Goal: Task Accomplishment & Management: Use online tool/utility

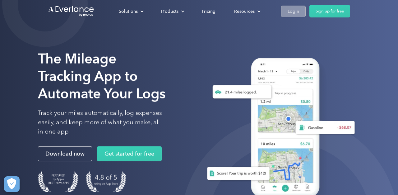
click at [297, 11] on div "Login" at bounding box center [292, 11] width 11 height 8
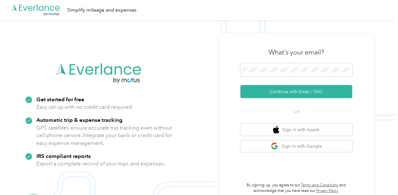
scroll to position [20, 0]
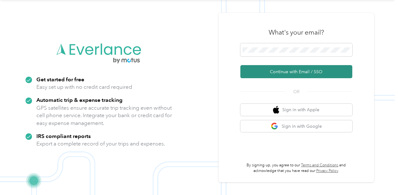
click at [287, 72] on button "Continue with Email / SSO" at bounding box center [296, 71] width 112 height 13
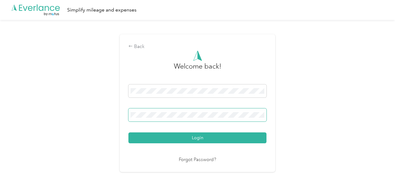
click at [170, 117] on span at bounding box center [197, 114] width 138 height 13
click at [148, 118] on span at bounding box center [197, 114] width 138 height 13
click at [128, 132] on button "Login" at bounding box center [197, 137] width 138 height 11
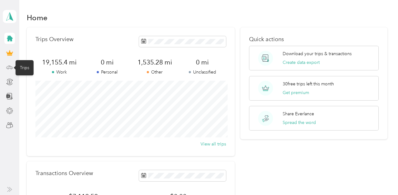
click at [12, 68] on icon at bounding box center [10, 67] width 6 height 3
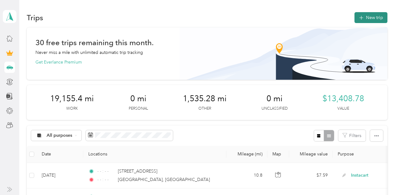
click at [382, 15] on button "New trip" at bounding box center [370, 17] width 33 height 11
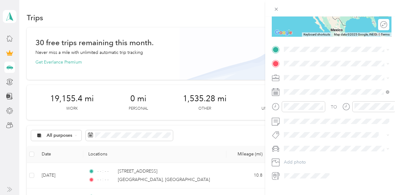
scroll to position [106, 0]
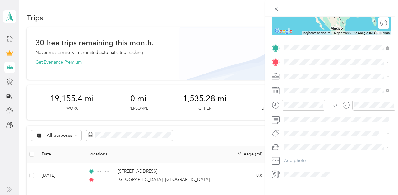
click at [330, 125] on span "[GEOGRAPHIC_DATA][US_STATE], [GEOGRAPHIC_DATA]" at bounding box center [341, 120] width 91 height 11
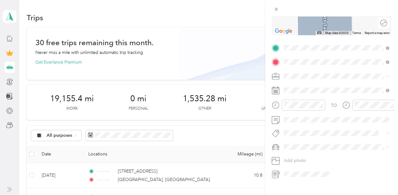
click at [315, 84] on span "[STREET_ADDRESS][US_STATE]" at bounding box center [327, 84] width 62 height 6
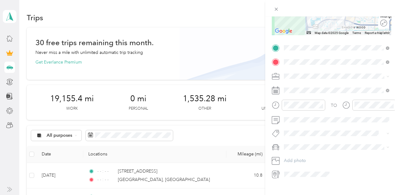
click at [298, 107] on span "Instacart" at bounding box center [294, 106] width 16 height 5
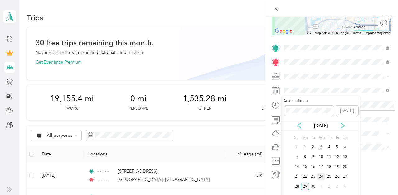
click at [319, 173] on div "24" at bounding box center [321, 176] width 8 height 8
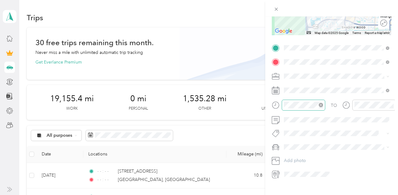
click at [322, 103] on icon "close-circle" at bounding box center [321, 105] width 4 height 4
click at [390, 103] on icon "close-circle" at bounding box center [391, 105] width 4 height 4
click at [301, 151] on span at bounding box center [337, 147] width 110 height 10
click at [300, 158] on span "Toyota Corolla LE" at bounding box center [303, 157] width 35 height 5
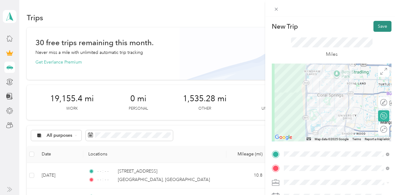
click at [381, 25] on button "Save" at bounding box center [382, 26] width 18 height 11
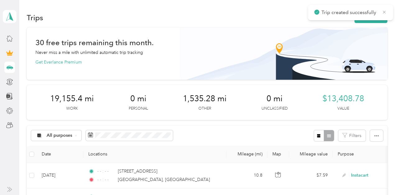
click at [384, 13] on icon at bounding box center [384, 12] width 5 height 6
click at [377, 17] on button "New trip" at bounding box center [370, 17] width 33 height 11
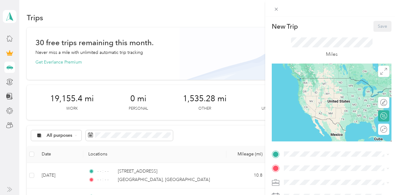
scroll to position [113, 0]
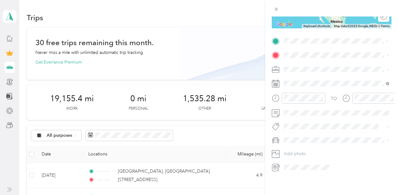
click at [312, 65] on span "[STREET_ADDRESS][US_STATE]" at bounding box center [327, 64] width 62 height 6
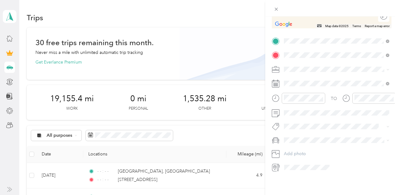
click at [310, 93] on span "[STREET_ADDRESS][US_STATE]" at bounding box center [327, 90] width 62 height 6
click at [297, 99] on span "Instacart" at bounding box center [294, 101] width 16 height 5
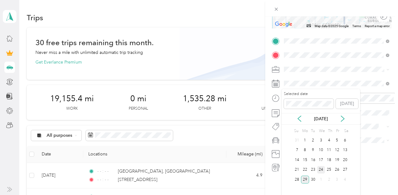
click at [321, 169] on div "24" at bounding box center [321, 170] width 8 height 8
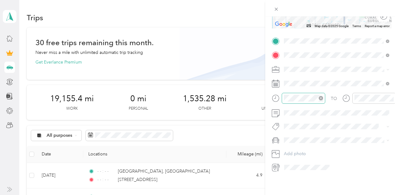
click at [321, 98] on icon "close-circle" at bounding box center [321, 98] width 4 height 4
click at [390, 98] on icon "close-circle" at bounding box center [391, 98] width 4 height 4
click at [304, 147] on li "Toyota Corolla LE" at bounding box center [337, 150] width 110 height 11
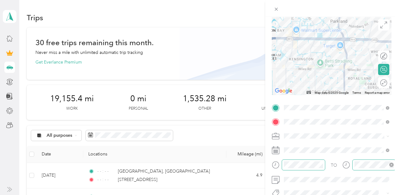
scroll to position [0, 0]
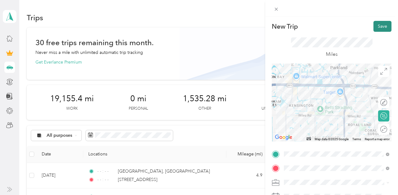
click at [377, 26] on button "Save" at bounding box center [382, 26] width 18 height 11
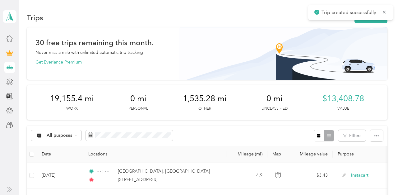
click at [384, 13] on icon at bounding box center [384, 12] width 5 height 6
click at [379, 15] on button "New trip" at bounding box center [370, 17] width 33 height 11
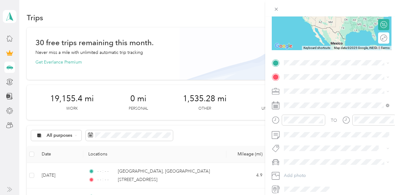
scroll to position [113, 0]
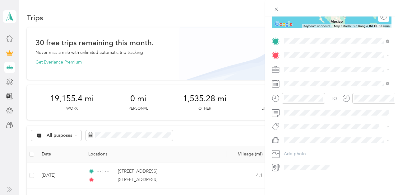
click at [318, 79] on span "[STREET_ADDRESS][US_STATE]" at bounding box center [327, 76] width 62 height 6
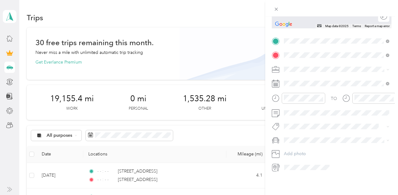
click at [316, 80] on span "[STREET_ADDRESS][US_STATE]" at bounding box center [327, 78] width 62 height 6
click at [297, 100] on span "Instacart" at bounding box center [294, 101] width 16 height 5
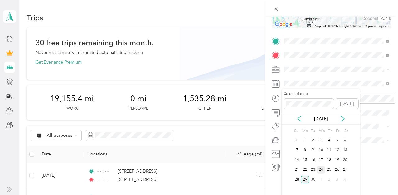
click at [320, 170] on div "24" at bounding box center [321, 170] width 8 height 8
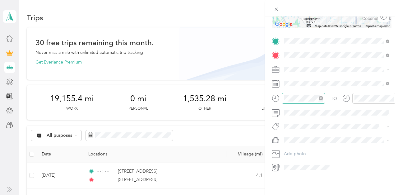
click at [321, 98] on icon "close-circle" at bounding box center [321, 98] width 4 height 4
click at [390, 99] on icon "close-circle" at bounding box center [391, 98] width 4 height 4
click at [304, 149] on span "Toyota Corolla LE" at bounding box center [303, 150] width 35 height 5
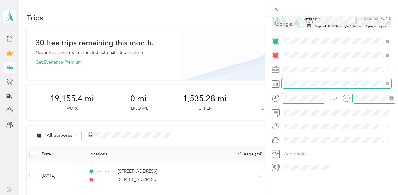
scroll to position [0, 0]
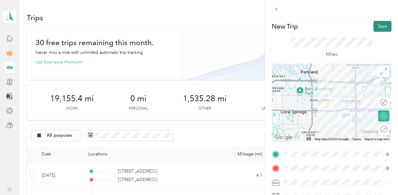
click at [381, 26] on button "Save" at bounding box center [382, 26] width 18 height 11
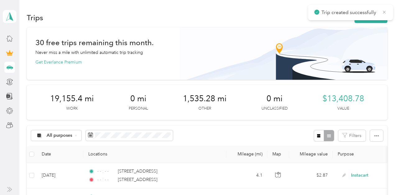
click at [382, 10] on icon at bounding box center [384, 12] width 5 height 6
click at [367, 20] on button "New trip" at bounding box center [370, 17] width 33 height 11
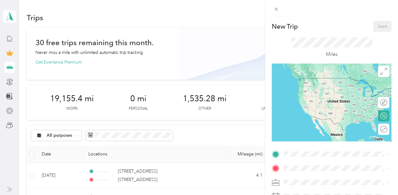
scroll to position [113, 0]
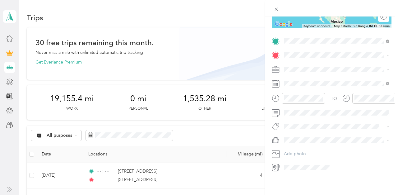
click at [311, 64] on span "[STREET_ADDRESS][US_STATE]" at bounding box center [327, 64] width 62 height 6
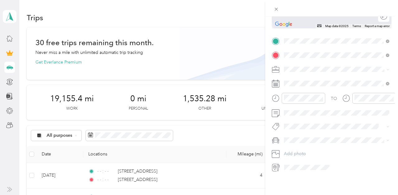
click at [311, 80] on span "[STREET_ADDRESS][US_STATE]" at bounding box center [327, 78] width 62 height 6
click at [297, 99] on span "Instacart" at bounding box center [294, 101] width 16 height 5
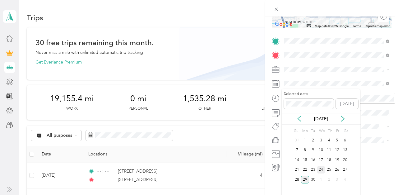
click at [321, 166] on div "24" at bounding box center [321, 170] width 8 height 8
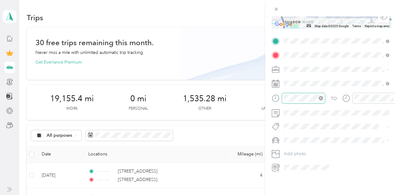
click at [320, 96] on icon "close-circle" at bounding box center [321, 98] width 4 height 4
click at [392, 99] on icon "close-circle" at bounding box center [391, 98] width 4 height 4
click at [306, 147] on li "Toyota Corolla LE" at bounding box center [337, 147] width 110 height 11
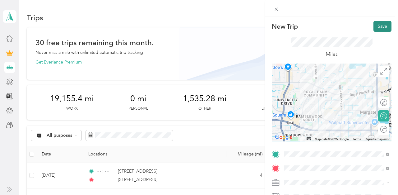
click at [379, 24] on button "Save" at bounding box center [382, 26] width 18 height 11
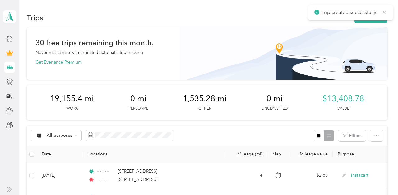
click at [385, 13] on icon at bounding box center [384, 12] width 3 height 3
click at [382, 15] on button "New trip" at bounding box center [370, 17] width 33 height 11
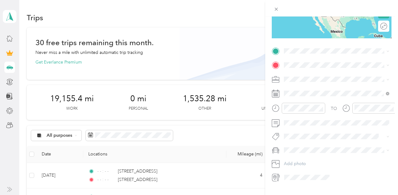
scroll to position [113, 0]
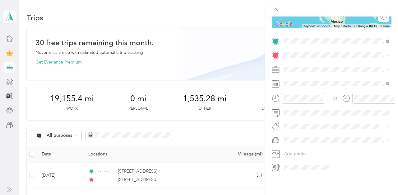
click at [304, 63] on span "[STREET_ADDRESS][US_STATE]" at bounding box center [327, 64] width 62 height 6
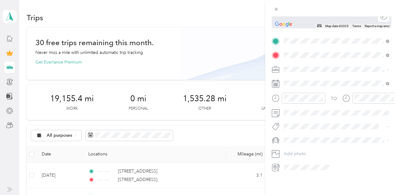
click at [312, 75] on span "[STREET_ADDRESS][US_STATE]" at bounding box center [327, 78] width 62 height 6
click at [296, 100] on span "Instacart" at bounding box center [294, 101] width 16 height 5
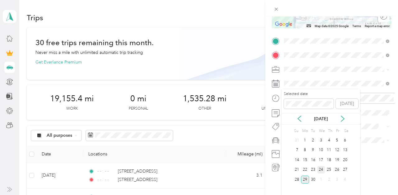
click at [321, 170] on div "24" at bounding box center [321, 170] width 8 height 8
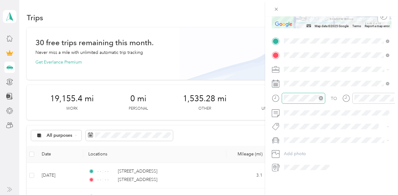
click at [320, 98] on icon "close-circle" at bounding box center [321, 98] width 4 height 4
click at [392, 97] on icon "close-circle" at bounding box center [391, 98] width 4 height 4
click at [307, 149] on span "Toyota Corolla LE" at bounding box center [303, 150] width 35 height 5
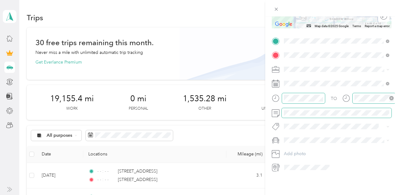
scroll to position [0, 0]
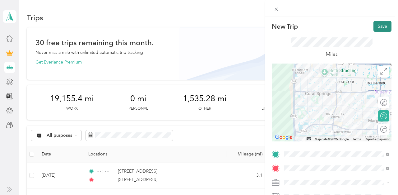
click at [378, 30] on button "Save" at bounding box center [382, 26] width 18 height 11
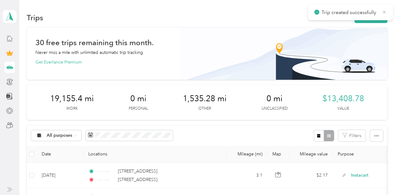
click at [384, 11] on icon at bounding box center [384, 12] width 5 height 6
click at [376, 17] on button "New trip" at bounding box center [370, 17] width 33 height 11
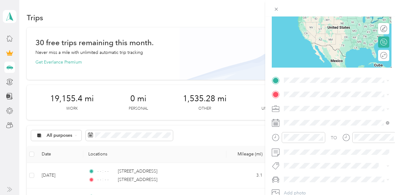
scroll to position [78, 0]
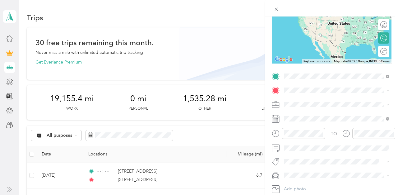
click at [317, 101] on span "[STREET_ADDRESS][US_STATE]" at bounding box center [327, 99] width 62 height 6
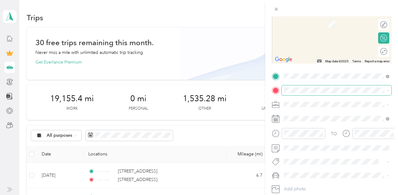
click at [308, 87] on span at bounding box center [337, 90] width 110 height 10
click at [307, 115] on span "[STREET_ADDRESS][US_STATE]" at bounding box center [327, 113] width 62 height 6
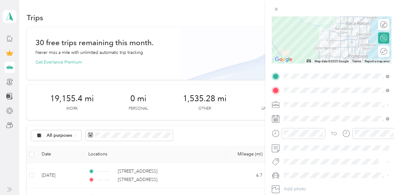
click at [297, 36] on span "Instacart" at bounding box center [294, 38] width 16 height 5
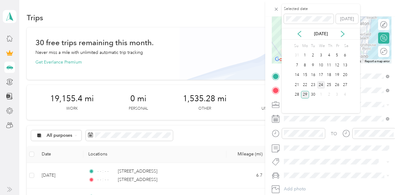
click at [321, 82] on div "24" at bounding box center [321, 85] width 8 height 8
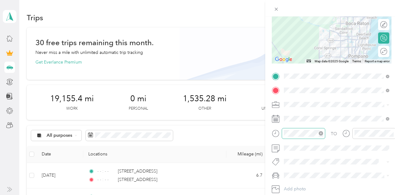
click at [323, 131] on div at bounding box center [304, 133] width 44 height 11
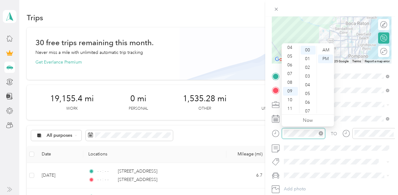
click at [320, 132] on icon "close-circle" at bounding box center [321, 133] width 4 height 4
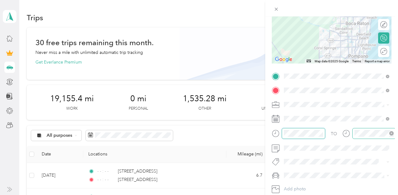
click at [389, 132] on icon "close-circle" at bounding box center [391, 133] width 4 height 4
click at [301, 188] on li "Toyota Corolla LE" at bounding box center [337, 186] width 110 height 11
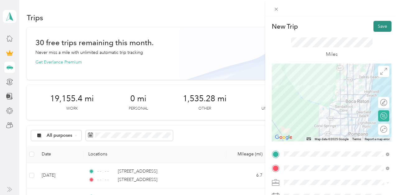
click at [385, 31] on div "New Trip Save This trip cannot be edited because it is either under review, app…" at bounding box center [332, 153] width 120 height 264
click at [384, 23] on button "Save" at bounding box center [382, 26] width 18 height 11
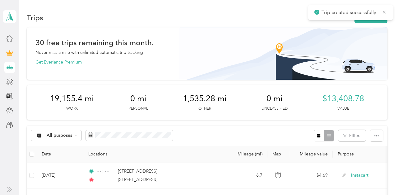
click at [385, 10] on icon at bounding box center [384, 12] width 5 height 6
click at [374, 18] on button "New trip" at bounding box center [370, 17] width 33 height 11
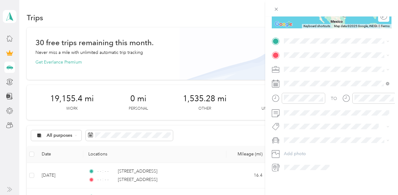
scroll to position [101, 0]
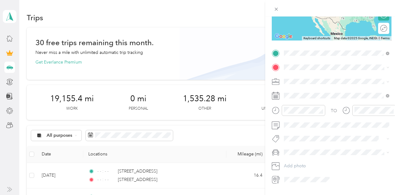
click at [314, 74] on span "[STREET_ADDRESS][US_STATE]" at bounding box center [327, 76] width 62 height 6
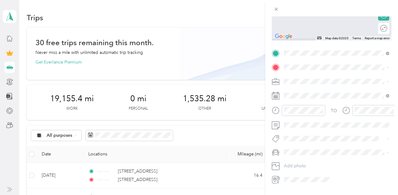
click at [319, 88] on span "[STREET_ADDRESS][US_STATE]" at bounding box center [327, 89] width 62 height 6
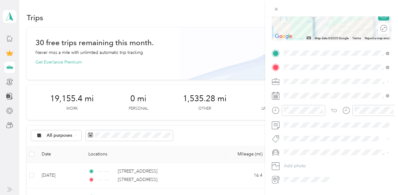
click at [299, 113] on span "Instacart" at bounding box center [294, 113] width 16 height 5
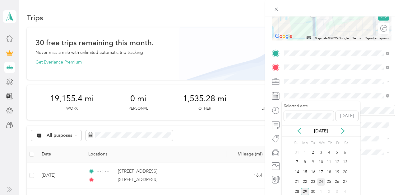
click at [321, 178] on div "24" at bounding box center [321, 182] width 8 height 8
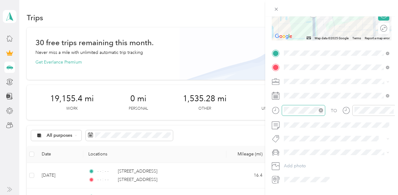
click at [323, 110] on icon "close-circle" at bounding box center [321, 110] width 4 height 4
click at [391, 109] on icon "close-circle" at bounding box center [391, 110] width 4 height 4
click at [289, 161] on span "Toyota Corolla LE" at bounding box center [303, 161] width 35 height 5
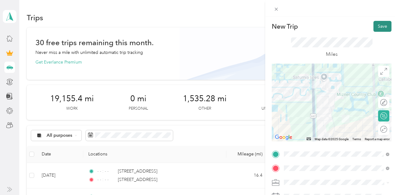
click at [387, 31] on button "Save" at bounding box center [382, 26] width 18 height 11
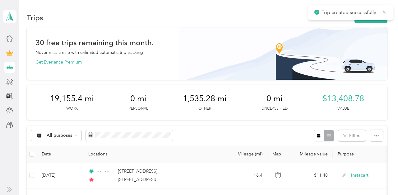
click at [383, 13] on icon at bounding box center [384, 12] width 5 height 6
click at [381, 13] on button "New trip" at bounding box center [370, 17] width 33 height 11
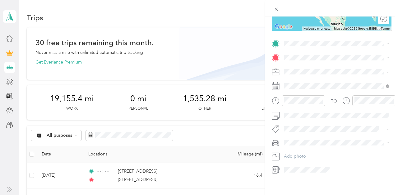
scroll to position [111, 0]
click at [313, 67] on span "[STREET_ADDRESS][US_STATE]" at bounding box center [327, 65] width 62 height 6
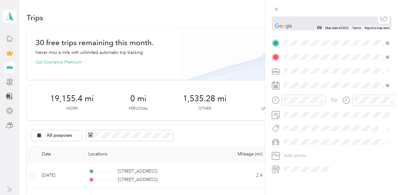
click at [310, 78] on span "[STREET_ADDRESS][US_STATE]" at bounding box center [327, 79] width 62 height 6
click at [298, 103] on span "Instacart" at bounding box center [294, 103] width 16 height 5
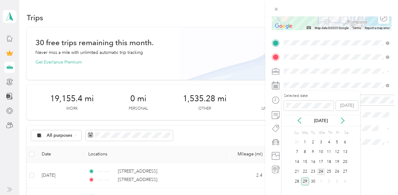
click at [320, 171] on div "24" at bounding box center [321, 172] width 8 height 8
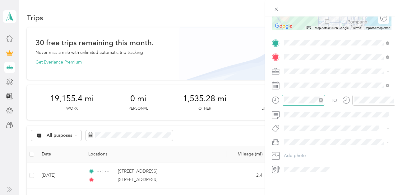
click at [322, 99] on icon "close-circle" at bounding box center [321, 100] width 4 height 4
click at [391, 99] on icon "close-circle" at bounding box center [391, 100] width 4 height 4
click at [306, 153] on span "Toyota Corolla LE" at bounding box center [303, 149] width 35 height 5
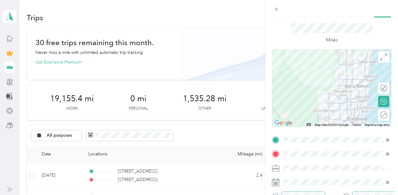
scroll to position [0, 0]
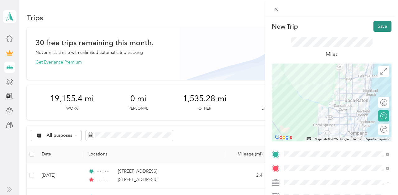
click at [380, 26] on button "Save" at bounding box center [382, 26] width 18 height 11
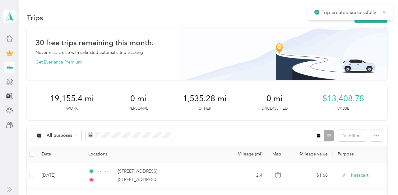
click at [384, 14] on icon at bounding box center [384, 12] width 5 height 6
click at [379, 15] on button "New trip" at bounding box center [370, 17] width 33 height 11
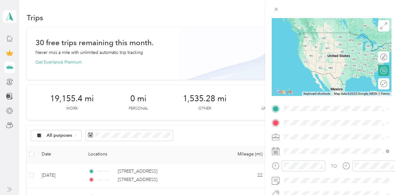
scroll to position [47, 0]
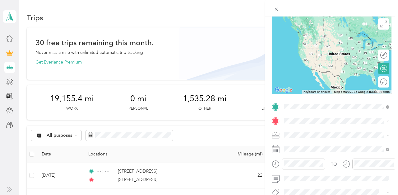
click at [317, 31] on span "[STREET_ADDRESS][US_STATE]" at bounding box center [327, 31] width 62 height 6
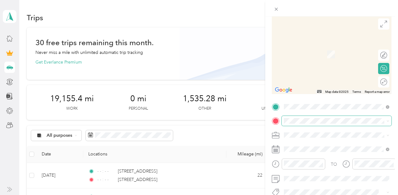
click at [304, 125] on span at bounding box center [337, 121] width 110 height 10
click at [317, 46] on span "[STREET_ADDRESS][US_STATE]" at bounding box center [327, 45] width 62 height 6
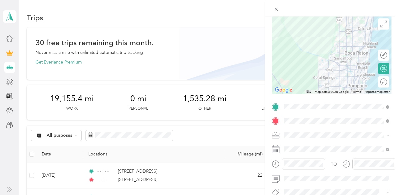
click at [300, 70] on span "Instacart" at bounding box center [294, 69] width 16 height 5
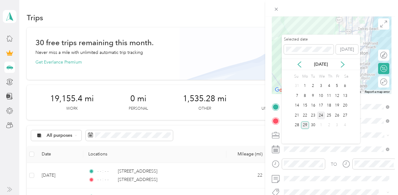
click at [321, 114] on div "24" at bounding box center [321, 115] width 8 height 8
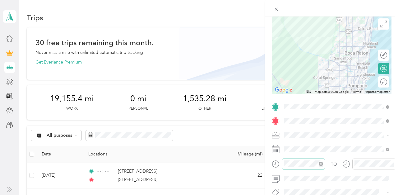
click at [321, 161] on icon "close-circle" at bounding box center [321, 163] width 4 height 4
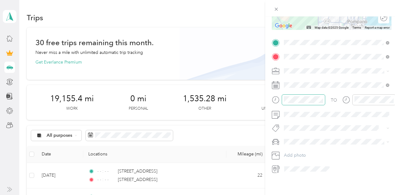
scroll to position [113, 0]
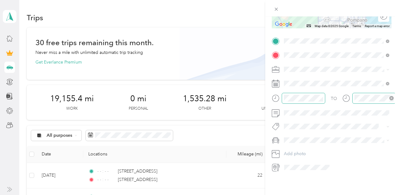
click at [392, 96] on icon "close-circle" at bounding box center [391, 98] width 4 height 4
click at [291, 148] on div "Toyota Corolla LE" at bounding box center [336, 151] width 101 height 7
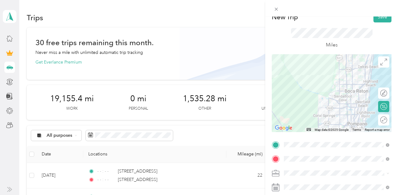
scroll to position [0, 0]
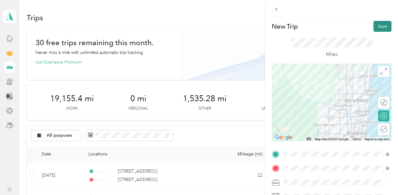
click at [382, 26] on button "Save" at bounding box center [382, 26] width 18 height 11
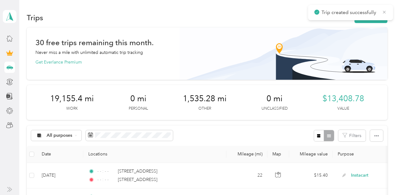
click at [384, 11] on icon at bounding box center [384, 12] width 3 height 3
click at [373, 18] on button "New trip" at bounding box center [370, 17] width 33 height 11
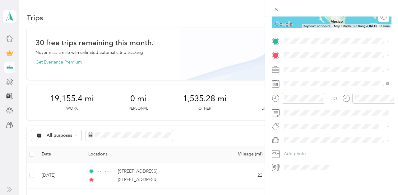
scroll to position [112, 0]
click at [319, 67] on span "[STREET_ADDRESS][US_STATE]" at bounding box center [327, 64] width 62 height 6
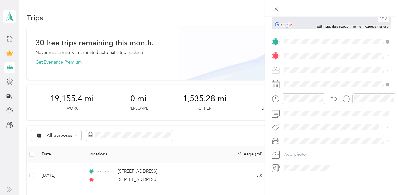
click at [311, 80] on span "[STREET_ADDRESS][US_STATE]" at bounding box center [327, 77] width 62 height 6
click at [297, 102] on span "Instacart" at bounding box center [294, 102] width 16 height 5
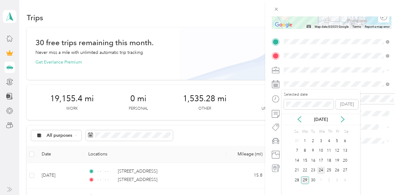
click at [320, 168] on div "24" at bounding box center [321, 170] width 8 height 8
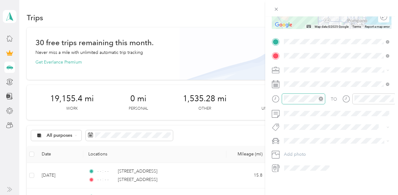
click at [321, 99] on icon "close-circle" at bounding box center [321, 98] width 4 height 4
click at [392, 100] on icon "close-circle" at bounding box center [391, 98] width 4 height 4
click at [306, 146] on li "Toyota Corolla LE" at bounding box center [337, 151] width 110 height 11
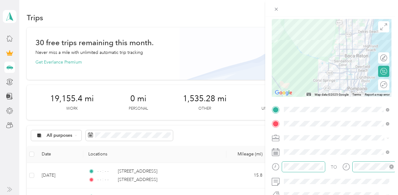
scroll to position [0, 0]
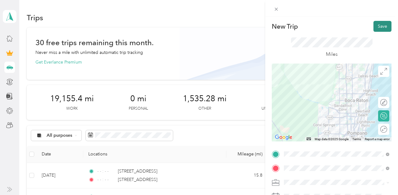
click at [382, 25] on button "Save" at bounding box center [382, 26] width 18 height 11
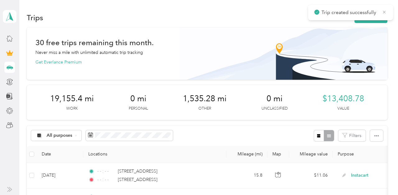
click at [383, 10] on icon at bounding box center [384, 12] width 5 height 6
click at [378, 17] on button "New trip" at bounding box center [370, 17] width 33 height 11
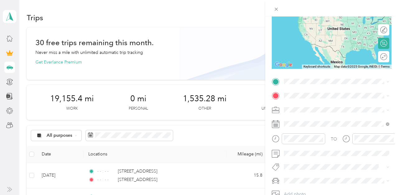
scroll to position [113, 0]
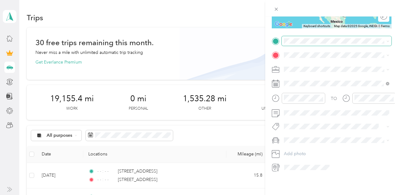
click at [306, 37] on span at bounding box center [337, 41] width 110 height 10
click at [315, 66] on span "[STREET_ADDRESS][US_STATE]" at bounding box center [327, 64] width 62 height 6
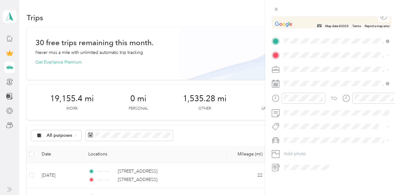
click at [319, 76] on span "[STREET_ADDRESS][US_STATE]" at bounding box center [327, 77] width 62 height 6
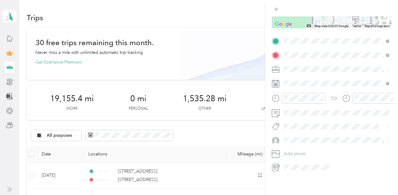
click at [297, 102] on div "Instacart" at bounding box center [336, 102] width 101 height 7
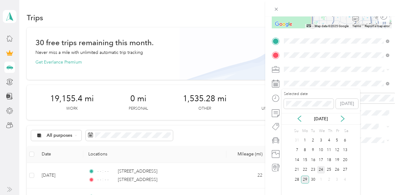
click at [322, 167] on div "24" at bounding box center [321, 170] width 8 height 8
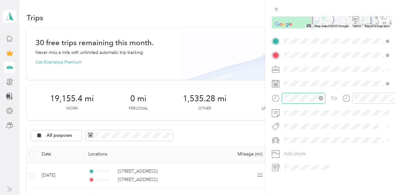
click at [320, 98] on icon "close-circle" at bounding box center [321, 98] width 4 height 4
click at [390, 98] on icon "close-circle" at bounding box center [391, 98] width 4 height 4
click at [297, 150] on span "Toyota Corolla LE" at bounding box center [303, 150] width 35 height 5
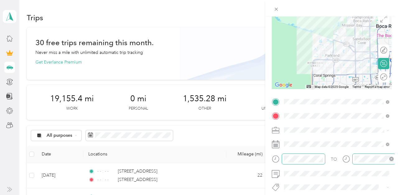
scroll to position [0, 0]
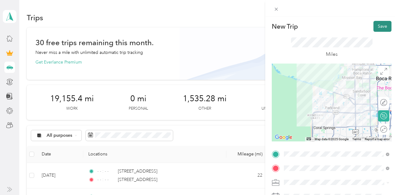
click at [380, 26] on button "Save" at bounding box center [382, 26] width 18 height 11
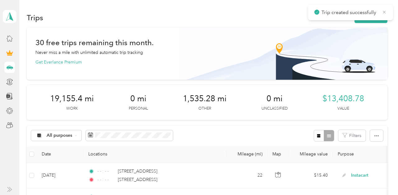
click at [383, 12] on icon at bounding box center [384, 12] width 5 height 6
click at [372, 20] on button "New trip" at bounding box center [370, 17] width 33 height 11
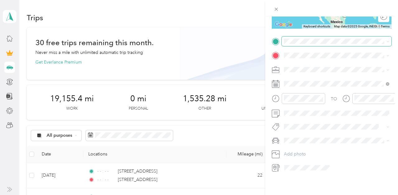
scroll to position [113, 0]
click at [315, 61] on span "[STREET_ADDRESS][US_STATE]" at bounding box center [327, 64] width 62 height 6
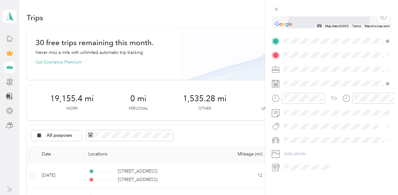
click at [310, 78] on span "[STREET_ADDRESS][US_STATE]" at bounding box center [327, 78] width 62 height 6
click at [297, 100] on span "Instacart" at bounding box center [294, 101] width 16 height 5
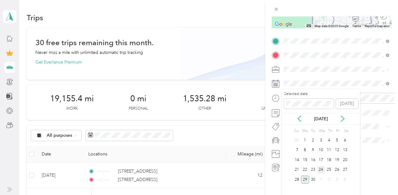
click at [321, 167] on div "24" at bounding box center [321, 170] width 8 height 8
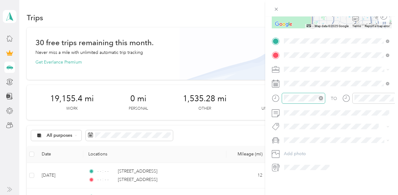
click at [321, 98] on icon "close-circle" at bounding box center [321, 98] width 4 height 4
click at [390, 97] on icon "close-circle" at bounding box center [391, 98] width 4 height 4
click at [304, 145] on li "Toyota Corolla LE" at bounding box center [337, 150] width 110 height 11
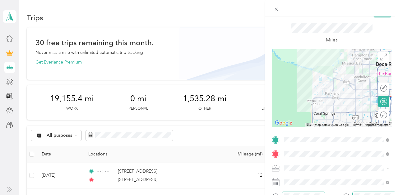
scroll to position [0, 0]
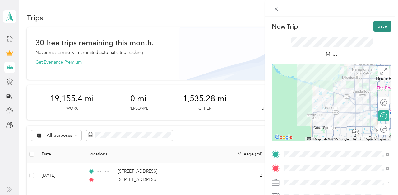
click at [380, 26] on button "Save" at bounding box center [382, 26] width 18 height 11
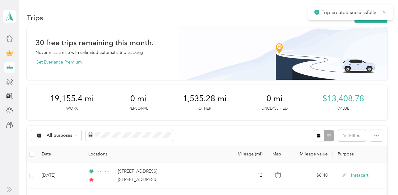
click at [383, 13] on icon at bounding box center [384, 12] width 5 height 6
click at [376, 16] on button "New trip" at bounding box center [370, 17] width 33 height 11
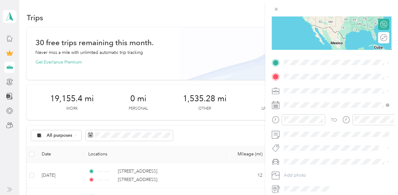
scroll to position [113, 0]
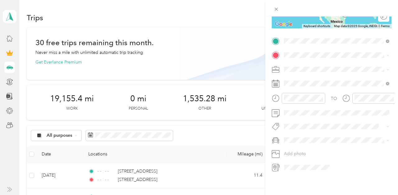
click at [307, 66] on span "[STREET_ADDRESS][US_STATE]" at bounding box center [327, 64] width 62 height 6
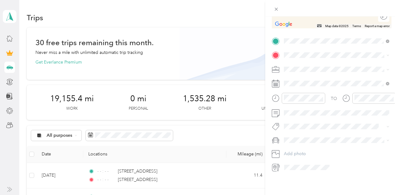
click at [315, 80] on span "[STREET_ADDRESS][US_STATE]" at bounding box center [327, 77] width 62 height 6
click at [296, 101] on span "Instacart" at bounding box center [294, 101] width 16 height 5
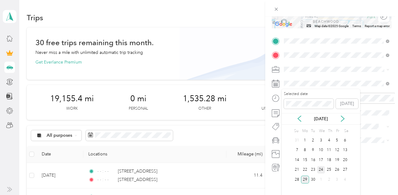
click at [321, 169] on div "24" at bounding box center [321, 170] width 8 height 8
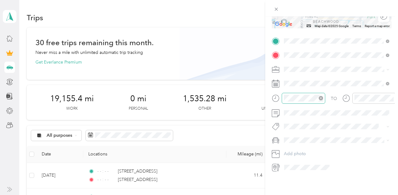
click at [320, 97] on icon "close-circle" at bounding box center [321, 98] width 4 height 4
click at [392, 96] on icon "close-circle" at bounding box center [391, 98] width 4 height 4
click at [308, 145] on span at bounding box center [337, 140] width 110 height 10
click at [304, 148] on div "Toyota Corolla LE" at bounding box center [336, 151] width 101 height 7
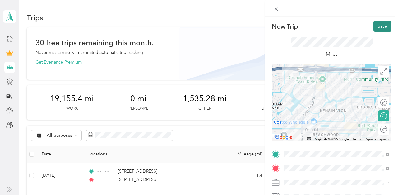
click at [379, 24] on button "Save" at bounding box center [382, 26] width 18 height 11
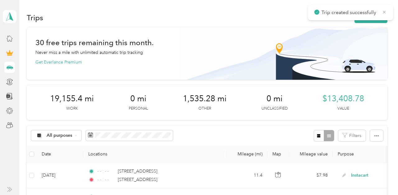
click at [384, 14] on icon at bounding box center [384, 12] width 5 height 6
click at [374, 18] on button "New trip" at bounding box center [370, 17] width 33 height 11
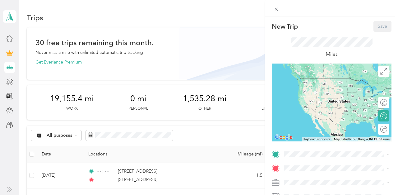
scroll to position [89, 0]
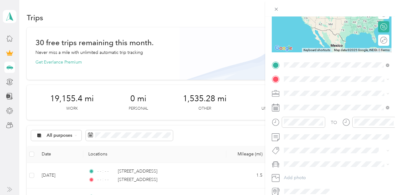
click at [320, 90] on span "[STREET_ADDRESS][US_STATE]" at bounding box center [327, 88] width 62 height 6
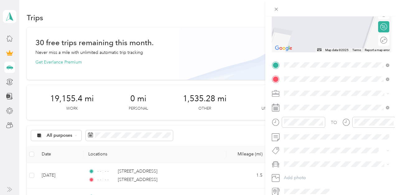
click at [312, 103] on span "[STREET_ADDRESS][US_STATE]" at bounding box center [327, 102] width 62 height 6
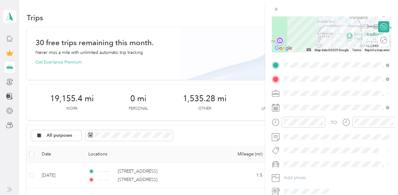
click at [296, 126] on span "Instacart" at bounding box center [294, 125] width 16 height 5
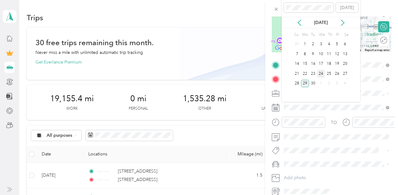
click at [321, 72] on div "24" at bounding box center [321, 74] width 8 height 8
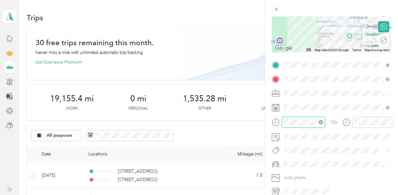
click at [321, 121] on icon "close-circle" at bounding box center [321, 122] width 4 height 4
click at [391, 123] on icon "close-circle" at bounding box center [391, 122] width 4 height 4
click at [309, 172] on span "Toyota Corolla LE" at bounding box center [303, 174] width 35 height 5
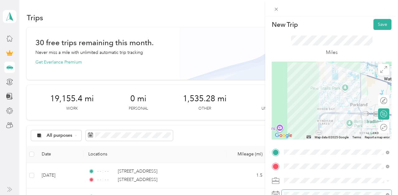
scroll to position [0, 0]
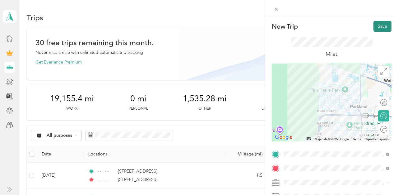
click at [384, 25] on button "Save" at bounding box center [382, 26] width 18 height 11
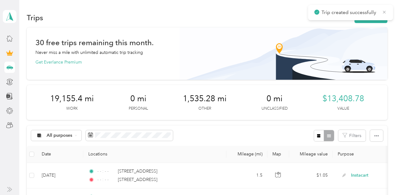
click at [384, 13] on icon at bounding box center [384, 12] width 5 height 6
click at [378, 15] on button "New trip" at bounding box center [370, 17] width 33 height 11
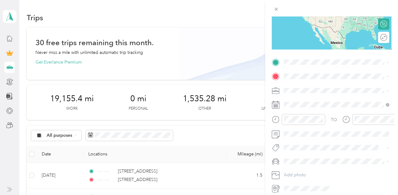
scroll to position [113, 0]
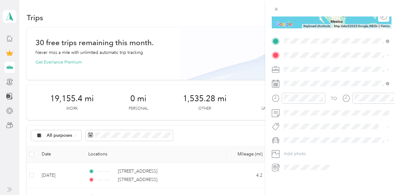
click at [320, 63] on span "[STREET_ADDRESS][US_STATE]" at bounding box center [327, 64] width 62 height 6
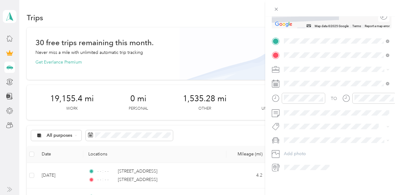
click at [310, 75] on span "[STREET_ADDRESS][US_STATE]" at bounding box center [327, 78] width 62 height 6
click at [295, 99] on span "Instacart" at bounding box center [294, 101] width 16 height 5
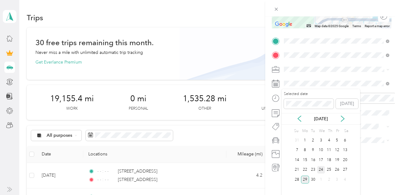
click at [322, 169] on div "24" at bounding box center [321, 170] width 8 height 8
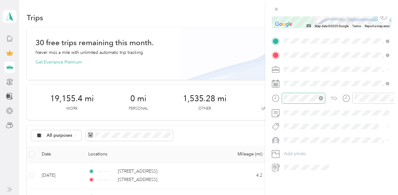
click at [321, 98] on icon "close-circle" at bounding box center [321, 98] width 4 height 4
click at [391, 97] on icon "close-circle" at bounding box center [391, 98] width 4 height 4
click at [300, 147] on li "Toyota Corolla LE" at bounding box center [337, 150] width 110 height 11
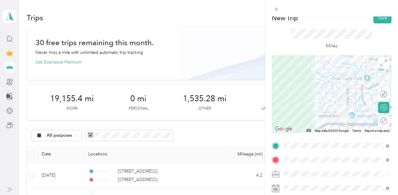
scroll to position [0, 0]
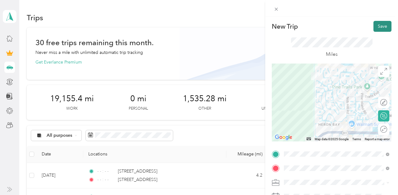
click at [387, 24] on button "Save" at bounding box center [382, 26] width 18 height 11
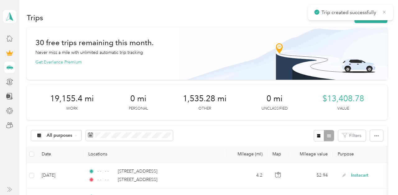
click at [385, 12] on icon at bounding box center [384, 12] width 5 height 6
click at [374, 14] on button "New trip" at bounding box center [370, 17] width 33 height 11
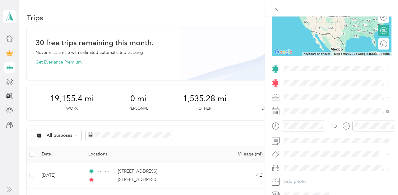
scroll to position [108, 0]
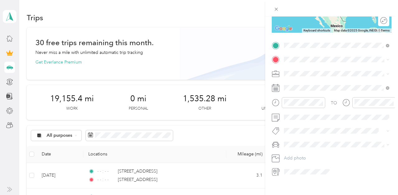
click at [313, 67] on span "[STREET_ADDRESS][US_STATE]" at bounding box center [327, 68] width 62 height 6
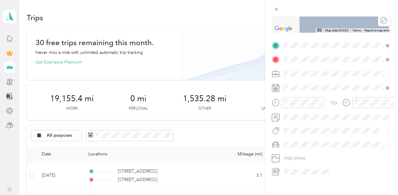
click at [314, 81] on span "[STREET_ADDRESS][US_STATE]" at bounding box center [327, 82] width 62 height 6
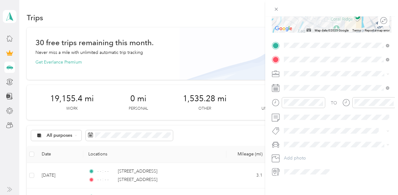
click at [298, 105] on span "Instacart" at bounding box center [294, 104] width 16 height 5
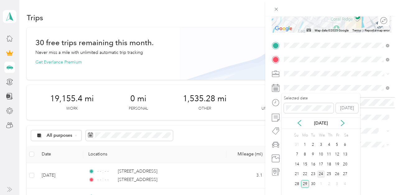
click at [321, 172] on div "24" at bounding box center [321, 174] width 8 height 8
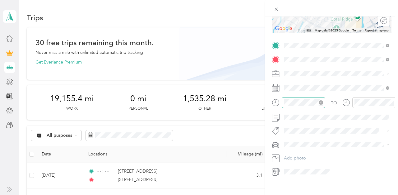
click at [320, 101] on icon "close-circle" at bounding box center [321, 102] width 4 height 4
click at [391, 103] on icon "close-circle" at bounding box center [391, 102] width 4 height 4
click at [306, 149] on span at bounding box center [337, 144] width 110 height 10
click at [302, 155] on span "Toyota Corolla LE" at bounding box center [303, 155] width 35 height 5
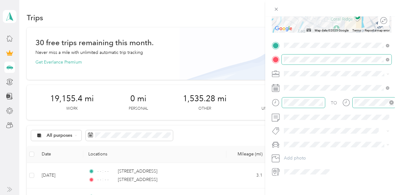
scroll to position [0, 0]
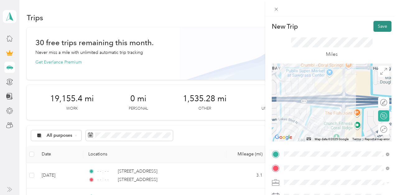
click at [377, 26] on button "Save" at bounding box center [382, 26] width 18 height 11
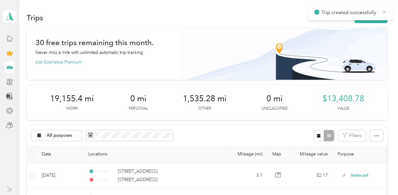
click at [383, 10] on icon at bounding box center [384, 12] width 5 height 6
click at [372, 16] on button "New trip" at bounding box center [370, 17] width 33 height 11
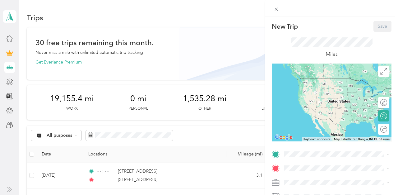
scroll to position [113, 0]
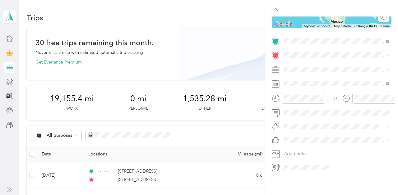
click at [313, 63] on span "[STREET_ADDRESS][US_STATE]" at bounding box center [327, 64] width 62 height 6
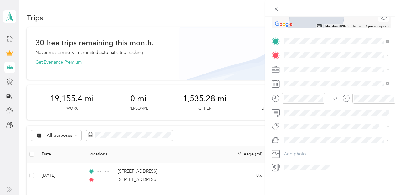
click at [309, 79] on span "[STREET_ADDRESS][US_STATE]" at bounding box center [327, 78] width 62 height 6
click at [299, 99] on div "Instacart" at bounding box center [336, 102] width 101 height 7
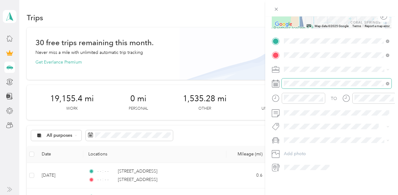
click at [300, 86] on span at bounding box center [337, 83] width 110 height 10
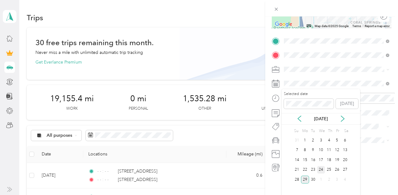
click at [319, 168] on div "24" at bounding box center [321, 170] width 8 height 8
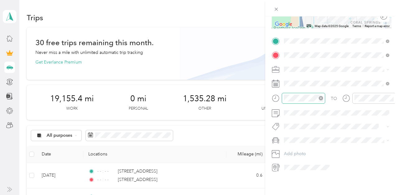
click at [320, 97] on icon "close-circle" at bounding box center [321, 98] width 4 height 4
click at [390, 97] on icon "close-circle" at bounding box center [391, 98] width 4 height 4
click at [308, 194] on div "New Trip Save This trip cannot be edited because it is either under review, app…" at bounding box center [197, 195] width 395 height 0
click at [304, 149] on li "Toyota Corolla LE" at bounding box center [337, 150] width 110 height 11
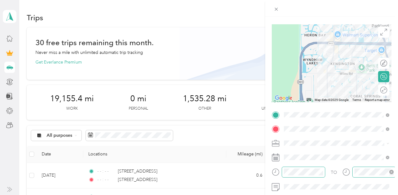
scroll to position [0, 0]
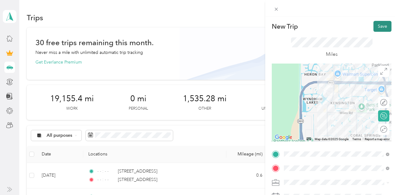
click at [384, 26] on button "Save" at bounding box center [382, 26] width 18 height 11
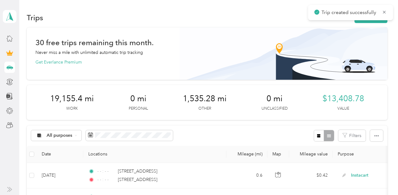
click at [384, 12] on icon at bounding box center [384, 12] width 3 height 3
click at [375, 19] on button "New trip" at bounding box center [370, 17] width 33 height 11
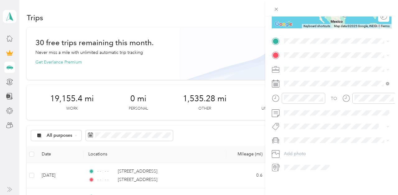
scroll to position [112, 0]
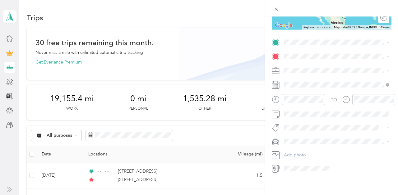
click at [314, 66] on span "[STREET_ADDRESS][US_STATE]" at bounding box center [327, 65] width 62 height 6
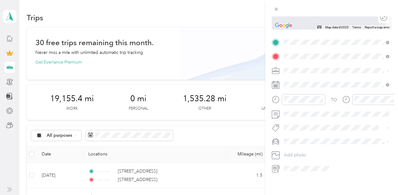
click at [309, 83] on span "[STREET_ADDRESS][PERSON_NAME][US_STATE]" at bounding box center [341, 81] width 91 height 11
click at [295, 101] on span "Instacart" at bounding box center [294, 101] width 16 height 5
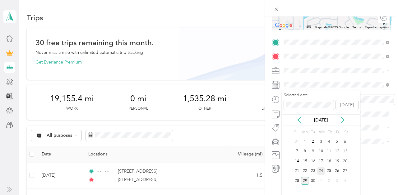
click at [323, 168] on div "24" at bounding box center [321, 171] width 8 height 8
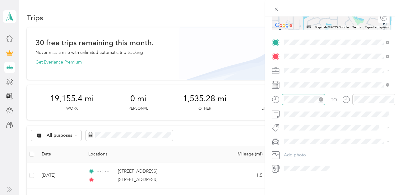
click at [321, 99] on icon "close-circle" at bounding box center [321, 99] width 4 height 4
click at [390, 100] on icon "close-circle" at bounding box center [391, 99] width 4 height 4
click at [308, 148] on li "Toyota Corolla LE" at bounding box center [337, 152] width 110 height 11
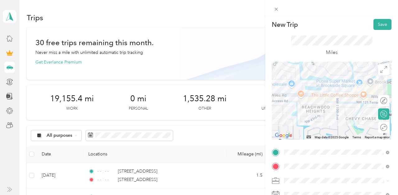
scroll to position [0, 0]
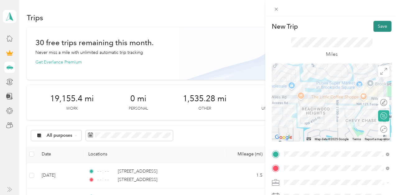
click at [379, 24] on button "Save" at bounding box center [382, 26] width 18 height 11
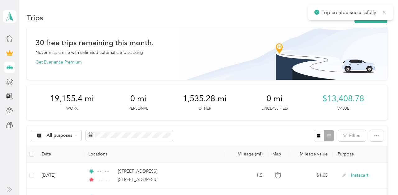
click at [382, 11] on icon at bounding box center [384, 12] width 5 height 6
click at [373, 17] on button "New trip" at bounding box center [370, 17] width 33 height 11
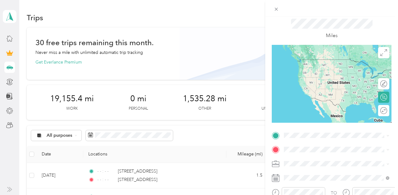
scroll to position [113, 0]
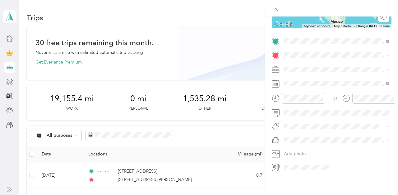
click at [317, 58] on li "[STREET_ADDRESS][PERSON_NAME][US_STATE]" at bounding box center [337, 65] width 110 height 17
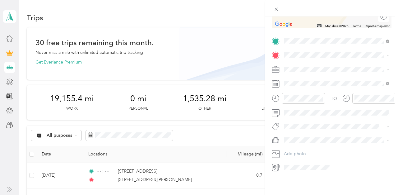
click at [313, 80] on span "[STREET_ADDRESS][US_STATE]" at bounding box center [327, 77] width 62 height 6
click at [296, 99] on span "Instacart" at bounding box center [294, 101] width 16 height 5
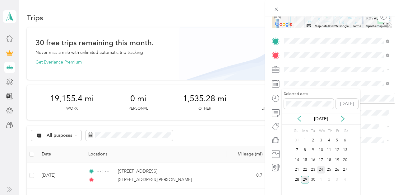
click at [321, 168] on div "24" at bounding box center [321, 170] width 8 height 8
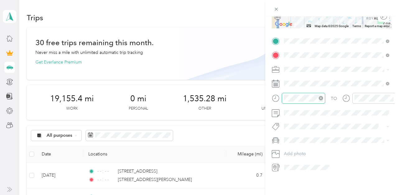
click at [320, 97] on icon "close-circle" at bounding box center [321, 98] width 4 height 4
click at [392, 98] on icon "close-circle" at bounding box center [391, 98] width 4 height 4
click at [298, 149] on span "Toyota Corolla LE" at bounding box center [303, 151] width 35 height 5
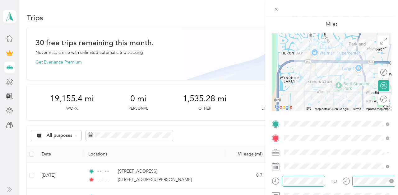
scroll to position [0, 0]
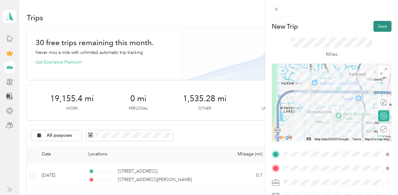
click at [375, 25] on button "Save" at bounding box center [382, 26] width 18 height 11
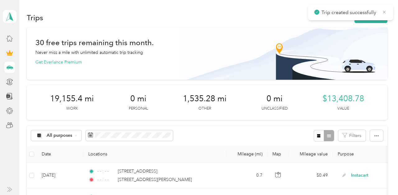
click at [384, 14] on icon at bounding box center [384, 12] width 5 height 6
click at [371, 16] on button "New trip" at bounding box center [370, 17] width 33 height 11
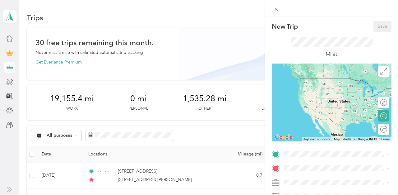
scroll to position [113, 0]
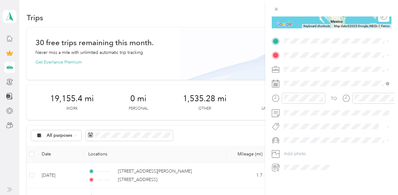
click at [316, 66] on span "[STREET_ADDRESS][US_STATE]" at bounding box center [327, 63] width 62 height 6
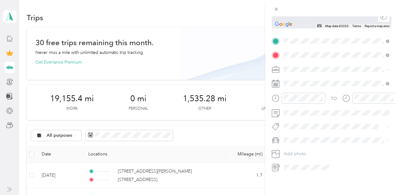
click at [308, 78] on span "[STREET_ADDRESS][PERSON_NAME][US_STATE]" at bounding box center [341, 80] width 91 height 11
click at [295, 64] on div "TO Add photo" at bounding box center [332, 104] width 120 height 136
click at [295, 65] on span at bounding box center [337, 69] width 110 height 10
click at [297, 100] on span "Instacart" at bounding box center [294, 101] width 16 height 5
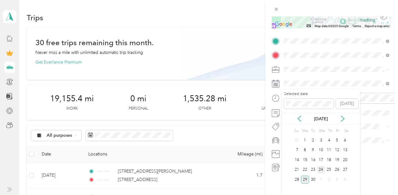
click at [322, 169] on div "24" at bounding box center [321, 170] width 8 height 8
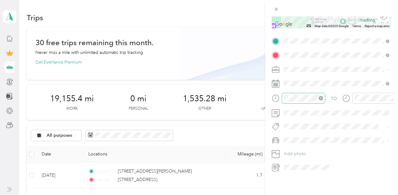
click at [321, 98] on icon "close-circle" at bounding box center [321, 98] width 4 height 4
click at [390, 96] on icon "close-circle" at bounding box center [391, 98] width 4 height 4
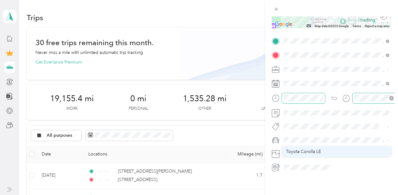
click at [297, 194] on div "New Trip Save This trip cannot be edited because it is either under review, app…" at bounding box center [197, 195] width 395 height 0
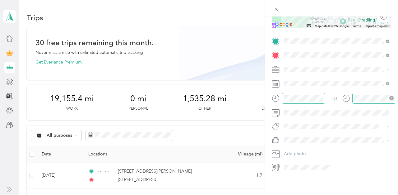
click at [299, 150] on span "Toyota Corolla LE" at bounding box center [303, 150] width 35 height 5
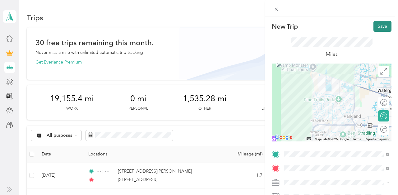
click at [381, 27] on button "Save" at bounding box center [382, 26] width 18 height 11
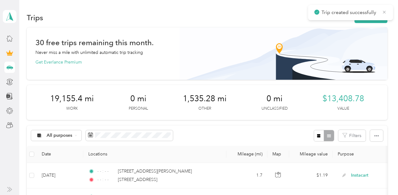
click at [383, 12] on icon at bounding box center [384, 12] width 5 height 6
click at [375, 16] on button "New trip" at bounding box center [370, 17] width 33 height 11
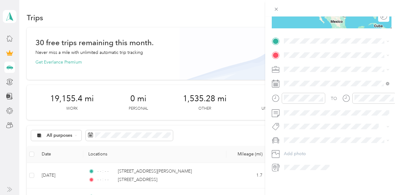
scroll to position [113, 0]
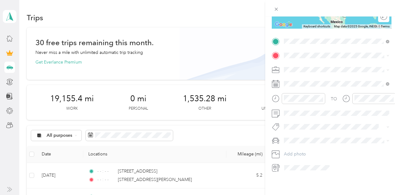
click at [311, 69] on span "[STREET_ADDRESS][PERSON_NAME][US_STATE]" at bounding box center [341, 66] width 91 height 11
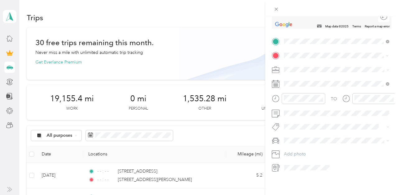
click at [321, 131] on span "[GEOGRAPHIC_DATA][US_STATE], [GEOGRAPHIC_DATA]" at bounding box center [341, 127] width 91 height 11
click at [297, 99] on span "Instacart" at bounding box center [294, 101] width 16 height 5
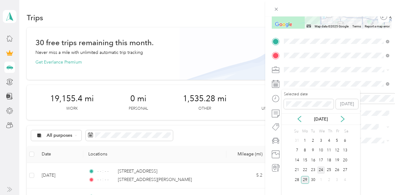
click at [320, 168] on div "24" at bounding box center [321, 170] width 8 height 8
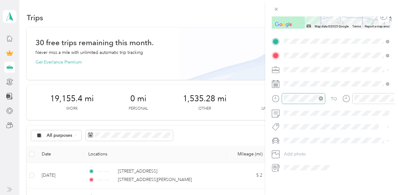
click at [321, 99] on icon "close-circle" at bounding box center [321, 98] width 4 height 4
click at [392, 98] on icon "close-circle" at bounding box center [391, 98] width 4 height 4
click at [297, 148] on div "Toyota Corolla LE" at bounding box center [336, 150] width 101 height 7
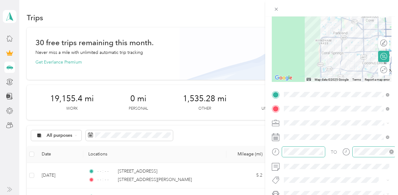
scroll to position [9, 0]
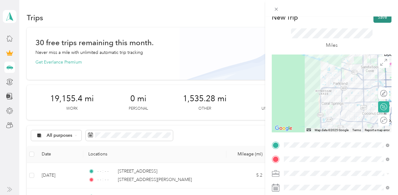
click at [384, 21] on button "Save" at bounding box center [382, 17] width 18 height 11
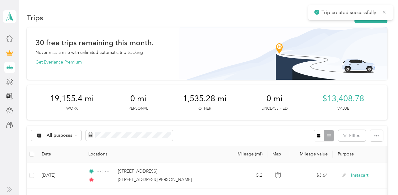
click at [385, 14] on icon at bounding box center [384, 12] width 5 height 6
click at [369, 16] on button "New trip" at bounding box center [370, 17] width 33 height 11
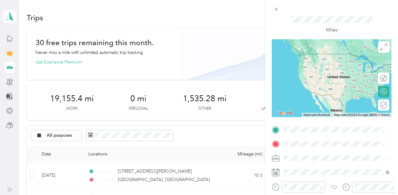
scroll to position [34, 0]
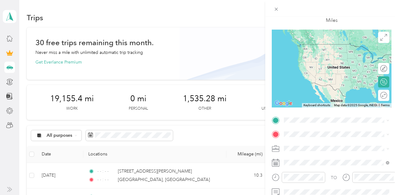
click at [322, 99] on span "[GEOGRAPHIC_DATA][US_STATE], [GEOGRAPHIC_DATA]" at bounding box center [341, 94] width 91 height 11
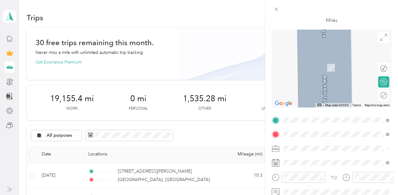
click at [312, 61] on span "[STREET_ADDRESS][US_STATE]" at bounding box center [327, 59] width 62 height 6
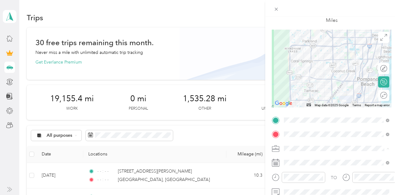
click at [299, 81] on span "Instacart" at bounding box center [294, 82] width 16 height 5
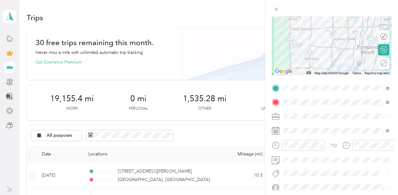
scroll to position [74, 0]
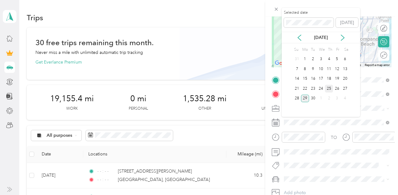
click at [327, 87] on div "25" at bounding box center [329, 89] width 8 height 8
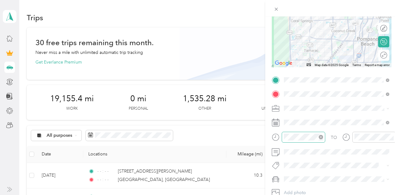
click at [322, 137] on icon "close-circle" at bounding box center [321, 137] width 4 height 4
click at [391, 136] on icon "close-circle" at bounding box center [391, 137] width 4 height 4
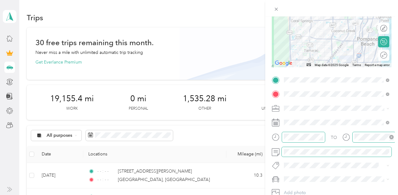
scroll to position [113, 0]
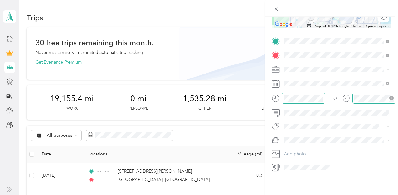
click at [306, 148] on div "Toyota Corolla LE" at bounding box center [336, 151] width 101 height 7
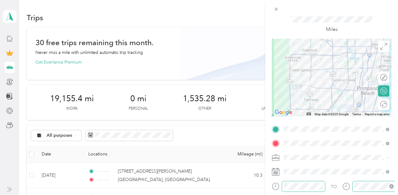
scroll to position [0, 0]
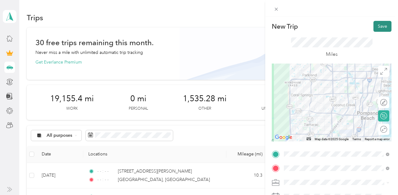
click at [383, 24] on button "Save" at bounding box center [382, 26] width 18 height 11
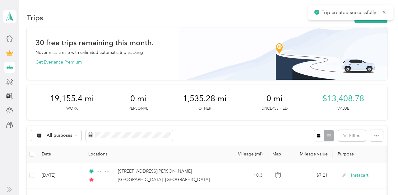
click at [384, 11] on icon at bounding box center [384, 12] width 5 height 6
click at [370, 18] on button "New trip" at bounding box center [370, 17] width 33 height 11
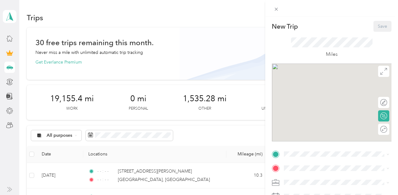
scroll to position [113, 0]
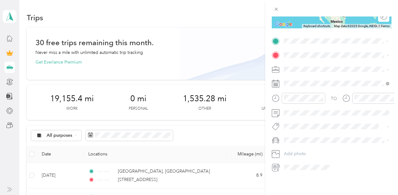
click at [311, 59] on div "[STREET_ADDRESS][US_STATE]" at bounding box center [336, 63] width 101 height 8
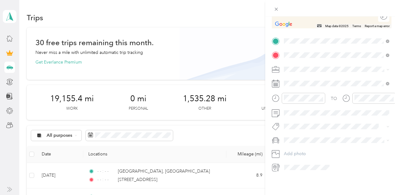
click at [315, 76] on span "[STREET_ADDRESS][US_STATE]" at bounding box center [327, 78] width 62 height 6
click at [296, 100] on span "Instacart" at bounding box center [294, 101] width 16 height 5
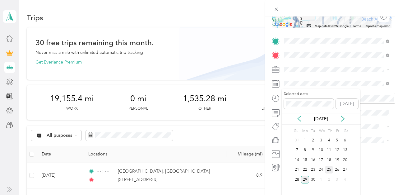
click at [329, 167] on div "25" at bounding box center [329, 170] width 8 height 8
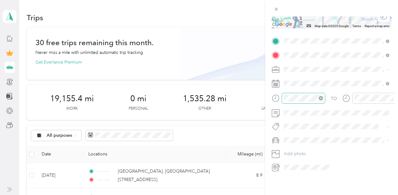
click at [321, 96] on icon "close-circle" at bounding box center [321, 98] width 4 height 4
click at [391, 97] on icon "close-circle" at bounding box center [391, 98] width 4 height 4
click at [299, 148] on span "Toyota Corolla LE" at bounding box center [303, 149] width 35 height 5
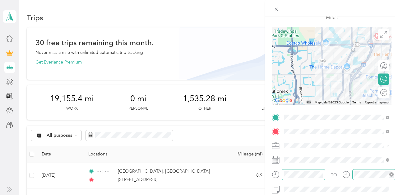
scroll to position [0, 0]
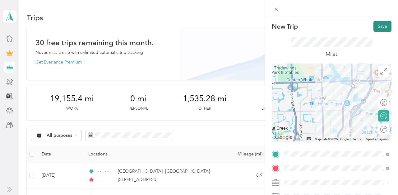
click at [378, 25] on button "Save" at bounding box center [382, 26] width 18 height 11
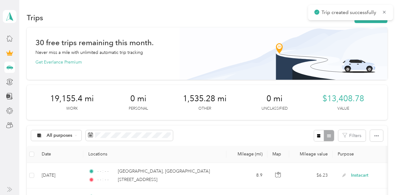
click at [384, 13] on icon at bounding box center [384, 12] width 5 height 6
click at [371, 17] on button "New trip" at bounding box center [370, 17] width 33 height 11
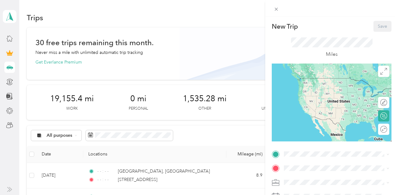
scroll to position [102, 0]
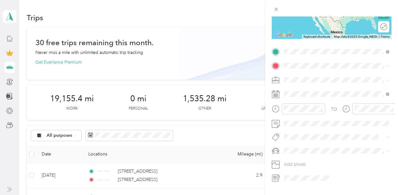
click at [313, 77] on span "[STREET_ADDRESS][US_STATE]" at bounding box center [327, 74] width 62 height 6
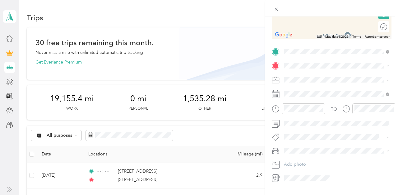
click at [320, 88] on span "[STREET_ADDRESS][US_STATE]" at bounding box center [327, 88] width 62 height 6
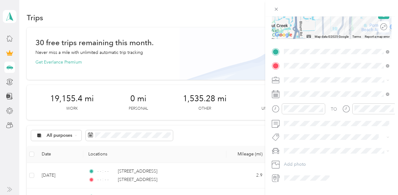
click at [299, 109] on span "Instacart" at bounding box center [294, 110] width 16 height 5
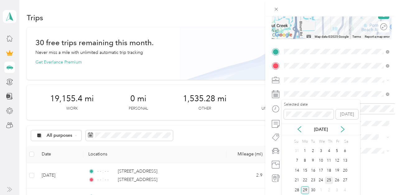
click at [328, 176] on div "25" at bounding box center [329, 180] width 8 height 10
click at [328, 176] on div "25" at bounding box center [329, 180] width 8 height 8
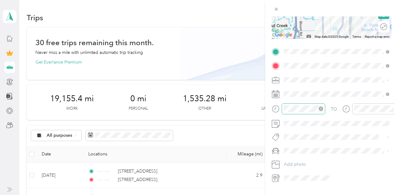
click at [321, 108] on icon "close-circle" at bounding box center [321, 108] width 4 height 4
click at [390, 108] on icon "close-circle" at bounding box center [391, 108] width 4 height 4
click at [305, 158] on li "Toyota Corolla LE" at bounding box center [337, 161] width 110 height 11
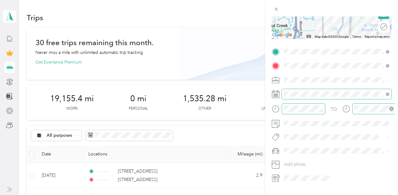
scroll to position [0, 0]
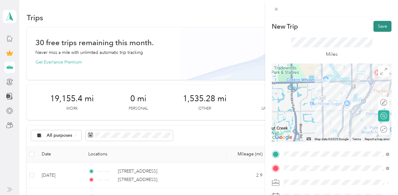
click at [384, 28] on button "Save" at bounding box center [382, 26] width 18 height 11
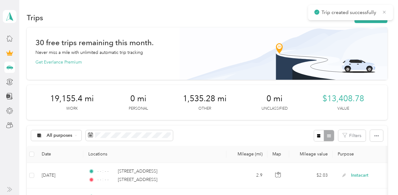
click at [384, 11] on icon at bounding box center [384, 12] width 5 height 6
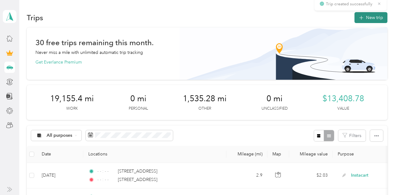
click at [376, 18] on button "New trip" at bounding box center [370, 17] width 33 height 11
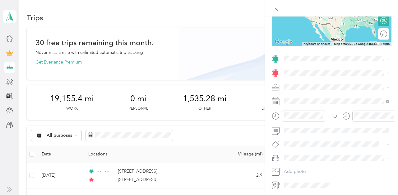
scroll to position [113, 0]
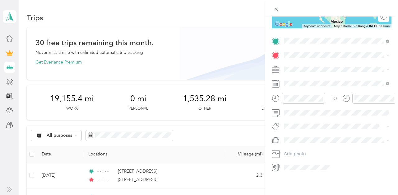
click at [311, 63] on span "[STREET_ADDRESS][US_STATE]" at bounding box center [327, 64] width 62 height 6
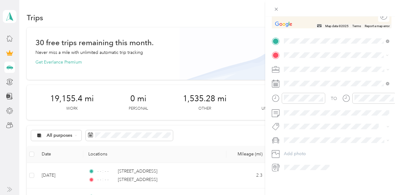
click at [315, 80] on span "[STREET_ADDRESS][US_STATE]" at bounding box center [327, 78] width 62 height 6
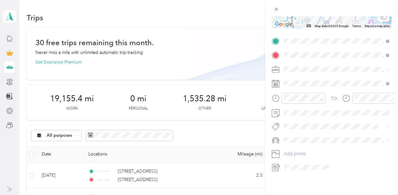
click at [297, 101] on span "Instacart" at bounding box center [294, 101] width 16 height 5
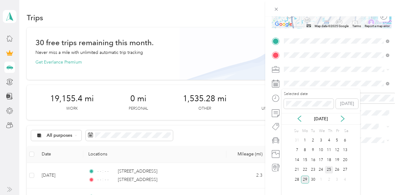
click at [328, 169] on div "25" at bounding box center [329, 170] width 8 height 8
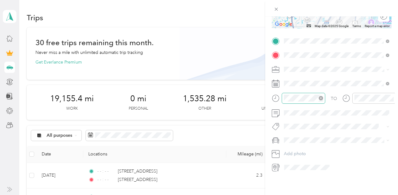
click at [321, 98] on icon "close-circle" at bounding box center [321, 98] width 4 height 4
click at [392, 96] on icon "close-circle" at bounding box center [391, 98] width 4 height 4
click at [304, 152] on div "Toyota Corolla LE" at bounding box center [336, 149] width 101 height 7
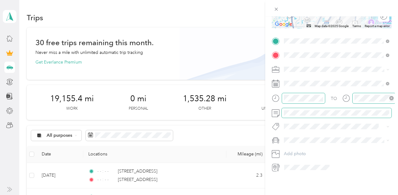
scroll to position [0, 0]
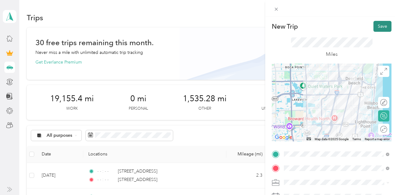
click at [380, 27] on button "Save" at bounding box center [382, 26] width 18 height 11
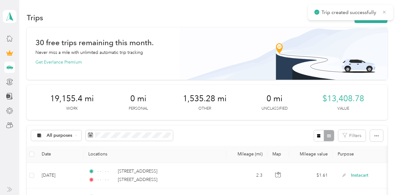
click at [383, 12] on icon at bounding box center [384, 12] width 5 height 6
click at [373, 15] on button "New trip" at bounding box center [370, 17] width 33 height 11
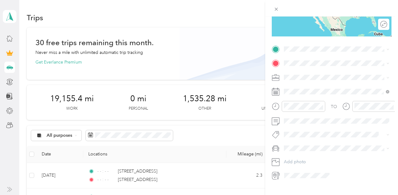
scroll to position [113, 0]
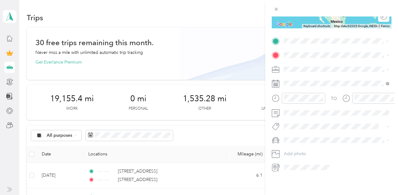
click at [317, 64] on span "[STREET_ADDRESS][US_STATE]" at bounding box center [327, 64] width 62 height 6
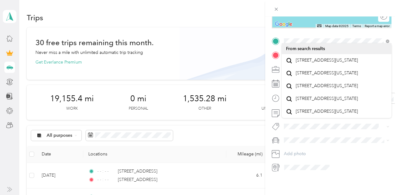
click at [302, 50] on span at bounding box center [337, 55] width 110 height 10
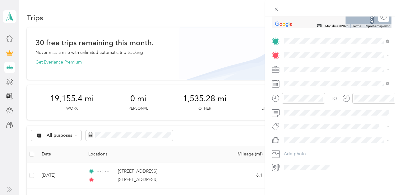
click at [314, 104] on span "[STREET_ADDRESS][US_STATE]" at bounding box center [327, 102] width 62 height 6
click at [298, 98] on li "Instacart" at bounding box center [337, 99] width 110 height 11
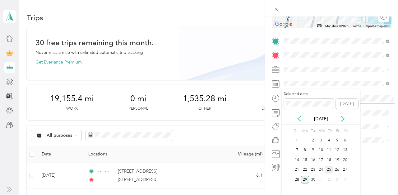
click at [328, 167] on div "25" at bounding box center [329, 170] width 8 height 8
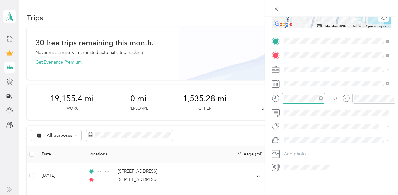
click at [320, 98] on icon "close-circle" at bounding box center [321, 98] width 4 height 4
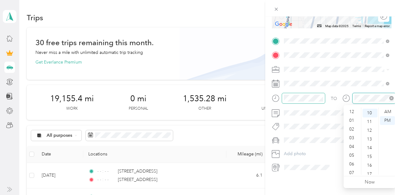
scroll to position [37, 0]
click at [390, 98] on icon "close-circle" at bounding box center [391, 98] width 4 height 4
click at [293, 150] on span "Toyota Corolla LE" at bounding box center [303, 149] width 35 height 5
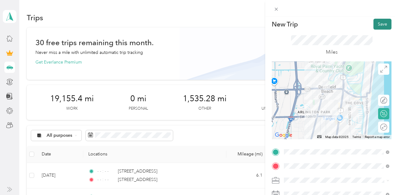
click at [378, 25] on button "Save" at bounding box center [382, 24] width 18 height 11
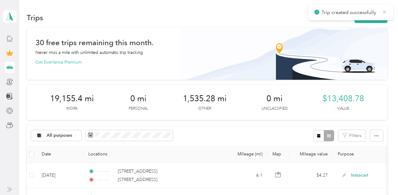
click at [384, 12] on icon at bounding box center [384, 12] width 5 height 6
click at [367, 19] on button "New trip" at bounding box center [370, 17] width 33 height 11
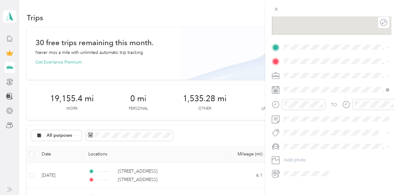
scroll to position [113, 0]
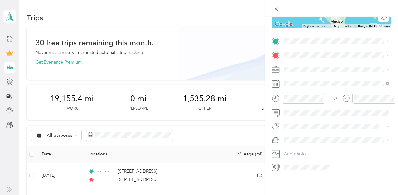
click at [313, 66] on span "[STREET_ADDRESS][US_STATE]" at bounding box center [327, 64] width 62 height 6
click at [323, 92] on span "[STREET_ADDRESS][US_STATE]" at bounding box center [327, 89] width 62 height 6
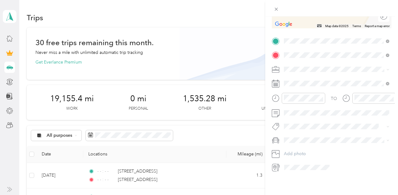
click at [308, 79] on span "[STREET_ADDRESS][US_STATE]" at bounding box center [327, 78] width 62 height 6
click at [299, 102] on span "Instacart" at bounding box center [294, 101] width 16 height 5
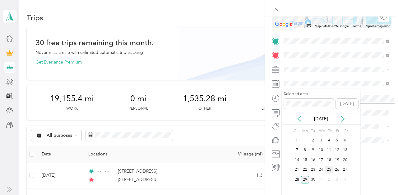
click at [328, 168] on div "25" at bounding box center [329, 170] width 8 height 8
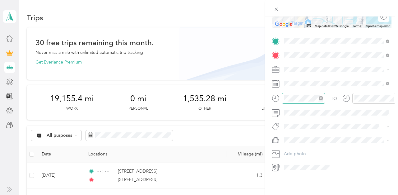
click at [322, 97] on icon "close-circle" at bounding box center [321, 98] width 4 height 4
click at [391, 97] on icon "close-circle" at bounding box center [391, 98] width 4 height 4
click at [300, 149] on span "Toyota Corolla LE" at bounding box center [303, 150] width 35 height 5
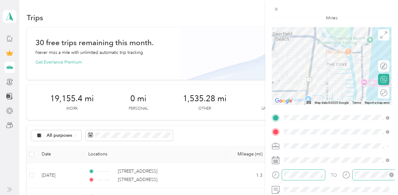
scroll to position [0, 0]
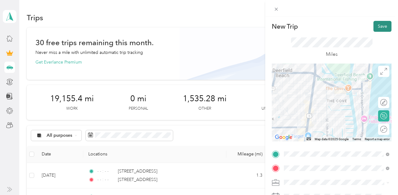
click at [382, 21] on button "Save" at bounding box center [382, 26] width 18 height 11
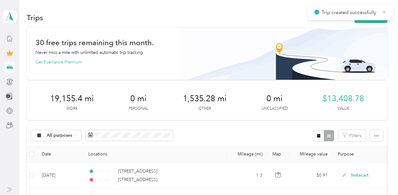
click at [382, 11] on icon at bounding box center [384, 12] width 5 height 6
click at [370, 17] on button "New trip" at bounding box center [370, 17] width 33 height 11
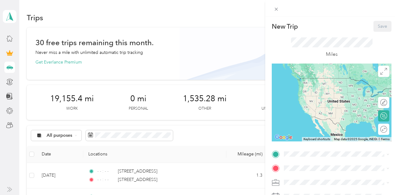
scroll to position [113, 0]
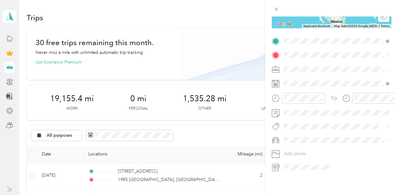
click at [326, 66] on span "[STREET_ADDRESS][US_STATE]" at bounding box center [327, 64] width 62 height 6
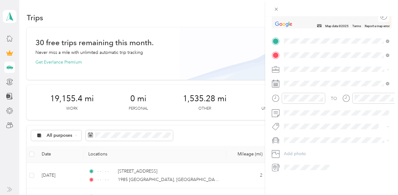
click at [311, 75] on span "[STREET_ADDRESS][US_STATE]" at bounding box center [327, 78] width 62 height 6
click at [301, 99] on span "Instacart" at bounding box center [294, 101] width 16 height 5
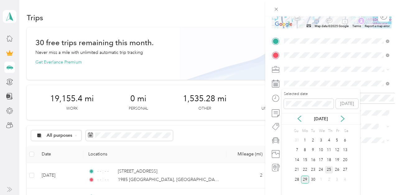
click at [329, 170] on div "25" at bounding box center [329, 170] width 8 height 8
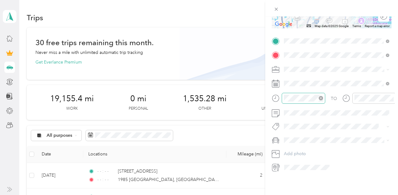
click at [321, 96] on icon "close-circle" at bounding box center [321, 98] width 4 height 4
click at [392, 96] on icon "close-circle" at bounding box center [391, 98] width 4 height 4
click at [305, 150] on span "Toyota Corolla LE" at bounding box center [303, 148] width 35 height 5
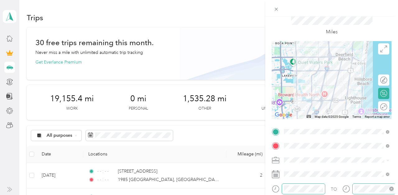
scroll to position [0, 0]
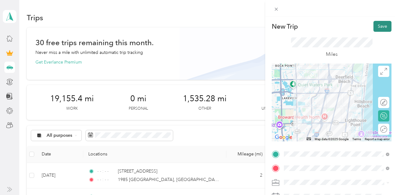
click at [380, 25] on button "Save" at bounding box center [382, 26] width 18 height 11
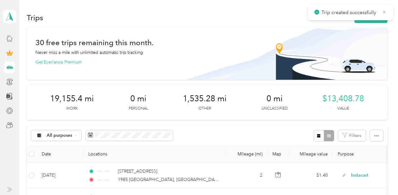
click at [383, 13] on icon at bounding box center [384, 12] width 5 height 6
click at [376, 14] on button "New trip" at bounding box center [370, 17] width 33 height 11
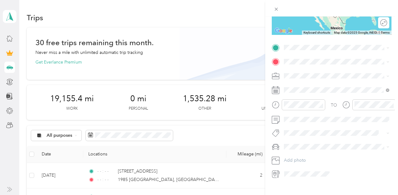
scroll to position [113, 0]
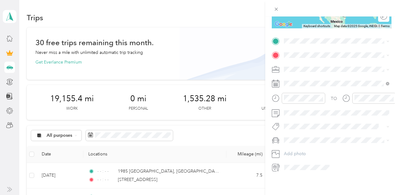
click at [310, 61] on span "[STREET_ADDRESS][US_STATE]" at bounding box center [327, 63] width 62 height 6
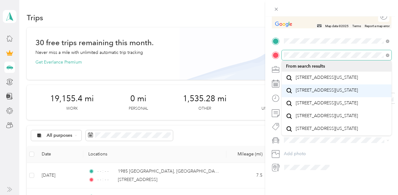
scroll to position [0, 0]
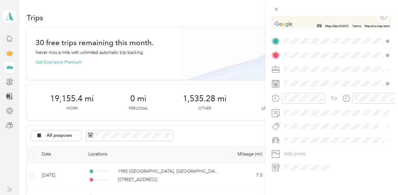
click at [309, 93] on span "[STREET_ADDRESS][US_STATE]" at bounding box center [327, 90] width 62 height 6
click at [299, 102] on span "Instacart" at bounding box center [294, 101] width 16 height 5
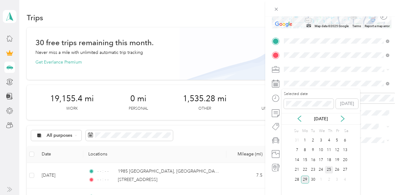
click at [327, 170] on div "25" at bounding box center [329, 170] width 8 height 8
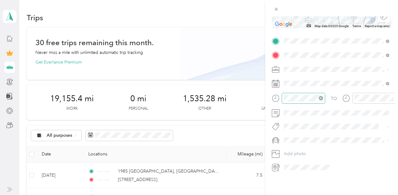
click at [320, 96] on icon "close-circle" at bounding box center [321, 98] width 4 height 4
click at [392, 99] on icon "close-circle" at bounding box center [391, 98] width 4 height 4
click at [300, 149] on li "Toyota Corolla LE" at bounding box center [337, 151] width 110 height 11
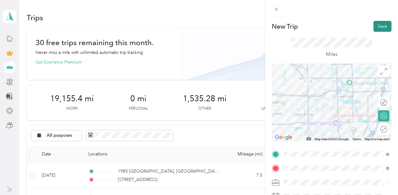
click at [377, 27] on button "Save" at bounding box center [382, 26] width 18 height 11
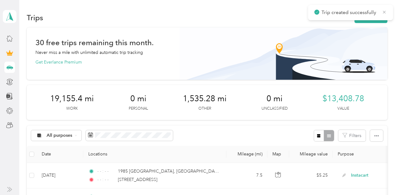
click at [385, 13] on icon at bounding box center [384, 12] width 3 height 3
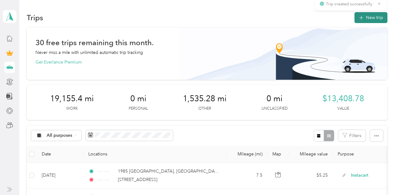
click at [369, 17] on button "New trip" at bounding box center [370, 17] width 33 height 11
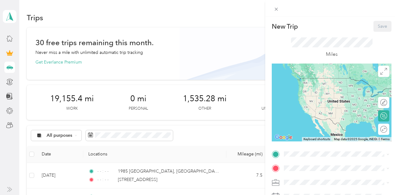
scroll to position [98, 0]
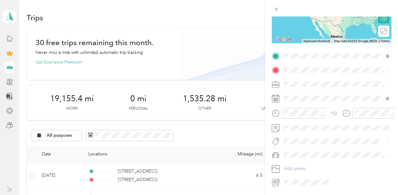
click at [315, 80] on span "[STREET_ADDRESS][US_STATE]" at bounding box center [327, 79] width 62 height 6
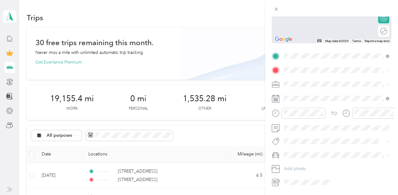
click at [310, 90] on span "[STREET_ADDRESS][US_STATE]" at bounding box center [327, 93] width 62 height 6
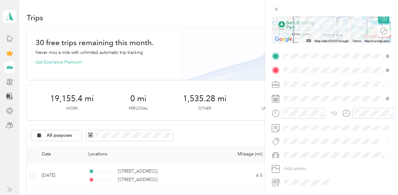
click at [297, 114] on span "Instacart" at bounding box center [294, 116] width 16 height 5
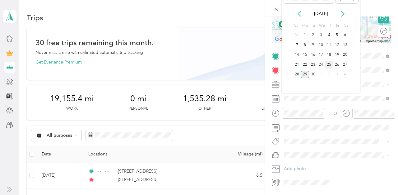
click at [327, 63] on div "25" at bounding box center [329, 65] width 8 height 8
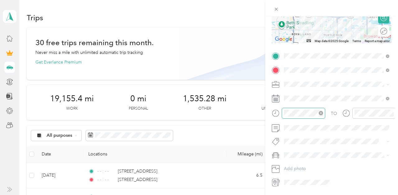
click at [320, 112] on icon "close-circle" at bounding box center [321, 113] width 4 height 4
click at [392, 112] on icon "close-circle" at bounding box center [391, 113] width 4 height 4
click at [307, 161] on li "Toyota Corolla LE" at bounding box center [337, 166] width 110 height 11
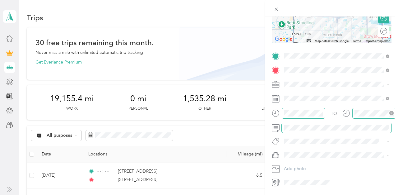
scroll to position [0, 0]
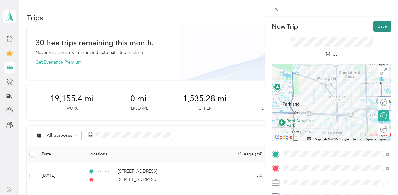
click at [380, 27] on button "Save" at bounding box center [382, 26] width 18 height 11
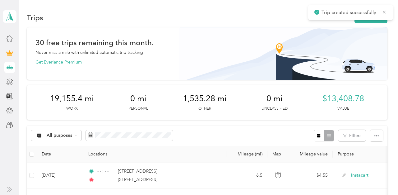
click at [384, 13] on icon at bounding box center [384, 12] width 5 height 6
click at [377, 17] on button "New trip" at bounding box center [370, 17] width 33 height 11
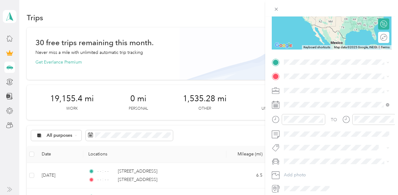
scroll to position [98, 0]
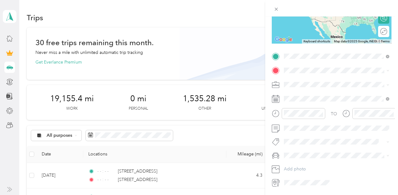
click at [315, 81] on span "[STREET_ADDRESS][US_STATE]" at bounding box center [327, 79] width 62 height 6
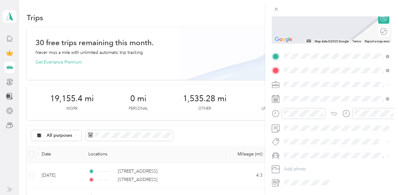
click at [324, 93] on span "[STREET_ADDRESS][US_STATE]" at bounding box center [327, 93] width 62 height 6
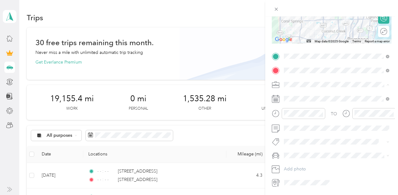
click at [295, 116] on span "Instacart" at bounding box center [294, 116] width 16 height 5
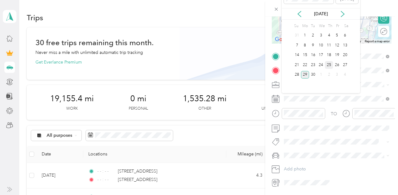
click at [328, 63] on div "25" at bounding box center [329, 65] width 8 height 8
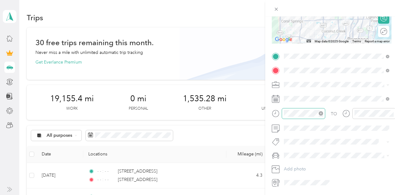
click at [321, 113] on icon "close-circle" at bounding box center [321, 113] width 4 height 4
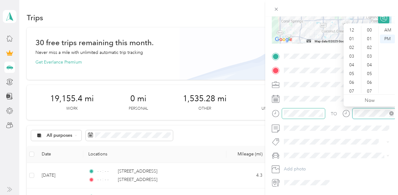
scroll to position [37, 0]
click at [392, 111] on icon "close-circle" at bounding box center [391, 113] width 4 height 4
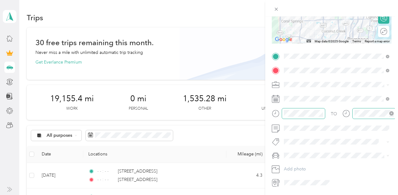
click at [297, 168] on li "Toyota Corolla LE" at bounding box center [337, 165] width 110 height 11
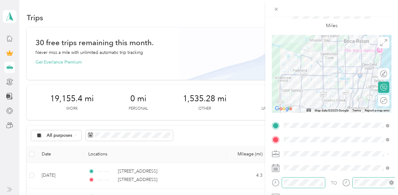
scroll to position [0, 0]
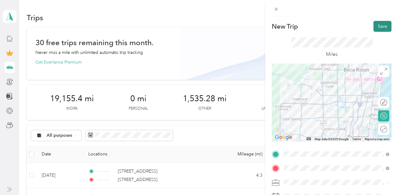
click at [387, 21] on button "Save" at bounding box center [382, 26] width 18 height 11
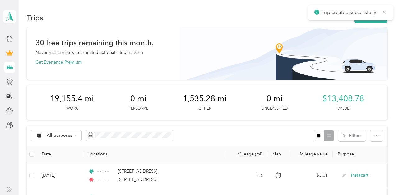
click at [385, 11] on icon at bounding box center [384, 12] width 5 height 6
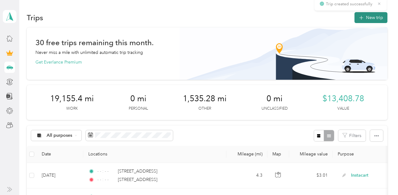
click at [378, 16] on button "New trip" at bounding box center [370, 17] width 33 height 11
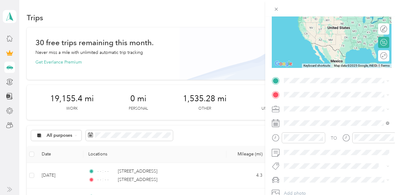
scroll to position [112, 0]
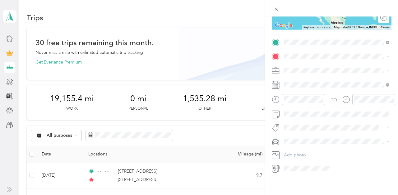
click at [312, 67] on span "[STREET_ADDRESS][US_STATE]" at bounding box center [327, 65] width 62 height 6
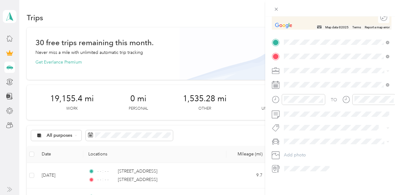
click at [313, 76] on span "[STREET_ADDRESS][US_STATE]" at bounding box center [327, 79] width 62 height 6
click at [295, 101] on span "Instacart" at bounding box center [294, 102] width 16 height 5
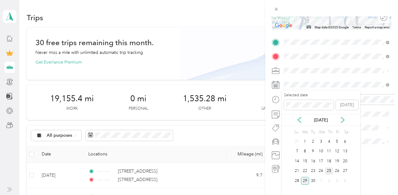
click at [331, 169] on div "25" at bounding box center [329, 171] width 8 height 8
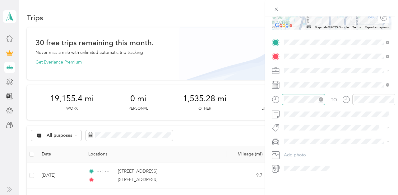
click at [319, 99] on icon "close-circle" at bounding box center [321, 99] width 4 height 4
click at [393, 99] on icon "close-circle" at bounding box center [391, 99] width 4 height 4
click at [392, 97] on icon "close-circle" at bounding box center [391, 99] width 4 height 4
click at [303, 138] on span at bounding box center [337, 141] width 110 height 10
click at [300, 149] on div "TO Add photo" at bounding box center [332, 105] width 120 height 136
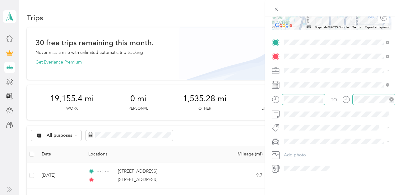
click at [299, 138] on span at bounding box center [337, 141] width 110 height 10
click at [299, 149] on li "Toyota Corolla LE" at bounding box center [337, 152] width 110 height 11
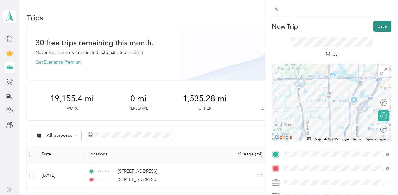
click at [379, 24] on button "Save" at bounding box center [382, 26] width 18 height 11
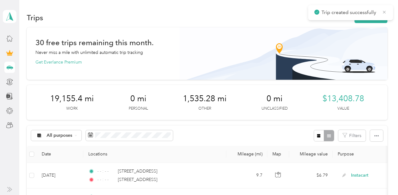
click at [384, 12] on icon at bounding box center [384, 12] width 3 height 3
click at [378, 16] on button "New trip" at bounding box center [370, 17] width 33 height 11
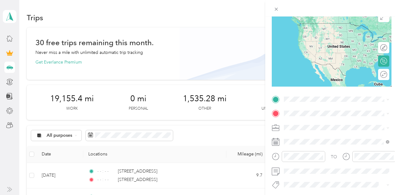
scroll to position [113, 0]
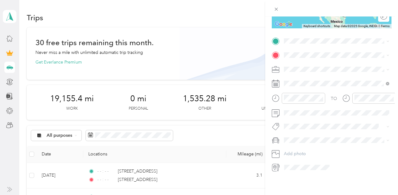
click at [325, 77] on span "[STREET_ADDRESS][US_STATE]" at bounding box center [327, 75] width 62 height 6
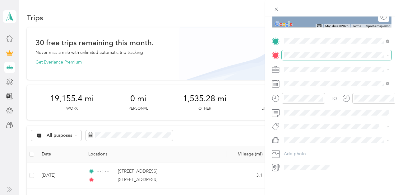
click at [307, 51] on span at bounding box center [337, 55] width 110 height 10
click at [303, 74] on div "[STREET_ADDRESS][US_STATE]" at bounding box center [336, 78] width 101 height 8
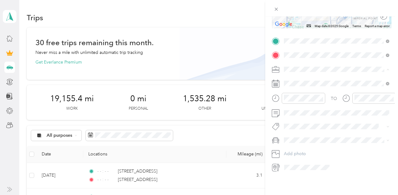
click at [297, 100] on span "Instacart" at bounding box center [294, 101] width 16 height 5
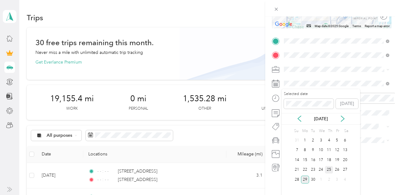
click at [329, 167] on div "25" at bounding box center [329, 170] width 8 height 8
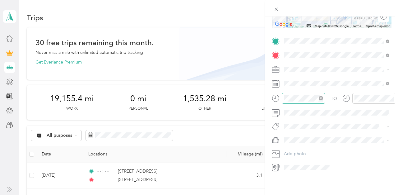
click at [320, 97] on icon "close-circle" at bounding box center [321, 98] width 4 height 4
click at [391, 97] on icon "close-circle" at bounding box center [391, 98] width 4 height 4
click at [302, 149] on span "Toyota Corolla LE" at bounding box center [303, 151] width 35 height 5
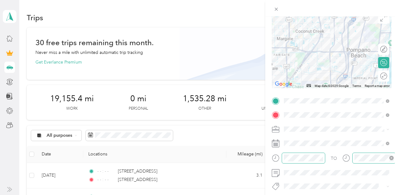
scroll to position [0, 0]
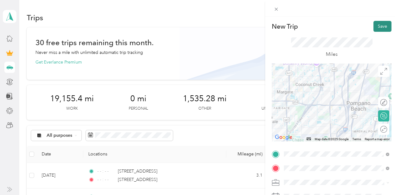
click at [378, 29] on button "Save" at bounding box center [382, 26] width 18 height 11
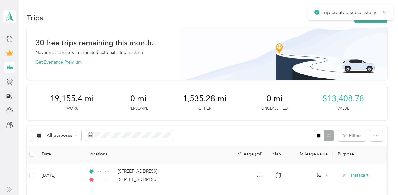
click at [383, 13] on icon at bounding box center [384, 12] width 5 height 6
click at [375, 16] on button "New trip" at bounding box center [370, 17] width 33 height 11
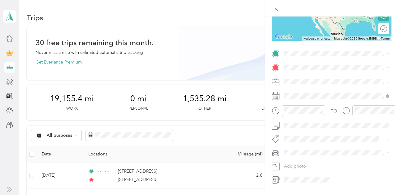
scroll to position [101, 0]
click at [311, 77] on span "[STREET_ADDRESS][US_STATE]" at bounding box center [327, 76] width 62 height 6
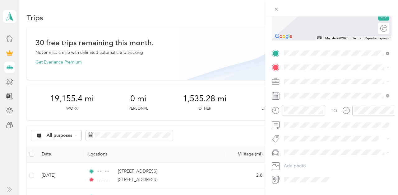
click at [310, 91] on span "[STREET_ADDRESS][US_STATE]" at bounding box center [327, 89] width 62 height 6
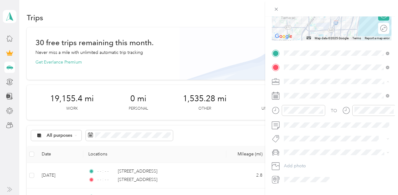
click at [302, 115] on span "Instacart" at bounding box center [294, 113] width 16 height 5
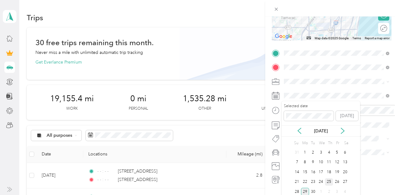
click at [330, 180] on div "25" at bounding box center [329, 182] width 8 height 8
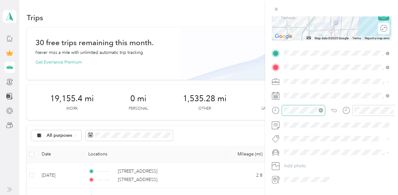
click at [321, 108] on icon "close-circle" at bounding box center [321, 110] width 4 height 4
click at [391, 109] on icon "close-circle" at bounding box center [391, 110] width 4 height 4
click at [305, 160] on div "Toyota Corolla LE" at bounding box center [336, 162] width 101 height 7
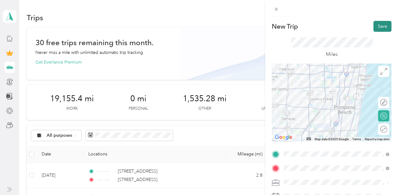
click at [378, 24] on button "Save" at bounding box center [382, 26] width 18 height 11
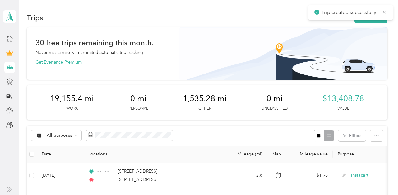
click at [383, 13] on icon at bounding box center [384, 12] width 3 height 3
click at [375, 15] on button "New trip" at bounding box center [370, 17] width 33 height 11
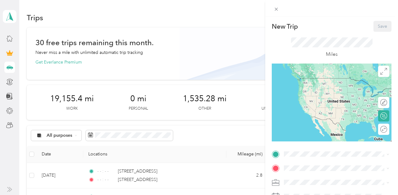
scroll to position [113, 0]
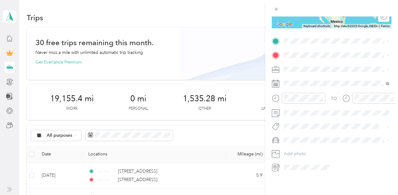
click at [310, 64] on span "[STREET_ADDRESS][US_STATE]" at bounding box center [327, 62] width 62 height 6
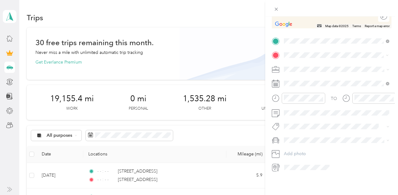
click at [320, 76] on span "1661 [GEOGRAPHIC_DATA][US_STATE], [GEOGRAPHIC_DATA]" at bounding box center [341, 80] width 91 height 11
click at [301, 102] on span "Instacart" at bounding box center [294, 99] width 16 height 5
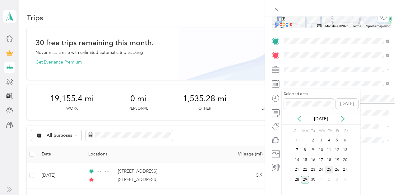
click at [328, 168] on div "25" at bounding box center [329, 170] width 8 height 8
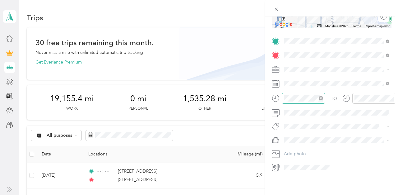
click at [321, 96] on icon "close-circle" at bounding box center [321, 98] width 4 height 4
click at [393, 97] on icon "close-circle" at bounding box center [391, 98] width 4 height 4
click at [301, 150] on span "Toyota Corolla LE" at bounding box center [303, 149] width 35 height 5
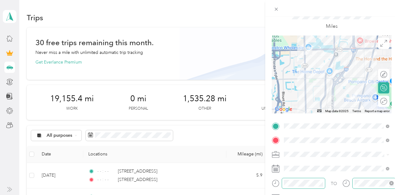
scroll to position [0, 0]
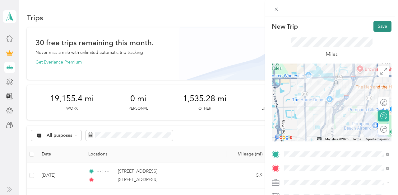
click at [382, 30] on button "Save" at bounding box center [382, 26] width 18 height 11
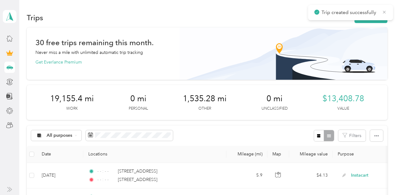
click at [383, 13] on icon at bounding box center [384, 12] width 5 height 6
click at [378, 15] on button "New trip" at bounding box center [370, 17] width 33 height 11
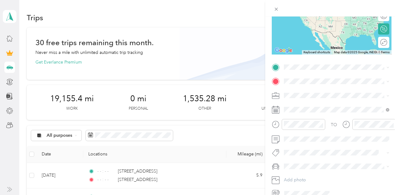
scroll to position [104, 0]
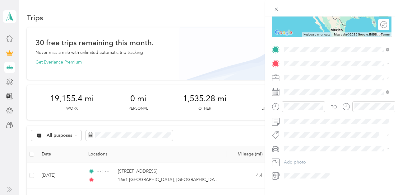
click at [316, 75] on span "1661 [GEOGRAPHIC_DATA][US_STATE], [GEOGRAPHIC_DATA]" at bounding box center [341, 74] width 91 height 11
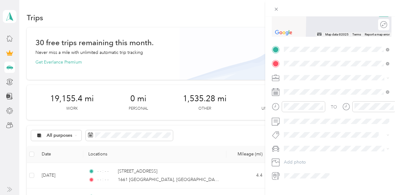
click at [315, 85] on span "[STREET_ADDRESS][US_STATE]" at bounding box center [327, 86] width 62 height 6
click at [297, 108] on span "Instacart" at bounding box center [294, 110] width 16 height 5
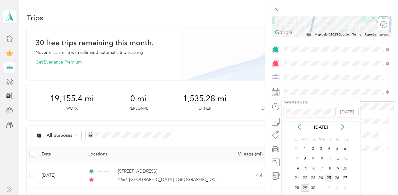
click at [328, 177] on div "25" at bounding box center [329, 178] width 8 height 8
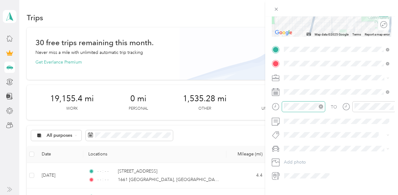
click at [319, 107] on icon "close-circle" at bounding box center [321, 106] width 4 height 4
click at [393, 105] on icon "close-circle" at bounding box center [391, 106] width 4 height 4
click at [299, 160] on div "Toyota Corolla LE" at bounding box center [336, 159] width 101 height 7
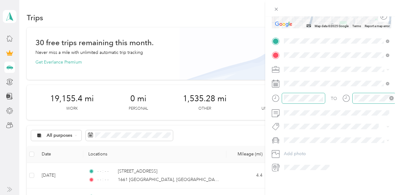
scroll to position [0, 0]
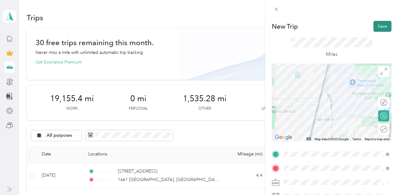
click at [378, 30] on button "Save" at bounding box center [382, 26] width 18 height 11
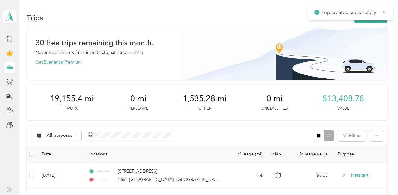
click at [384, 14] on icon at bounding box center [384, 12] width 5 height 6
click at [373, 16] on button "New trip" at bounding box center [370, 17] width 33 height 11
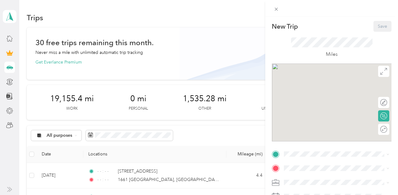
scroll to position [98, 0]
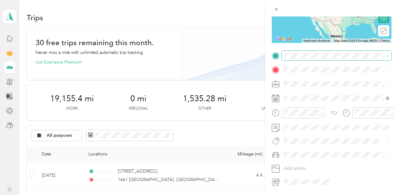
click at [307, 52] on span at bounding box center [337, 56] width 110 height 10
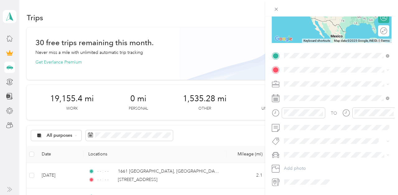
click at [315, 79] on span "[STREET_ADDRESS][US_STATE]" at bounding box center [327, 78] width 62 height 6
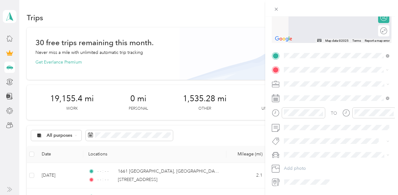
click at [310, 92] on span "[STREET_ADDRESS][US_STATE]" at bounding box center [327, 92] width 62 height 6
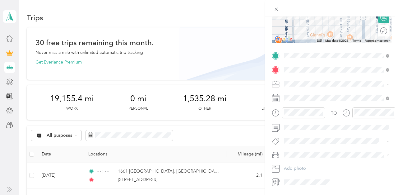
click at [297, 115] on span "Instacart" at bounding box center [294, 115] width 16 height 5
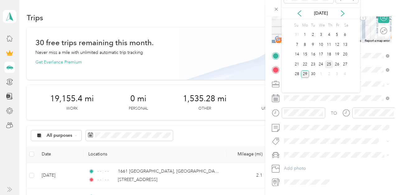
click at [330, 63] on div "25" at bounding box center [329, 64] width 8 height 8
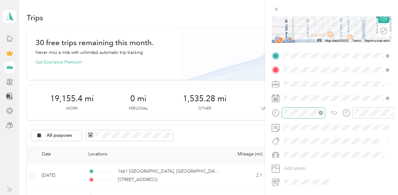
click at [320, 112] on icon "close-circle" at bounding box center [321, 112] width 4 height 4
click at [391, 113] on icon "close-circle" at bounding box center [391, 112] width 4 height 4
click at [307, 161] on li "Toyota Corolla LE" at bounding box center [337, 165] width 110 height 11
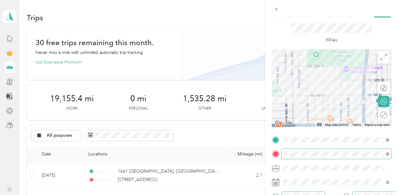
scroll to position [0, 0]
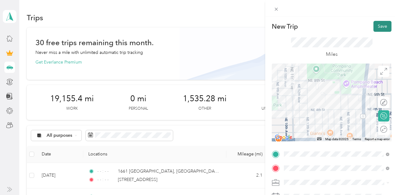
click at [377, 24] on button "Save" at bounding box center [382, 26] width 18 height 11
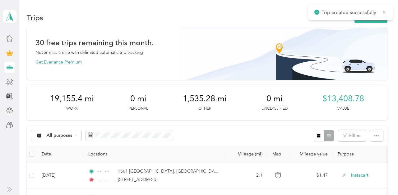
click at [384, 12] on icon at bounding box center [384, 12] width 3 height 3
click at [376, 14] on button "New trip" at bounding box center [370, 17] width 33 height 11
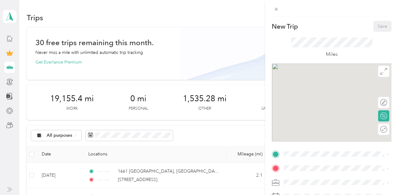
scroll to position [111, 0]
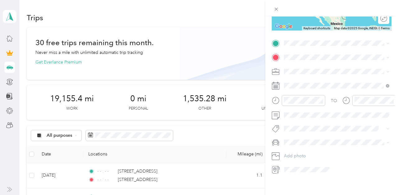
click at [311, 64] on span "[STREET_ADDRESS][US_STATE]" at bounding box center [327, 65] width 62 height 6
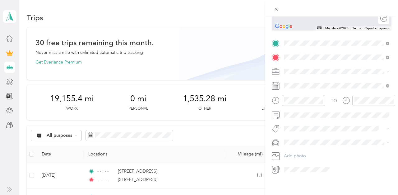
click at [312, 78] on span "[STREET_ADDRESS][US_STATE]" at bounding box center [327, 80] width 62 height 6
click at [298, 102] on span "Instacart" at bounding box center [294, 103] width 16 height 5
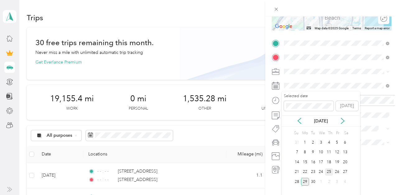
click at [328, 172] on div "25" at bounding box center [329, 172] width 8 height 8
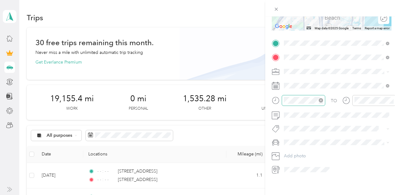
click at [320, 100] on icon "close-circle" at bounding box center [321, 100] width 4 height 4
click at [392, 98] on icon "close-circle" at bounding box center [391, 100] width 4 height 4
click at [301, 150] on div "Toyota Corolla LE" at bounding box center [336, 153] width 101 height 7
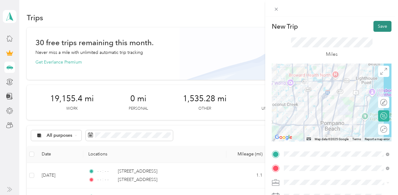
click at [377, 29] on button "Save" at bounding box center [382, 26] width 18 height 11
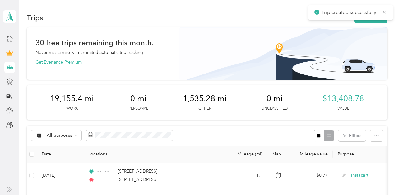
click at [384, 14] on icon at bounding box center [384, 12] width 5 height 6
click at [377, 14] on button "New trip" at bounding box center [370, 17] width 33 height 11
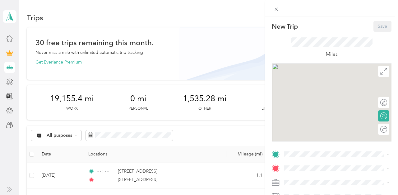
scroll to position [108, 0]
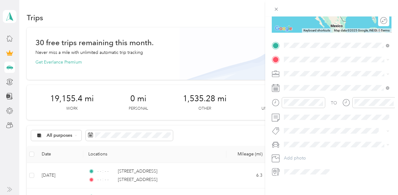
click at [318, 65] on span "[STREET_ADDRESS][US_STATE]" at bounding box center [327, 68] width 62 height 6
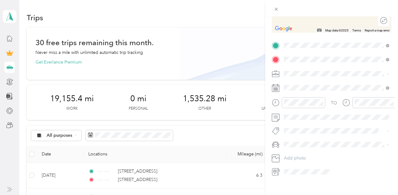
click at [316, 81] on span "[STREET_ADDRESS][PERSON_NAME][US_STATE]" at bounding box center [341, 84] width 91 height 11
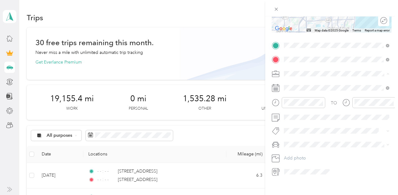
click at [299, 107] on span "Instacart" at bounding box center [294, 105] width 16 height 5
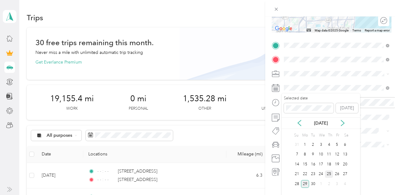
click at [326, 172] on div "25" at bounding box center [329, 174] width 8 height 8
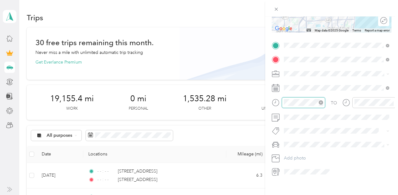
click at [319, 101] on div at bounding box center [303, 102] width 39 height 7
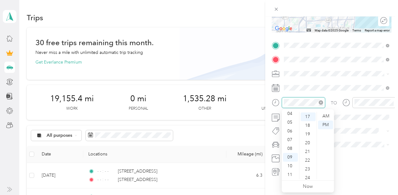
click at [319, 101] on icon "close-circle" at bounding box center [321, 102] width 4 height 4
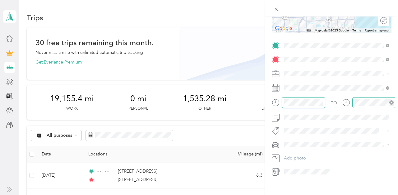
click at [391, 101] on icon "close-circle" at bounding box center [391, 102] width 4 height 4
click at [301, 149] on div "TO Add photo" at bounding box center [332, 108] width 120 height 136
click at [299, 153] on span "Toyota Corolla LE" at bounding box center [303, 155] width 35 height 5
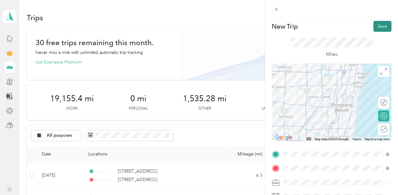
click at [380, 26] on button "Save" at bounding box center [382, 26] width 18 height 11
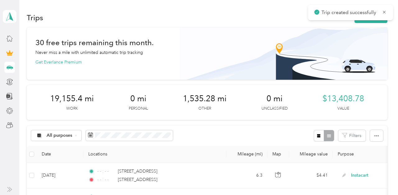
click at [385, 9] on icon at bounding box center [384, 12] width 5 height 6
click at [373, 15] on button "New trip" at bounding box center [370, 17] width 33 height 11
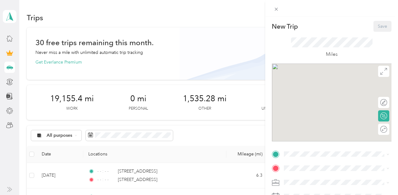
scroll to position [113, 0]
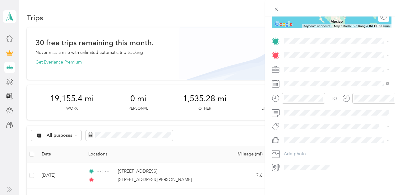
click at [315, 64] on span "[STREET_ADDRESS][PERSON_NAME][US_STATE]" at bounding box center [341, 64] width 91 height 11
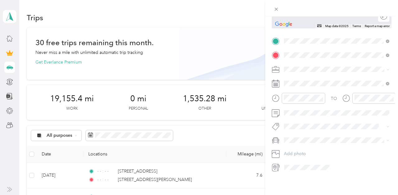
click at [319, 80] on span "[STREET_ADDRESS][US_STATE]" at bounding box center [327, 78] width 62 height 6
click at [298, 101] on span "Instacart" at bounding box center [294, 101] width 16 height 5
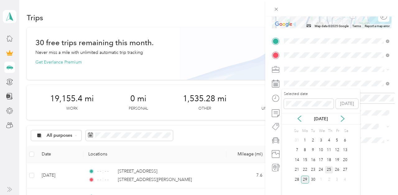
click at [329, 169] on div "25" at bounding box center [329, 170] width 8 height 8
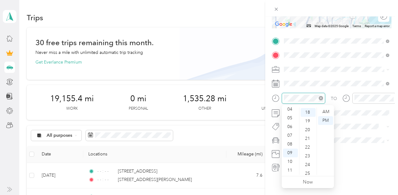
scroll to position [156, 0]
click at [322, 96] on icon "close-circle" at bounding box center [321, 98] width 4 height 4
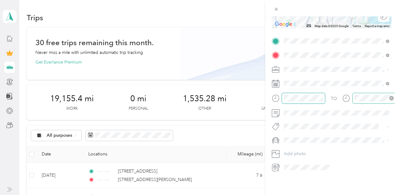
click at [390, 97] on icon "close-circle" at bounding box center [391, 98] width 4 height 4
click at [306, 136] on span at bounding box center [337, 140] width 110 height 10
click at [303, 148] on li "Toyota Corolla LE" at bounding box center [337, 151] width 110 height 11
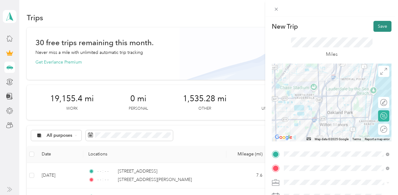
click at [380, 26] on button "Save" at bounding box center [382, 26] width 18 height 11
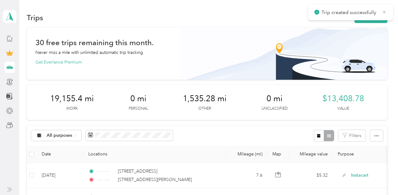
click at [384, 13] on icon at bounding box center [384, 12] width 5 height 6
click at [377, 14] on button "New trip" at bounding box center [370, 17] width 33 height 11
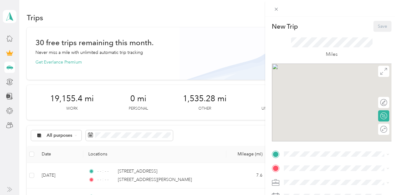
scroll to position [113, 0]
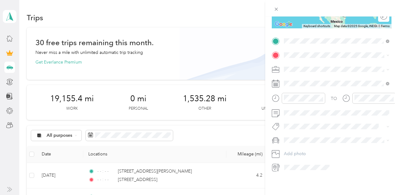
click at [320, 64] on span "[STREET_ADDRESS][US_STATE]" at bounding box center [327, 64] width 62 height 6
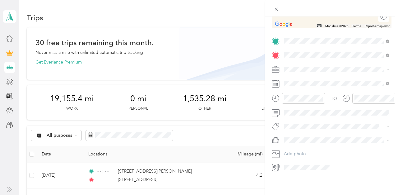
click at [322, 132] on span "[GEOGRAPHIC_DATA][US_STATE], [GEOGRAPHIC_DATA]" at bounding box center [341, 127] width 91 height 11
click at [297, 101] on span "Instacart" at bounding box center [294, 101] width 16 height 5
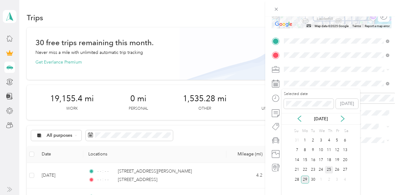
click at [328, 167] on div "25" at bounding box center [329, 170] width 8 height 8
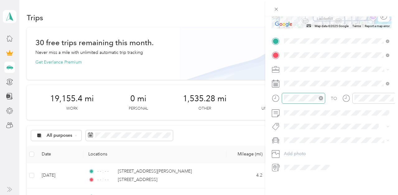
click at [321, 96] on icon "close-circle" at bounding box center [321, 98] width 4 height 4
click at [393, 97] on icon "close-circle" at bounding box center [391, 98] width 4 height 4
click at [304, 149] on span "Toyota Corolla LE" at bounding box center [303, 149] width 35 height 5
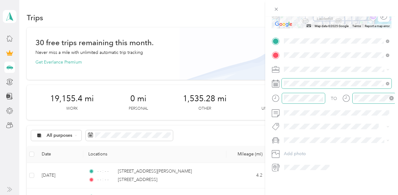
scroll to position [0, 0]
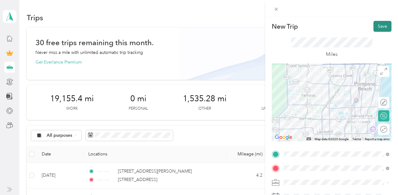
click at [383, 26] on button "Save" at bounding box center [382, 26] width 18 height 11
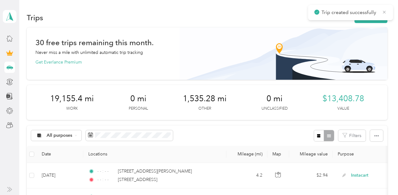
click at [383, 13] on icon at bounding box center [384, 12] width 3 height 3
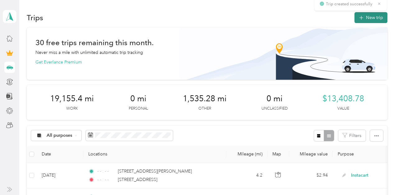
click at [375, 16] on button "New trip" at bounding box center [370, 17] width 33 height 11
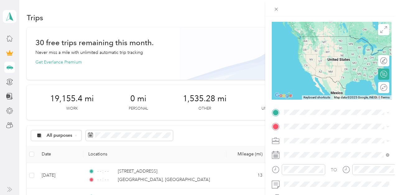
scroll to position [42, 0]
click at [325, 86] on span "[GEOGRAPHIC_DATA][US_STATE], [GEOGRAPHIC_DATA]" at bounding box center [341, 85] width 91 height 11
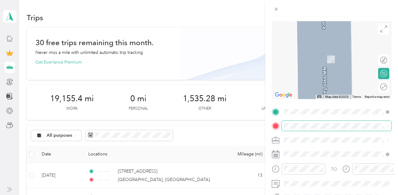
click at [301, 128] on span at bounding box center [337, 126] width 110 height 10
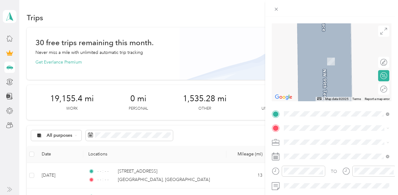
scroll to position [0, 0]
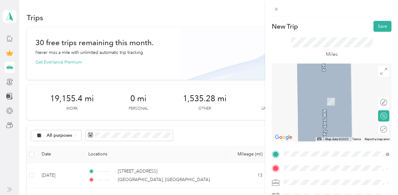
click at [307, 93] on span "[STREET_ADDRESS][US_STATE]" at bounding box center [327, 93] width 62 height 6
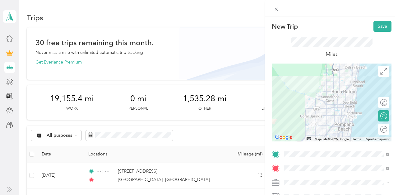
scroll to position [67, 0]
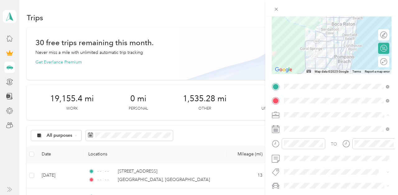
click at [302, 46] on div "Instacart" at bounding box center [336, 49] width 101 height 7
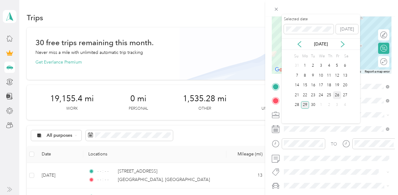
click at [335, 94] on div "26" at bounding box center [337, 95] width 8 height 8
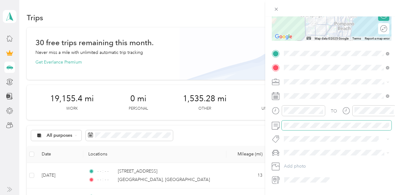
scroll to position [103, 0]
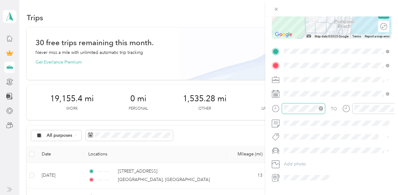
click at [320, 108] on icon "close-circle" at bounding box center [321, 108] width 4 height 4
click at [393, 106] on icon "close-circle" at bounding box center [391, 108] width 4 height 4
click at [300, 158] on div "Toyota Corolla LE" at bounding box center [336, 161] width 101 height 7
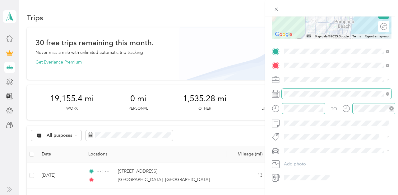
scroll to position [0, 0]
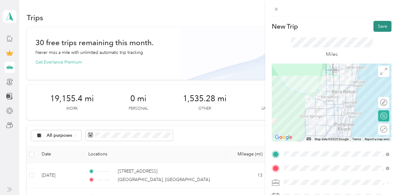
click at [381, 25] on button "Save" at bounding box center [382, 26] width 18 height 11
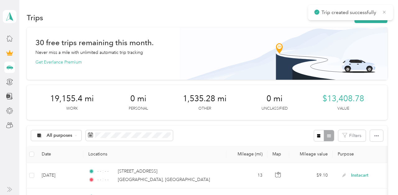
click at [385, 12] on icon at bounding box center [384, 12] width 5 height 6
click at [377, 18] on button "New trip" at bounding box center [370, 17] width 33 height 11
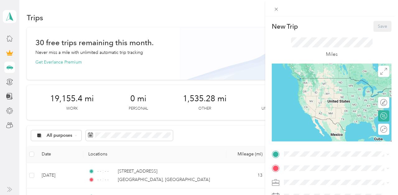
scroll to position [113, 0]
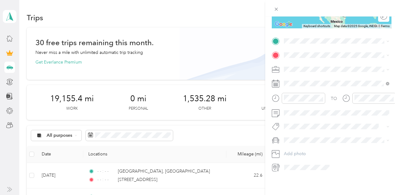
click at [318, 65] on span "[STREET_ADDRESS][US_STATE]" at bounding box center [327, 63] width 62 height 6
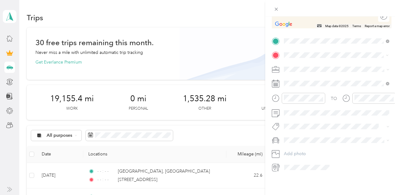
click at [314, 78] on span "[STREET_ADDRESS][US_STATE]" at bounding box center [327, 78] width 62 height 6
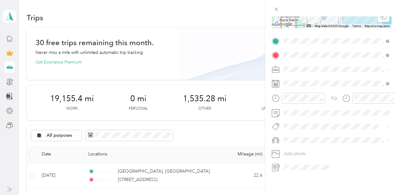
click at [296, 102] on span "Instacart" at bounding box center [294, 100] width 16 height 5
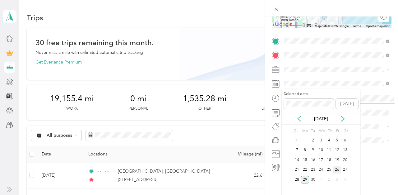
click at [334, 170] on div "26" at bounding box center [337, 170] width 8 height 8
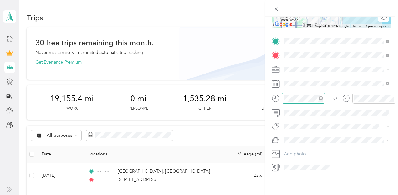
click at [321, 98] on icon "close-circle" at bounding box center [321, 98] width 4 height 4
click at [394, 98] on div at bounding box center [374, 98] width 44 height 11
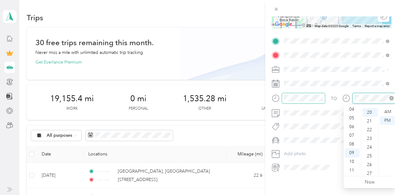
click at [391, 97] on icon "close-circle" at bounding box center [391, 98] width 4 height 4
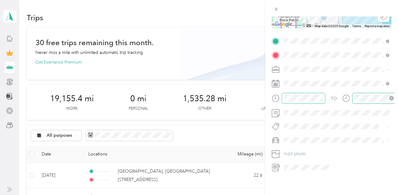
click at [305, 151] on span "Toyota Corolla LE" at bounding box center [303, 149] width 35 height 5
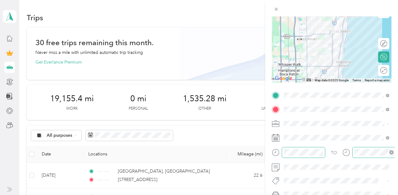
scroll to position [0, 0]
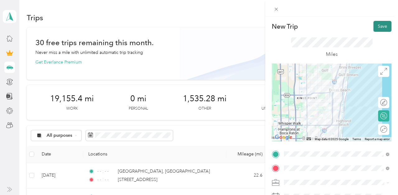
click at [376, 29] on button "Save" at bounding box center [382, 26] width 18 height 11
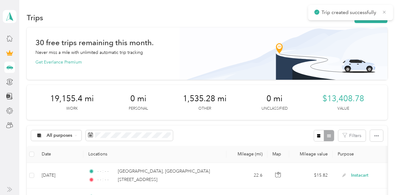
click at [384, 12] on icon at bounding box center [384, 12] width 5 height 6
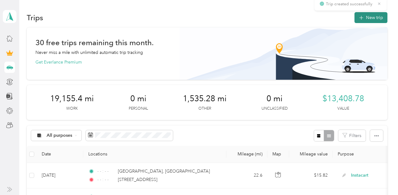
click at [380, 14] on button "New trip" at bounding box center [370, 17] width 33 height 11
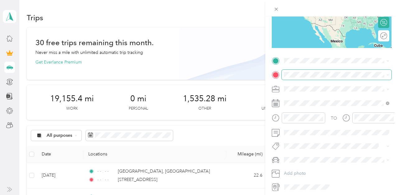
scroll to position [111, 0]
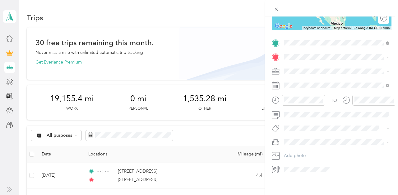
click at [308, 62] on span "[STREET_ADDRESS][US_STATE]" at bounding box center [327, 65] width 62 height 6
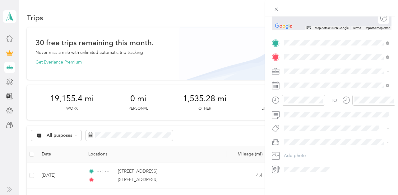
click at [316, 82] on span "[STREET_ADDRESS][US_STATE]" at bounding box center [327, 79] width 62 height 6
click at [300, 101] on span "Instacart" at bounding box center [294, 101] width 16 height 5
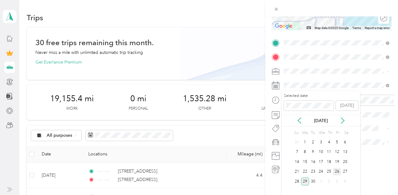
click at [335, 170] on div "26" at bounding box center [337, 172] width 8 height 8
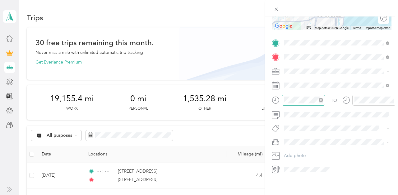
click at [320, 98] on icon "close-circle" at bounding box center [321, 100] width 4 height 4
click at [391, 99] on icon "close-circle" at bounding box center [391, 100] width 4 height 4
click at [304, 151] on span "Toyota Corolla LE" at bounding box center [303, 151] width 35 height 5
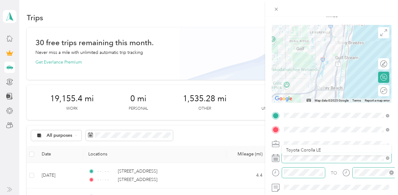
scroll to position [0, 0]
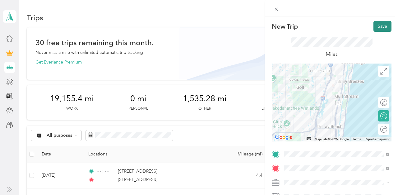
click at [385, 23] on button "Save" at bounding box center [382, 26] width 18 height 11
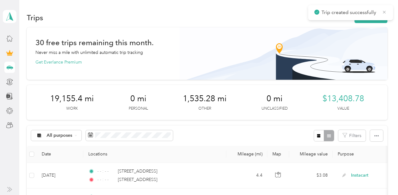
click at [384, 12] on icon at bounding box center [384, 12] width 5 height 6
click at [375, 17] on button "New trip" at bounding box center [370, 17] width 33 height 11
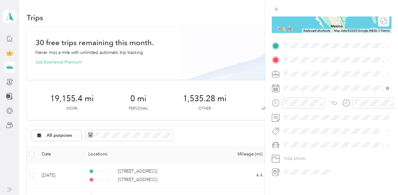
scroll to position [113, 0]
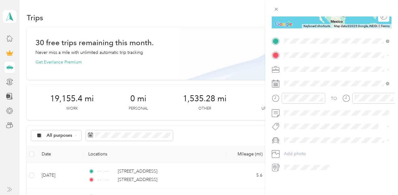
click at [313, 66] on span "[STREET_ADDRESS][US_STATE]" at bounding box center [327, 64] width 62 height 6
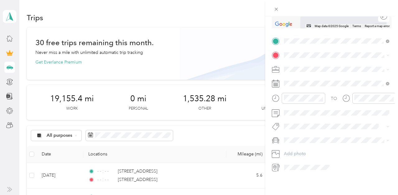
click at [309, 78] on span "[STREET_ADDRESS][US_STATE]" at bounding box center [327, 76] width 62 height 5
click at [297, 100] on span "Instacart" at bounding box center [294, 101] width 16 height 5
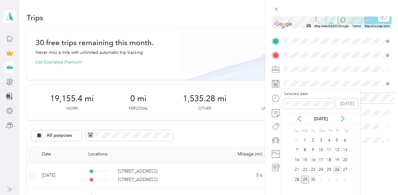
click at [338, 168] on div "26" at bounding box center [337, 170] width 8 height 8
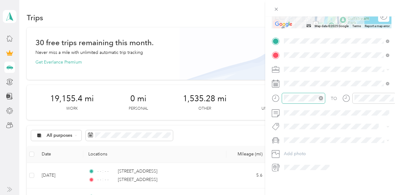
click at [323, 96] on div at bounding box center [304, 98] width 44 height 11
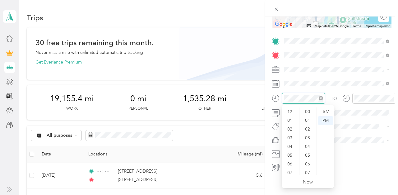
scroll to position [37, 0]
click at [322, 97] on icon "close-circle" at bounding box center [321, 98] width 4 height 4
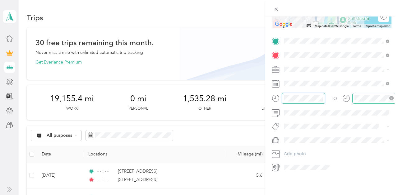
click at [393, 98] on icon "close-circle" at bounding box center [391, 98] width 4 height 4
click at [296, 150] on span "Toyota Corolla LE" at bounding box center [303, 151] width 35 height 5
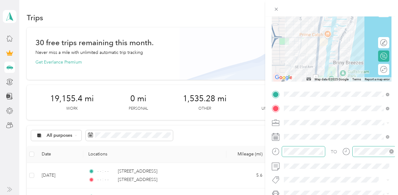
scroll to position [0, 0]
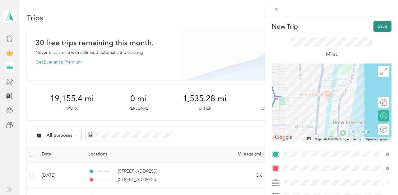
click at [382, 30] on button "Save" at bounding box center [382, 26] width 18 height 11
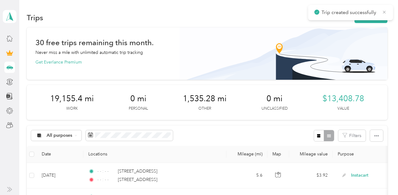
click at [384, 12] on icon at bounding box center [384, 12] width 5 height 6
click at [374, 17] on button "New trip" at bounding box center [370, 17] width 33 height 11
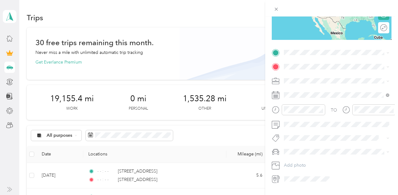
scroll to position [113, 0]
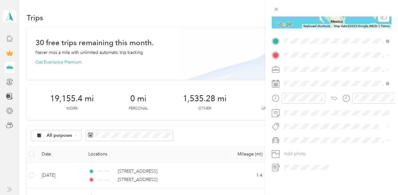
click at [307, 66] on span "[STREET_ADDRESS][US_STATE]" at bounding box center [327, 64] width 62 height 6
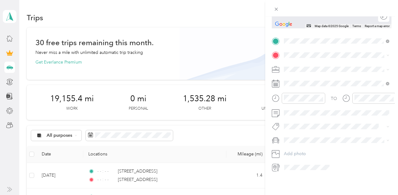
click at [308, 78] on span "[STREET_ADDRESS][US_STATE]" at bounding box center [327, 76] width 62 height 6
click at [300, 103] on li "Instacart" at bounding box center [337, 101] width 110 height 11
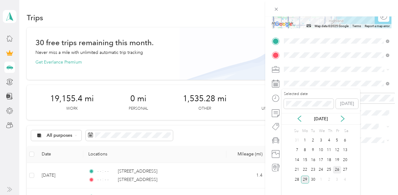
click at [335, 168] on div "26" at bounding box center [337, 170] width 8 height 8
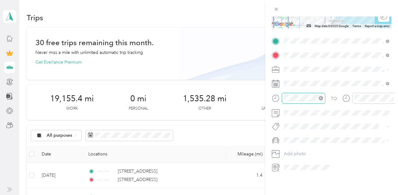
click at [322, 97] on icon "close-circle" at bounding box center [321, 98] width 4 height 4
click at [393, 99] on icon "close-circle" at bounding box center [391, 98] width 4 height 4
click at [296, 150] on span "Toyota Corolla LE" at bounding box center [303, 150] width 35 height 5
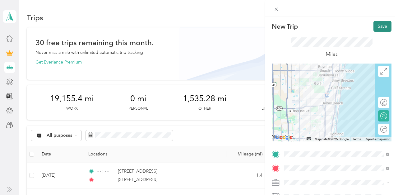
click at [374, 25] on button "Save" at bounding box center [382, 26] width 18 height 11
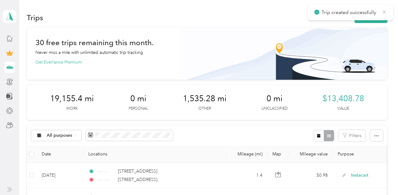
click at [383, 11] on icon at bounding box center [384, 12] width 5 height 6
click at [379, 14] on button "New trip" at bounding box center [370, 17] width 33 height 11
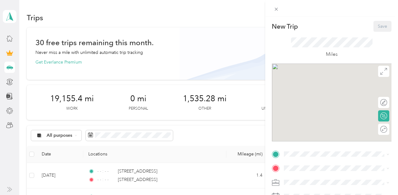
scroll to position [113, 0]
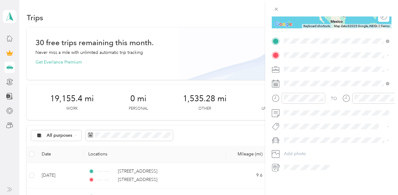
click at [312, 66] on span "[STREET_ADDRESS][US_STATE]" at bounding box center [327, 64] width 62 height 6
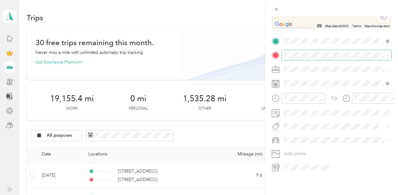
click at [306, 58] on span at bounding box center [337, 55] width 110 height 10
click at [312, 78] on span "[STREET_ADDRESS][US_STATE]" at bounding box center [327, 78] width 62 height 6
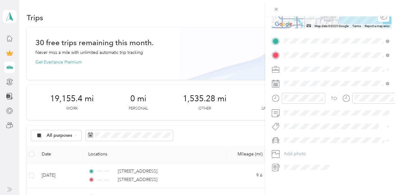
click at [297, 99] on span "Instacart" at bounding box center [294, 99] width 16 height 5
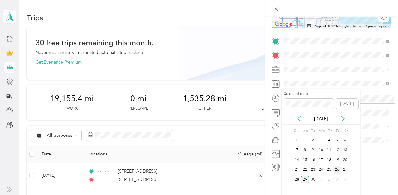
click at [337, 171] on div "26" at bounding box center [337, 170] width 8 height 8
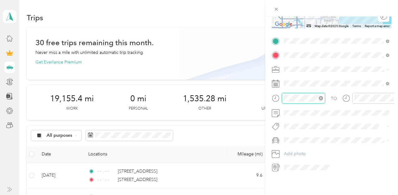
click at [319, 99] on icon "close-circle" at bounding box center [321, 98] width 4 height 4
click at [391, 96] on icon "close-circle" at bounding box center [391, 98] width 4 height 4
click at [305, 148] on span "Toyota Corolla LE" at bounding box center [303, 150] width 35 height 5
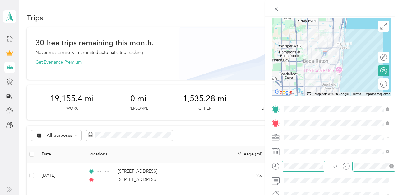
scroll to position [0, 0]
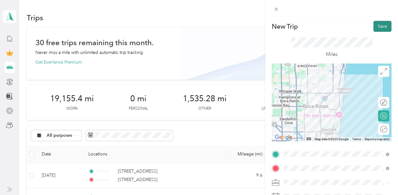
click at [381, 24] on button "Save" at bounding box center [382, 26] width 18 height 11
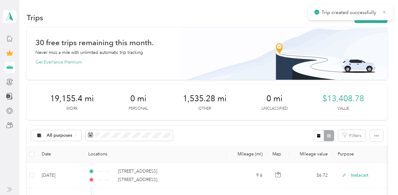
click at [384, 11] on icon at bounding box center [384, 12] width 5 height 6
click at [373, 18] on button "New trip" at bounding box center [370, 17] width 33 height 11
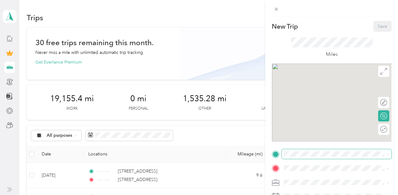
scroll to position [109, 0]
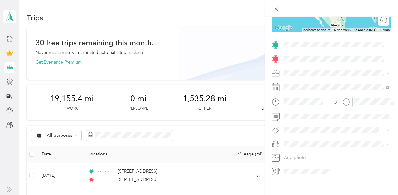
click at [318, 65] on span "[STREET_ADDRESS][US_STATE]" at bounding box center [327, 67] width 62 height 6
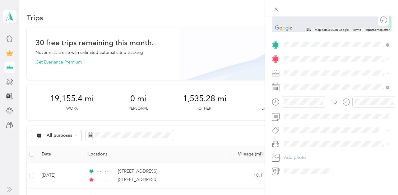
click at [314, 80] on span "[STREET_ADDRESS][US_STATE]" at bounding box center [327, 80] width 62 height 6
click at [296, 105] on span "Instacart" at bounding box center [294, 105] width 16 height 5
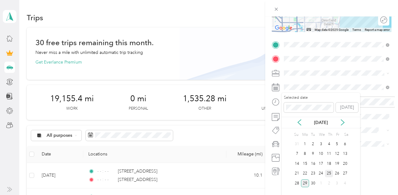
click at [327, 172] on div "25" at bounding box center [329, 173] width 8 height 8
click at [337, 172] on div "26" at bounding box center [337, 173] width 8 height 8
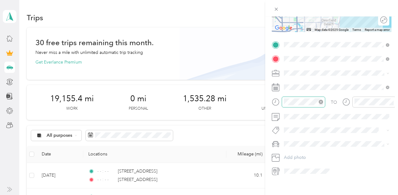
click at [320, 101] on icon "close-circle" at bounding box center [321, 101] width 4 height 4
click at [392, 100] on icon "close-circle" at bounding box center [391, 101] width 4 height 4
click at [304, 194] on div "New Trip Save This trip cannot be edited because it is either under review, app…" at bounding box center [197, 195] width 395 height 0
click at [303, 140] on span at bounding box center [337, 144] width 110 height 10
click at [304, 155] on span "Toyota Corolla LE" at bounding box center [303, 153] width 35 height 5
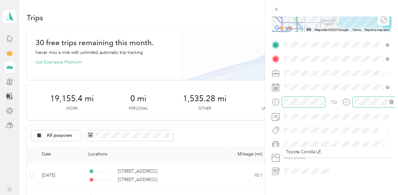
scroll to position [0, 0]
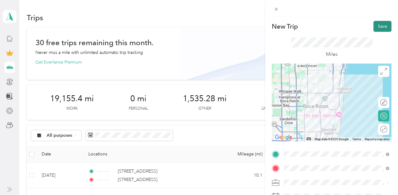
click at [379, 25] on button "Save" at bounding box center [382, 26] width 18 height 11
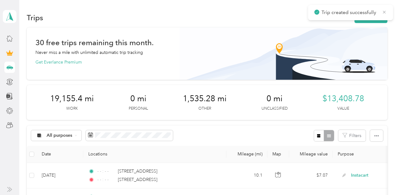
click at [384, 11] on icon at bounding box center [384, 12] width 5 height 6
click at [371, 20] on button "New trip" at bounding box center [370, 17] width 33 height 11
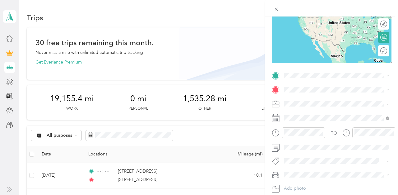
scroll to position [81, 0]
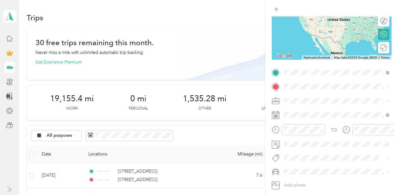
click at [306, 98] on span "[STREET_ADDRESS][US_STATE]" at bounding box center [327, 95] width 62 height 6
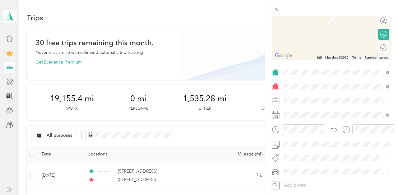
click at [312, 109] on span "[STREET_ADDRESS][US_STATE]" at bounding box center [327, 109] width 62 height 6
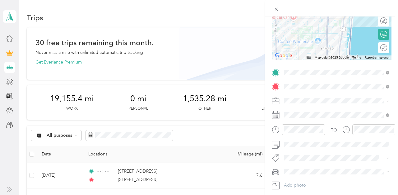
click at [297, 131] on span "Instacart" at bounding box center [294, 131] width 16 height 5
click at [297, 118] on span at bounding box center [337, 115] width 110 height 10
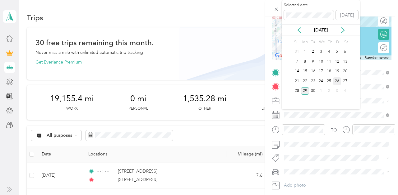
click at [337, 79] on div "26" at bounding box center [337, 81] width 8 height 8
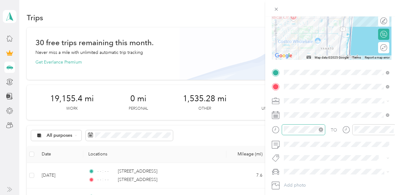
click at [322, 128] on icon "close-circle" at bounding box center [321, 129] width 4 height 4
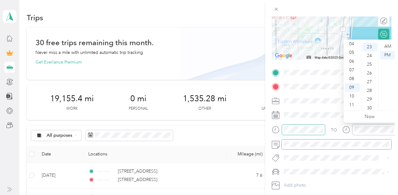
scroll to position [200, 0]
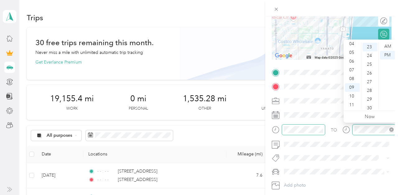
click at [392, 128] on icon "close-circle" at bounding box center [391, 129] width 4 height 4
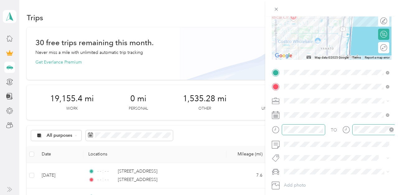
click at [304, 168] on span at bounding box center [337, 171] width 110 height 10
click at [304, 176] on span at bounding box center [337, 171] width 110 height 10
click at [310, 180] on span "Toyota Corolla LE" at bounding box center [303, 182] width 35 height 5
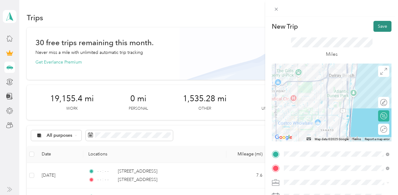
click at [379, 30] on button "Save" at bounding box center [382, 26] width 18 height 11
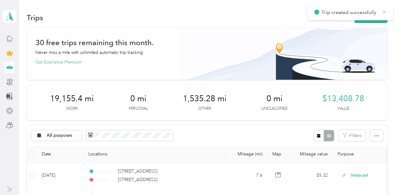
click at [383, 12] on icon at bounding box center [384, 12] width 5 height 6
click at [377, 15] on button "New trip" at bounding box center [370, 17] width 33 height 11
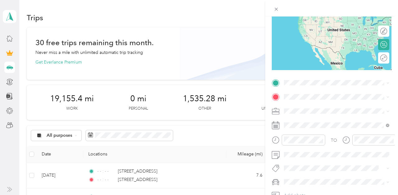
scroll to position [113, 0]
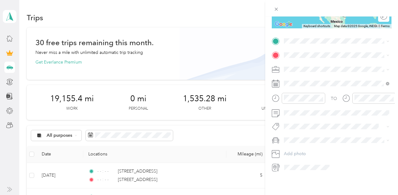
click at [315, 66] on span "[STREET_ADDRESS][US_STATE]" at bounding box center [327, 63] width 62 height 6
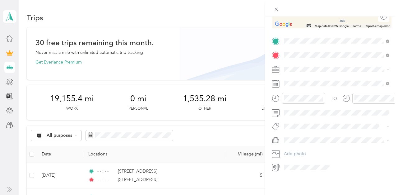
click at [314, 76] on span "[STREET_ADDRESS][US_STATE]" at bounding box center [327, 78] width 62 height 6
click at [299, 99] on div "Instacart" at bounding box center [336, 102] width 101 height 7
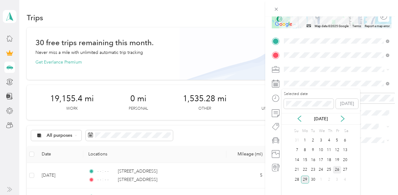
click at [335, 168] on div "26" at bounding box center [337, 170] width 8 height 8
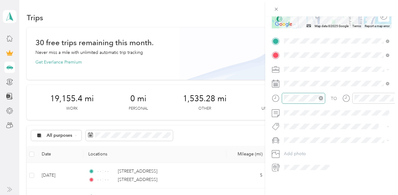
click at [319, 96] on icon "close-circle" at bounding box center [321, 98] width 4 height 4
click at [391, 97] on icon "close-circle" at bounding box center [391, 98] width 4 height 4
click at [306, 147] on li "Toyota Corolla LE" at bounding box center [337, 151] width 110 height 11
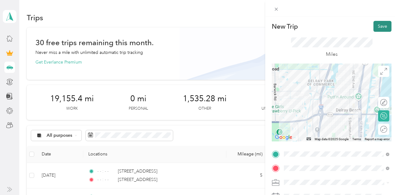
click at [384, 23] on button "Save" at bounding box center [382, 26] width 18 height 11
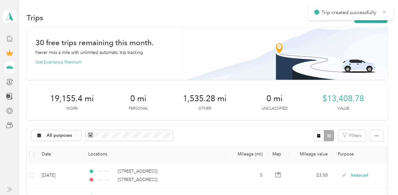
click at [382, 11] on icon at bounding box center [384, 12] width 5 height 6
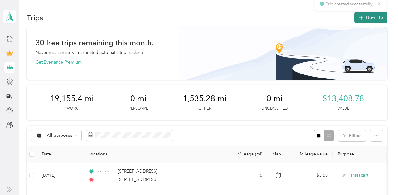
click at [378, 13] on button "New trip" at bounding box center [370, 17] width 33 height 11
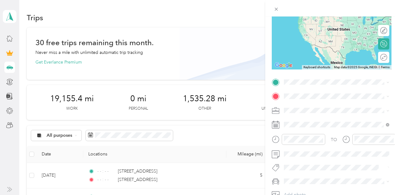
scroll to position [93, 0]
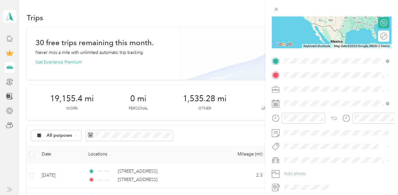
click at [317, 85] on span "[STREET_ADDRESS][US_STATE]" at bounding box center [327, 83] width 62 height 6
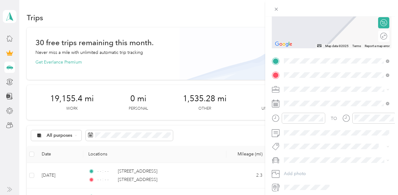
click at [314, 99] on span "[STREET_ADDRESS][US_STATE]" at bounding box center [327, 97] width 62 height 6
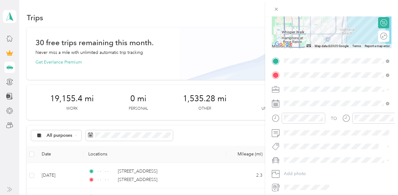
click at [299, 119] on span "Instacart" at bounding box center [294, 121] width 16 height 5
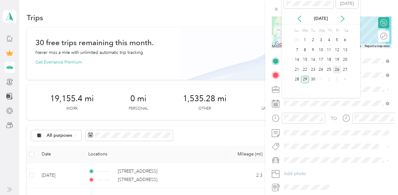
click at [335, 67] on div "26" at bounding box center [337, 70] width 8 height 8
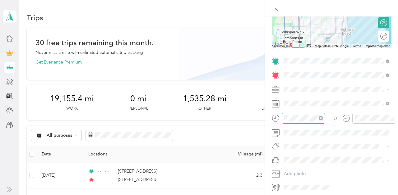
click at [320, 118] on icon "close-circle" at bounding box center [321, 118] width 4 height 4
click at [391, 116] on icon "close-circle" at bounding box center [391, 118] width 4 height 4
click at [304, 168] on div "Toyota Corolla LE" at bounding box center [336, 168] width 101 height 7
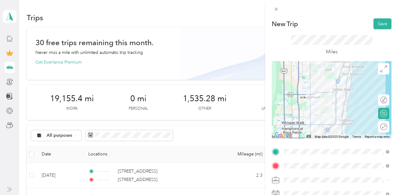
scroll to position [0, 0]
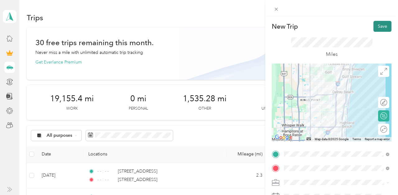
click at [387, 26] on button "Save" at bounding box center [382, 26] width 18 height 11
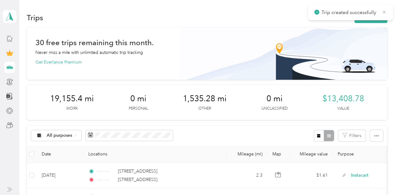
click at [384, 12] on icon at bounding box center [384, 12] width 3 height 3
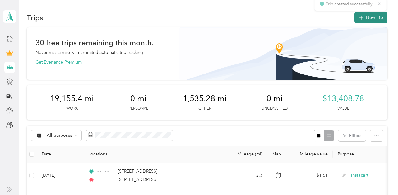
click at [380, 15] on button "New trip" at bounding box center [370, 17] width 33 height 11
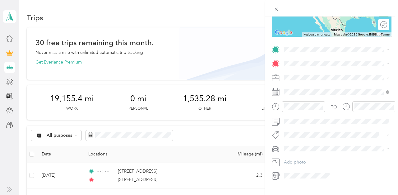
scroll to position [113, 0]
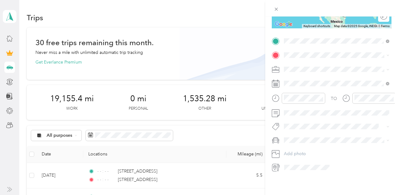
click at [307, 70] on li "[STREET_ADDRESS][US_STATE]" at bounding box center [337, 63] width 110 height 13
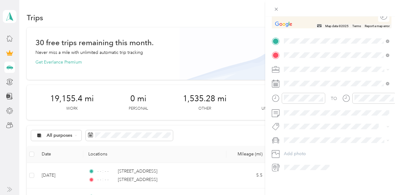
click at [315, 80] on span "[STREET_ADDRESS][US_STATE]" at bounding box center [327, 78] width 62 height 6
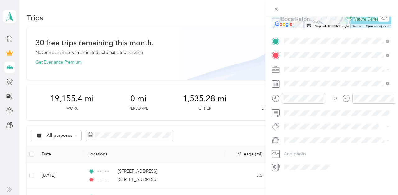
click at [299, 105] on ol "Work Personal Instacart Other Charity Medical Moving Commute" at bounding box center [337, 118] width 110 height 87
click at [300, 103] on div "Instacart" at bounding box center [336, 102] width 101 height 7
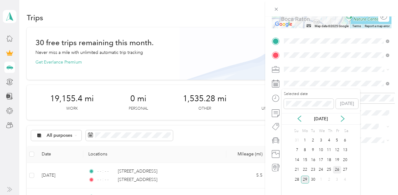
click at [337, 168] on div "26" at bounding box center [337, 170] width 8 height 8
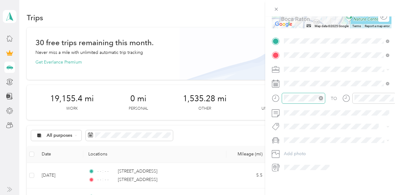
click at [320, 97] on icon "close-circle" at bounding box center [321, 98] width 4 height 4
click at [390, 99] on icon "close-circle" at bounding box center [391, 98] width 4 height 4
click at [305, 149] on div "Toyota Corolla LE" at bounding box center [336, 151] width 101 height 7
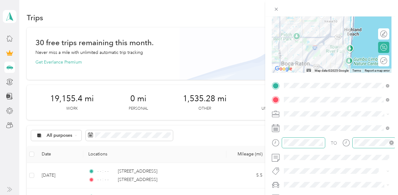
scroll to position [0, 0]
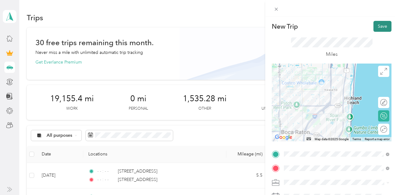
click at [380, 25] on button "Save" at bounding box center [382, 26] width 18 height 11
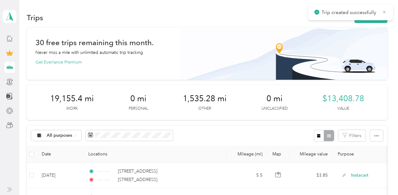
click at [385, 10] on icon at bounding box center [384, 12] width 5 height 6
click at [366, 22] on button "New trip" at bounding box center [370, 17] width 33 height 11
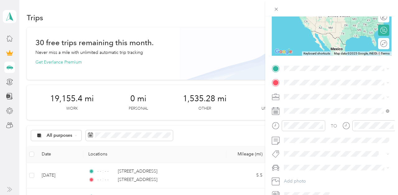
scroll to position [86, 0]
click at [310, 89] on span "[STREET_ADDRESS][US_STATE]" at bounding box center [327, 90] width 62 height 6
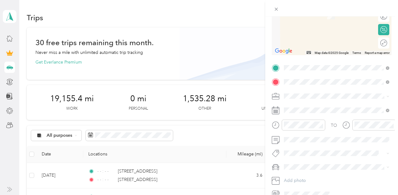
click at [313, 103] on span "[STREET_ADDRESS][US_STATE]" at bounding box center [327, 104] width 62 height 6
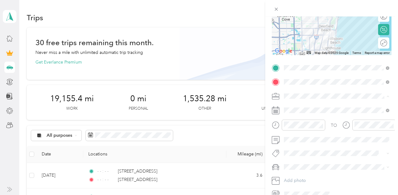
click at [299, 128] on span "Instacart" at bounding box center [294, 128] width 16 height 5
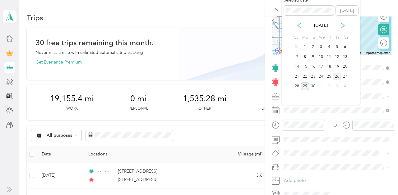
click at [335, 78] on div "26" at bounding box center [337, 76] width 8 height 8
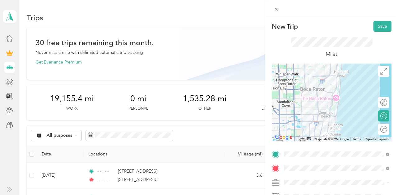
scroll to position [86, 0]
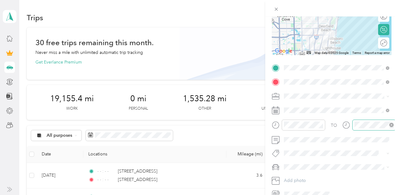
click at [392, 125] on icon "close-circle" at bounding box center [391, 124] width 4 height 4
click at [305, 177] on span "Toyota Corolla LE" at bounding box center [303, 177] width 35 height 5
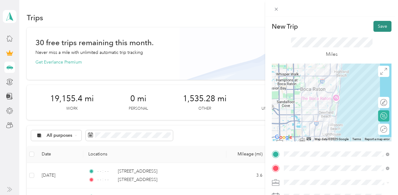
click at [382, 27] on button "Save" at bounding box center [382, 26] width 18 height 11
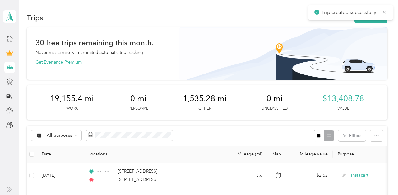
click at [383, 14] on icon at bounding box center [384, 12] width 5 height 6
click at [377, 15] on button "New trip" at bounding box center [370, 17] width 33 height 11
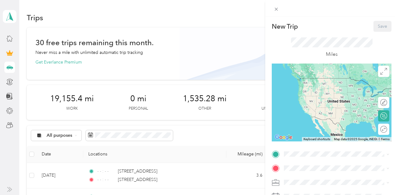
scroll to position [113, 0]
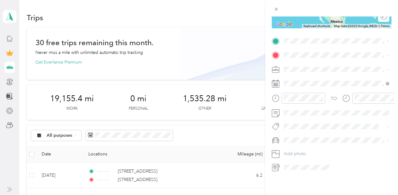
click at [315, 66] on span "[STREET_ADDRESS][US_STATE]" at bounding box center [327, 63] width 62 height 6
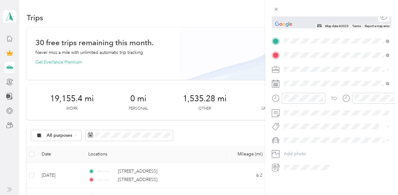
click at [310, 77] on span "2034 Swansea Crescent Deerfield Beach, Florida 33442, United States" at bounding box center [327, 78] width 62 height 6
click at [300, 101] on span "Instacart" at bounding box center [294, 101] width 16 height 5
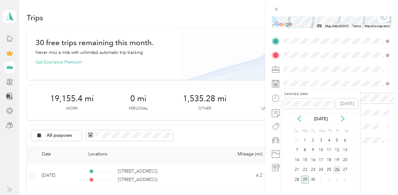
click at [334, 168] on div "26" at bounding box center [337, 170] width 8 height 8
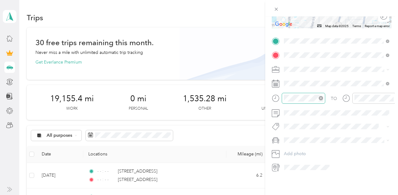
click at [320, 98] on icon "close-circle" at bounding box center [321, 98] width 4 height 4
click at [391, 97] on icon "close-circle" at bounding box center [391, 98] width 4 height 4
click at [306, 152] on div "Toyota Corolla LE" at bounding box center [336, 151] width 101 height 7
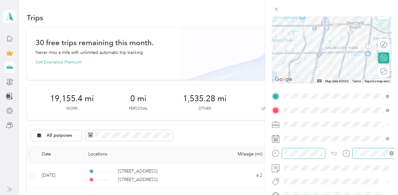
scroll to position [0, 0]
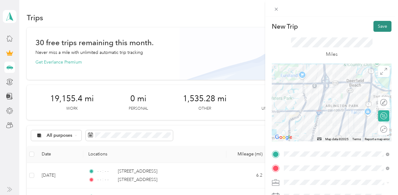
click at [382, 27] on button "Save" at bounding box center [382, 26] width 18 height 11
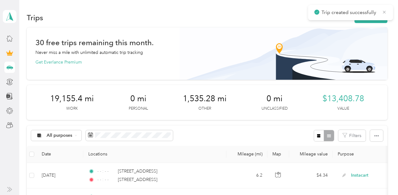
click at [384, 11] on icon at bounding box center [384, 12] width 5 height 6
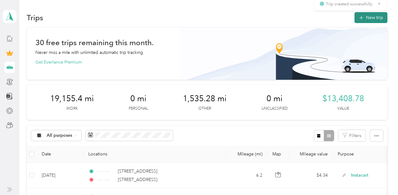
click at [372, 17] on button "New trip" at bounding box center [370, 17] width 33 height 11
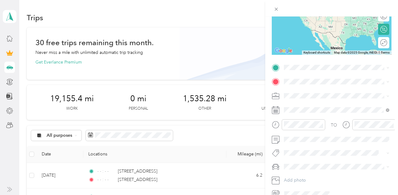
scroll to position [113, 0]
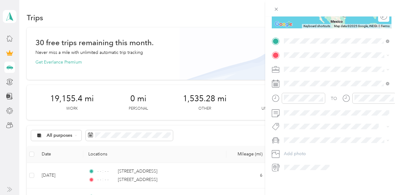
click at [323, 63] on span "2034 Swansea Crescent Deerfield Beach, Florida 33442, United States" at bounding box center [327, 64] width 62 height 6
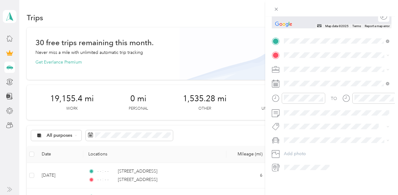
click at [312, 80] on span "[STREET_ADDRESS][US_STATE]" at bounding box center [327, 77] width 62 height 6
click at [298, 99] on span "Instacart" at bounding box center [294, 101] width 16 height 5
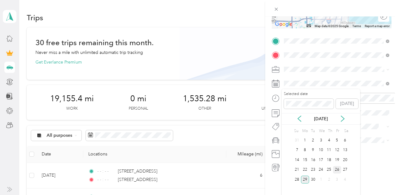
click at [338, 171] on div "26" at bounding box center [337, 170] width 8 height 8
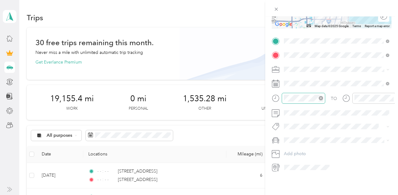
click at [320, 99] on icon "close-circle" at bounding box center [321, 98] width 4 height 4
click at [391, 97] on icon "close-circle" at bounding box center [391, 98] width 4 height 4
click at [306, 147] on li "Toyota Corolla LE" at bounding box center [337, 149] width 110 height 11
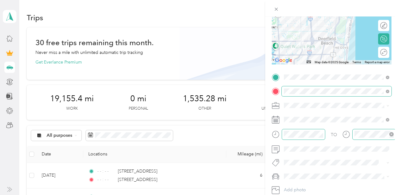
scroll to position [0, 0]
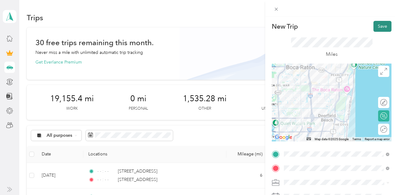
click at [381, 27] on button "Save" at bounding box center [382, 26] width 18 height 11
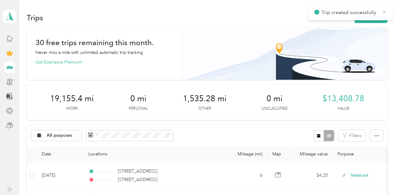
click at [385, 11] on icon at bounding box center [384, 12] width 5 height 6
click at [373, 14] on button "New trip" at bounding box center [370, 17] width 33 height 11
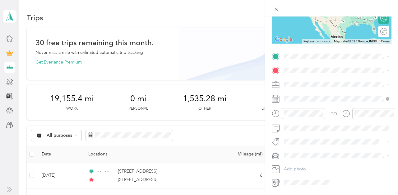
scroll to position [103, 0]
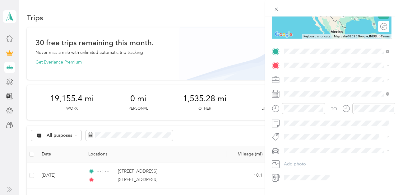
click at [312, 70] on div "[STREET_ADDRESS][US_STATE]" at bounding box center [336, 74] width 101 height 8
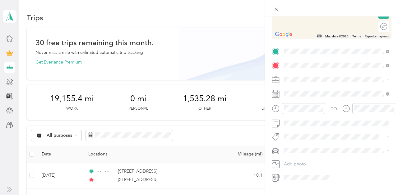
click at [319, 86] on span "19986 Villa Lante Place Boca Raton, Florida 33434, United States" at bounding box center [327, 88] width 62 height 6
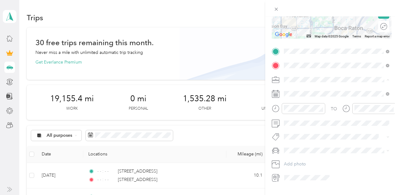
click at [298, 112] on span "Instacart" at bounding box center [294, 111] width 16 height 5
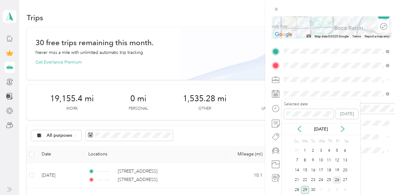
click at [334, 177] on div "26" at bounding box center [337, 180] width 8 height 8
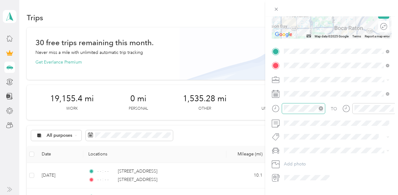
click at [320, 106] on icon "close-circle" at bounding box center [321, 108] width 4 height 4
click at [391, 108] on icon "close-circle" at bounding box center [391, 108] width 4 height 4
click at [306, 160] on span "Toyota Corolla LE" at bounding box center [303, 161] width 35 height 5
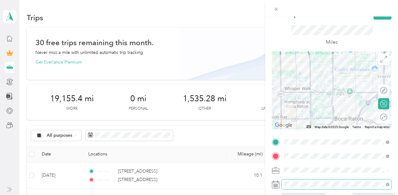
scroll to position [0, 0]
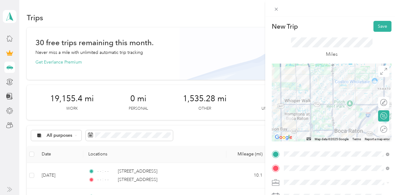
click at [382, 20] on div "New Trip Save This trip cannot be edited because it is either under review, app…" at bounding box center [331, 113] width 133 height 195
click at [380, 25] on button "Save" at bounding box center [382, 26] width 18 height 11
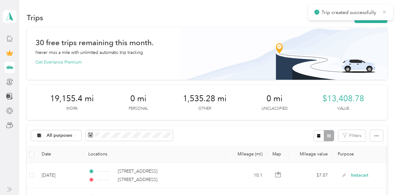
click at [382, 12] on icon at bounding box center [384, 12] width 5 height 6
click at [373, 22] on button "New trip" at bounding box center [370, 17] width 33 height 11
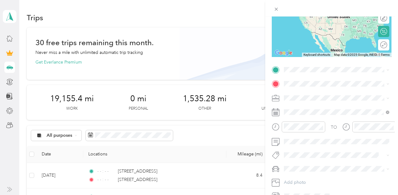
scroll to position [91, 0]
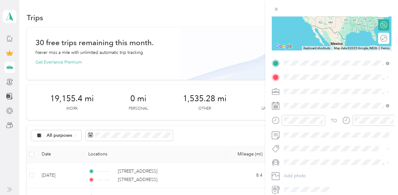
click at [318, 88] on span "19986 Villa Lante Place Boca Raton, Florida 33434, United States" at bounding box center [327, 86] width 62 height 6
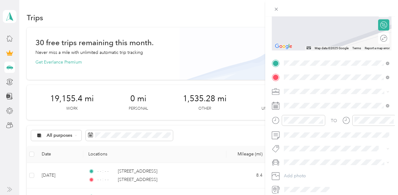
click at [315, 102] on span "20059 Pacific Dunes Dr Boca Raton, Florida 33434, United States" at bounding box center [327, 100] width 62 height 6
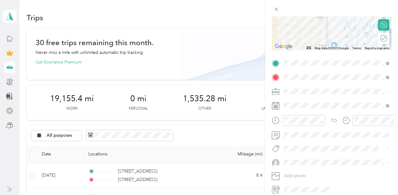
click at [297, 123] on span "Instacart" at bounding box center [294, 123] width 16 height 5
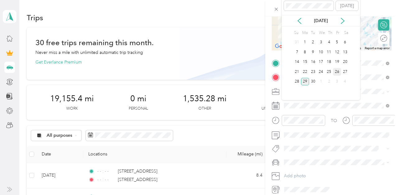
click at [334, 71] on div "26" at bounding box center [337, 72] width 8 height 8
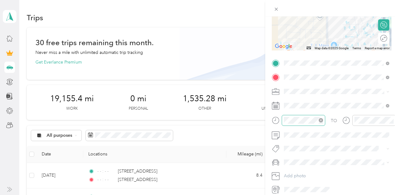
click at [321, 120] on icon "close-circle" at bounding box center [321, 120] width 4 height 4
click at [392, 118] on icon "close-circle" at bounding box center [391, 120] width 4 height 4
click at [307, 173] on span "Toyota Corolla LE" at bounding box center [303, 172] width 35 height 5
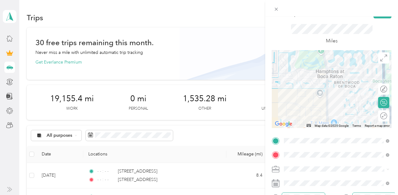
scroll to position [0, 0]
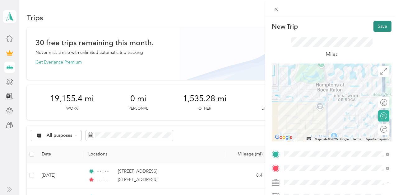
click at [384, 29] on button "Save" at bounding box center [382, 26] width 18 height 11
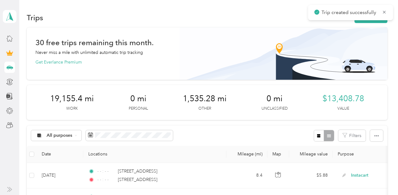
click at [384, 14] on icon at bounding box center [384, 12] width 5 height 6
click at [379, 15] on button "New trip" at bounding box center [370, 17] width 33 height 11
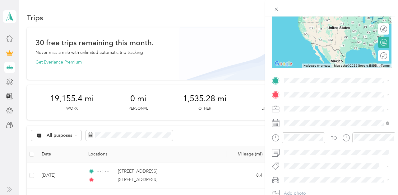
scroll to position [78, 0]
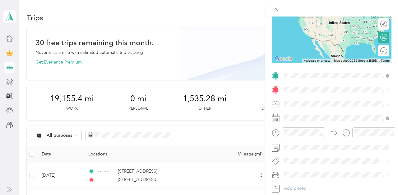
click at [320, 101] on span "20059 Pacific Dunes Dr Boca Raton, Florida 33434, United States" at bounding box center [327, 98] width 62 height 6
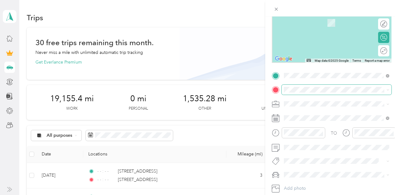
click at [313, 92] on span at bounding box center [337, 90] width 110 height 10
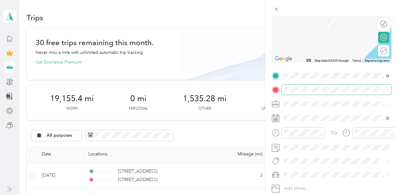
click at [312, 92] on span at bounding box center [337, 90] width 110 height 10
click at [316, 114] on span "7645 San Mateo Drive Boca Raton, Florida 33433, United States" at bounding box center [327, 112] width 62 height 6
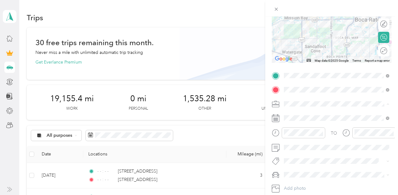
click at [299, 37] on span "Instacart" at bounding box center [294, 38] width 16 height 5
click at [303, 114] on span at bounding box center [337, 118] width 110 height 10
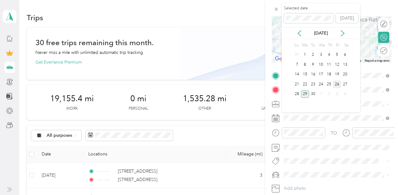
click at [336, 84] on div "26" at bounding box center [337, 84] width 8 height 8
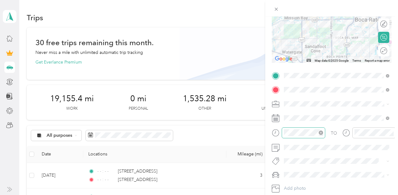
click at [322, 131] on icon "close-circle" at bounding box center [321, 132] width 4 height 4
click at [391, 132] on icon "close-circle" at bounding box center [391, 132] width 4 height 4
click at [305, 182] on li "Toyota Corolla LE" at bounding box center [337, 185] width 110 height 11
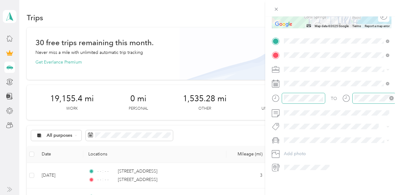
scroll to position [0, 0]
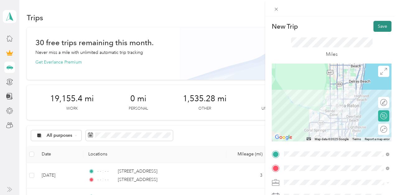
click at [378, 28] on button "Save" at bounding box center [382, 26] width 18 height 11
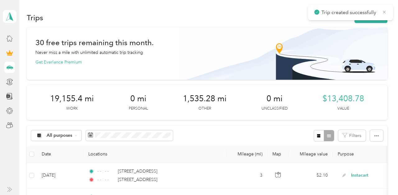
click at [385, 10] on icon at bounding box center [384, 12] width 5 height 6
click at [375, 14] on button "New trip" at bounding box center [370, 17] width 33 height 11
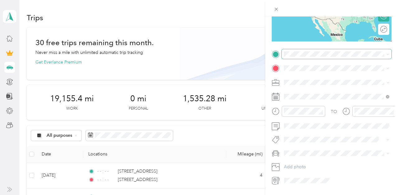
scroll to position [108, 0]
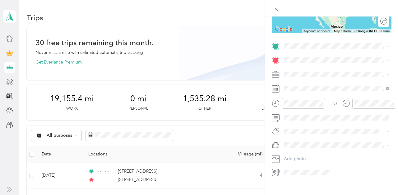
click at [307, 65] on div "7645 San Mateo Drive Boca Raton, Florida 33433, United States" at bounding box center [336, 67] width 101 height 8
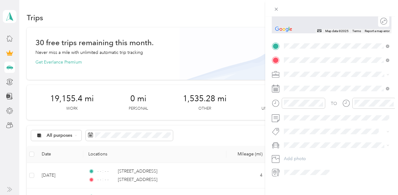
click at [307, 82] on span "[STREET_ADDRESS][US_STATE]" at bounding box center [327, 83] width 62 height 6
click at [299, 108] on span "Instacart" at bounding box center [294, 106] width 16 height 5
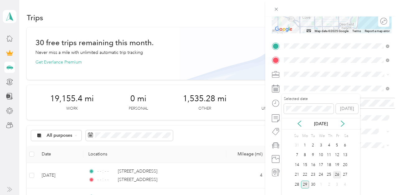
click at [335, 172] on div "26" at bounding box center [337, 175] width 8 height 8
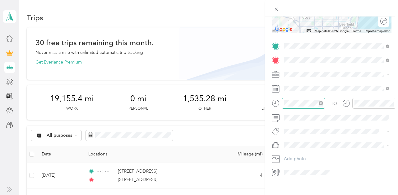
click at [320, 98] on div at bounding box center [304, 103] width 44 height 11
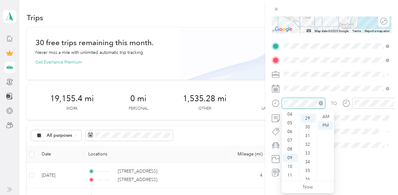
scroll to position [252, 0]
click at [321, 103] on icon "close-circle" at bounding box center [321, 103] width 4 height 4
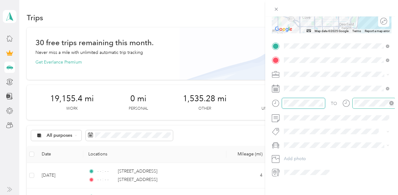
click at [391, 103] on icon "close-circle" at bounding box center [391, 103] width 4 height 4
click at [304, 151] on li "Toyota Corolla LE" at bounding box center [337, 154] width 110 height 11
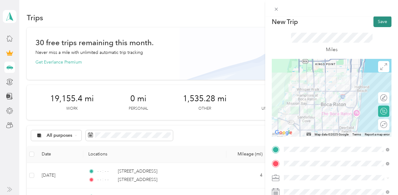
click at [376, 21] on button "Save" at bounding box center [382, 21] width 18 height 11
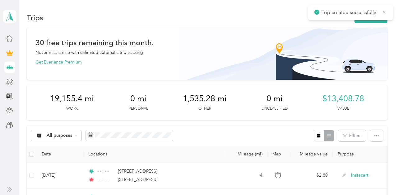
click at [385, 11] on icon at bounding box center [384, 12] width 3 height 3
drag, startPoint x: 383, startPoint y: 12, endPoint x: 379, endPoint y: 14, distance: 4.3
click at [379, 14] on div "Trips New trip" at bounding box center [207, 17] width 360 height 13
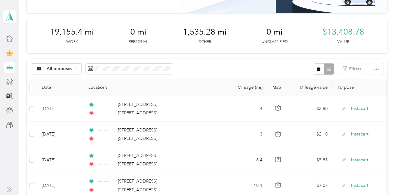
scroll to position [0, 0]
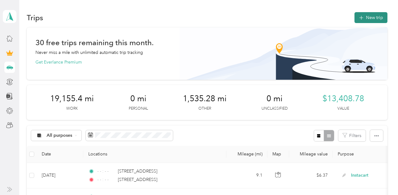
click at [364, 18] on icon "button" at bounding box center [360, 17] width 7 height 7
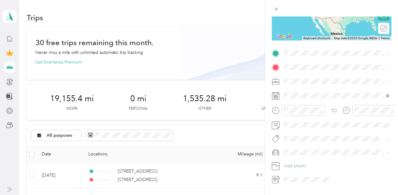
scroll to position [113, 0]
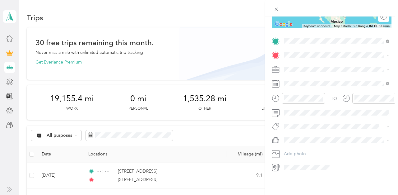
click at [313, 66] on span "[STREET_ADDRESS][US_STATE]" at bounding box center [327, 64] width 62 height 6
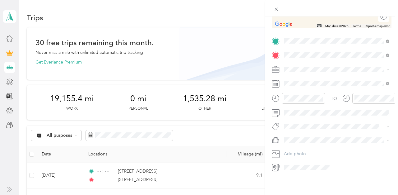
click at [316, 79] on span "16887 Charles River Drive Delray Beach, Florida 33446, United States" at bounding box center [341, 80] width 91 height 11
click at [297, 105] on li "Instacart" at bounding box center [337, 100] width 110 height 11
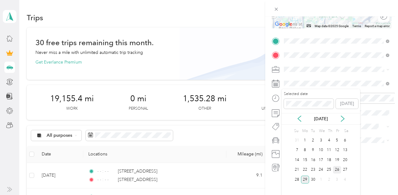
click at [337, 169] on div "26" at bounding box center [337, 170] width 8 height 8
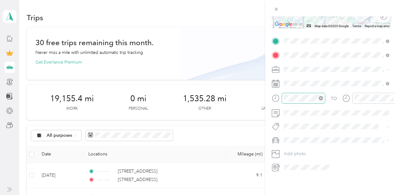
click at [320, 96] on icon "close-circle" at bounding box center [321, 98] width 4 height 4
click at [392, 98] on icon "close-circle" at bounding box center [391, 98] width 4 height 4
click at [308, 136] on span at bounding box center [337, 140] width 110 height 10
click at [306, 148] on span "Toyota Corolla LE" at bounding box center [303, 149] width 35 height 5
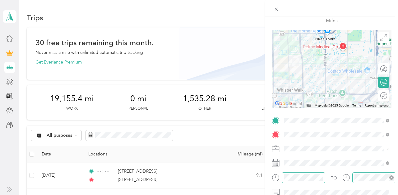
scroll to position [0, 0]
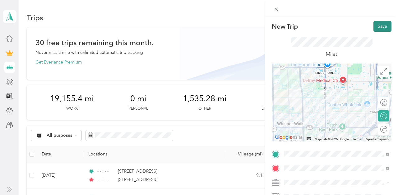
click at [383, 29] on button "Save" at bounding box center [382, 26] width 18 height 11
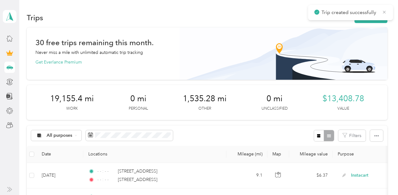
click at [384, 13] on icon at bounding box center [384, 12] width 5 height 6
click at [378, 15] on button "New trip" at bounding box center [370, 17] width 33 height 11
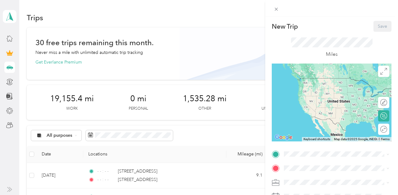
scroll to position [102, 0]
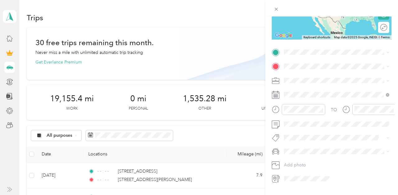
click at [315, 76] on span "16887 Charles River Drive Delray Beach, Florida 33446, United States" at bounding box center [341, 76] width 91 height 11
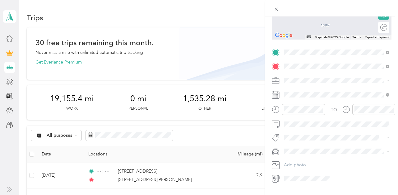
click at [310, 87] on span "1775 North University Drive Coral Springs, Florida 33071, United States" at bounding box center [327, 89] width 62 height 6
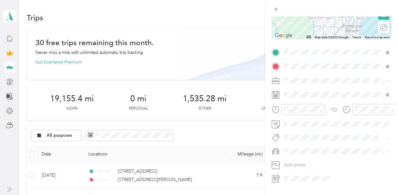
click at [294, 123] on span "Other" at bounding box center [291, 123] width 11 height 5
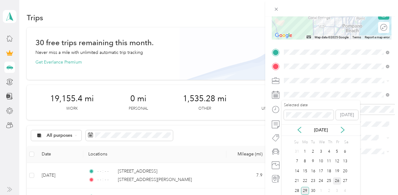
click at [336, 179] on div "26" at bounding box center [337, 181] width 8 height 8
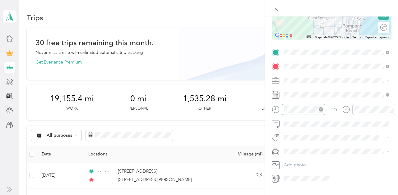
click at [320, 108] on icon "close-circle" at bounding box center [321, 109] width 4 height 4
click at [391, 111] on icon "close-circle" at bounding box center [391, 109] width 4 height 4
click at [305, 161] on span "Toyota Corolla LE" at bounding box center [303, 161] width 35 height 5
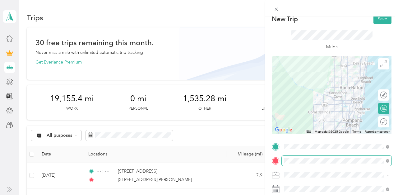
scroll to position [0, 0]
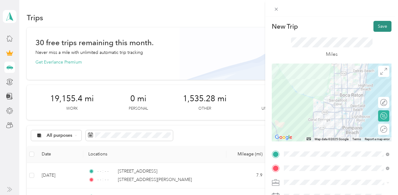
click at [380, 23] on button "Save" at bounding box center [382, 26] width 18 height 11
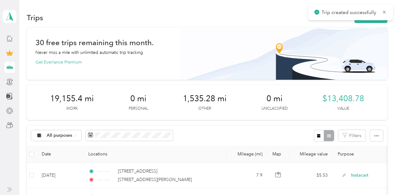
click at [381, 11] on span "Trip created successfully" at bounding box center [350, 13] width 72 height 8
click at [384, 11] on icon at bounding box center [384, 12] width 5 height 6
click at [370, 18] on button "New trip" at bounding box center [370, 17] width 33 height 11
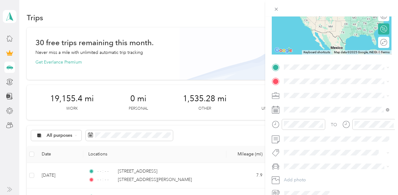
scroll to position [113, 0]
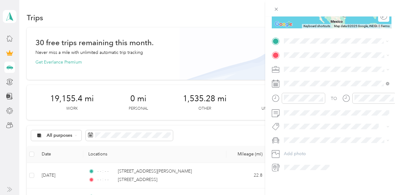
click at [314, 66] on span "1775 North University Drive Coral Springs, Florida 33071, United States" at bounding box center [327, 64] width 62 height 6
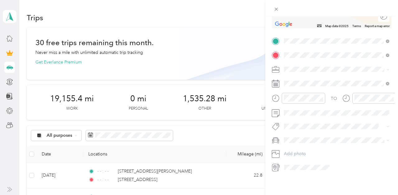
click at [313, 77] on span "11219 Royal Palm Boulevard Coral Springs, Florida 33065, United States" at bounding box center [327, 78] width 62 height 6
click at [294, 111] on span "Other" at bounding box center [291, 112] width 11 height 5
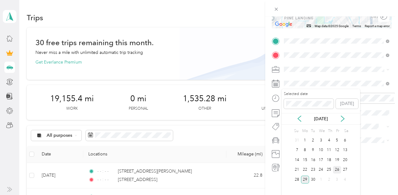
click at [334, 169] on div "26" at bounding box center [337, 170] width 8 height 8
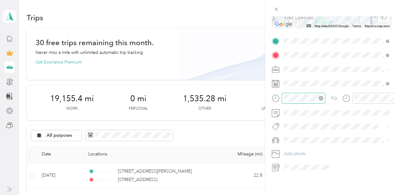
click at [322, 96] on icon "close-circle" at bounding box center [321, 98] width 4 height 4
click at [389, 96] on icon "close-circle" at bounding box center [391, 98] width 4 height 4
click at [302, 149] on span "Toyota Corolla LE" at bounding box center [303, 149] width 35 height 5
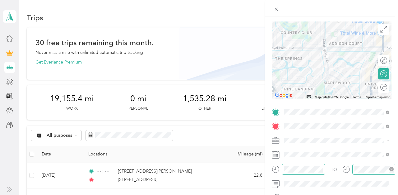
scroll to position [0, 0]
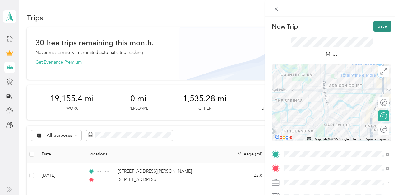
click at [378, 25] on button "Save" at bounding box center [382, 26] width 18 height 11
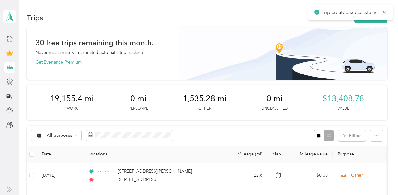
click at [382, 16] on span "Trip created successfully" at bounding box center [350, 13] width 72 height 8
click at [382, 13] on icon at bounding box center [384, 12] width 5 height 6
click at [377, 15] on button "New trip" at bounding box center [370, 17] width 33 height 11
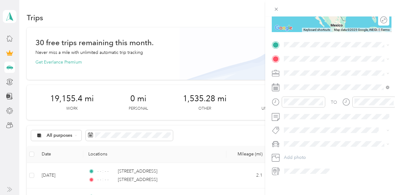
scroll to position [113, 0]
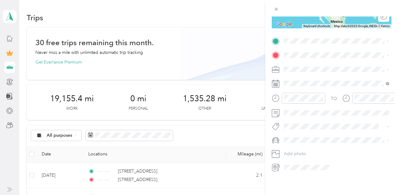
click at [314, 63] on span "11219 Royal Palm Boulevard Coral Springs, Florida 33065, United States" at bounding box center [327, 63] width 62 height 6
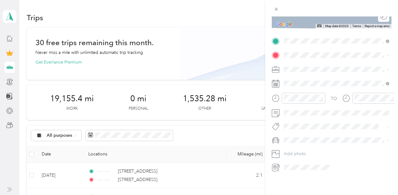
click at [313, 79] on span "10494 West Sample Road Coral Springs, Florida 33065, United States" at bounding box center [327, 78] width 62 height 6
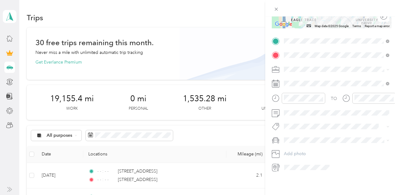
click at [300, 66] on span at bounding box center [337, 69] width 110 height 10
click at [294, 111] on span "Other" at bounding box center [291, 112] width 11 height 5
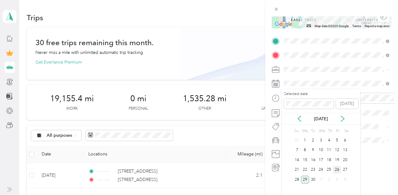
click at [338, 169] on div "26" at bounding box center [337, 170] width 8 height 8
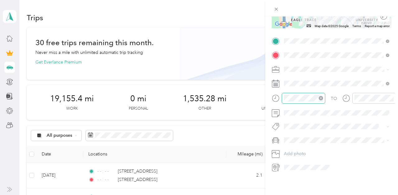
click at [320, 99] on icon "close-circle" at bounding box center [321, 98] width 4 height 4
click at [392, 97] on icon "close-circle" at bounding box center [391, 98] width 4 height 4
click at [297, 150] on span "Toyota Corolla LE" at bounding box center [303, 151] width 35 height 5
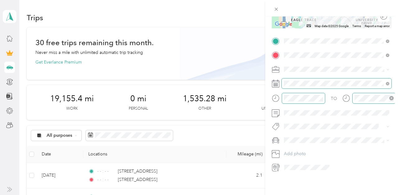
scroll to position [0, 0]
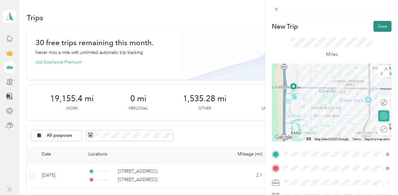
click at [379, 27] on button "Save" at bounding box center [382, 26] width 18 height 11
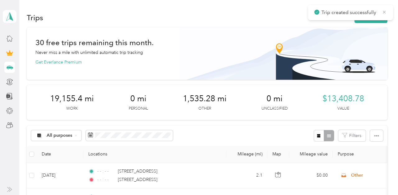
click at [384, 14] on icon at bounding box center [384, 12] width 5 height 6
click at [378, 16] on button "New trip" at bounding box center [370, 17] width 33 height 11
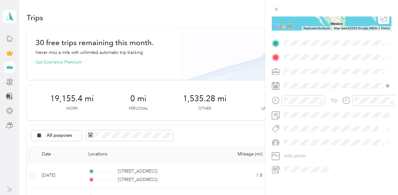
scroll to position [113, 0]
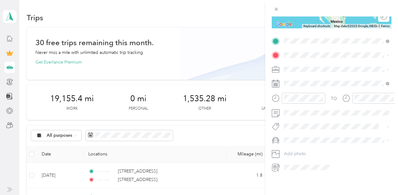
click at [316, 62] on span "10494 West Sample Road Coral Springs, Florida 33065, United States" at bounding box center [327, 64] width 62 height 6
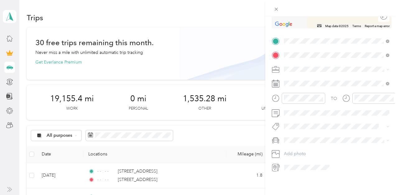
click at [307, 78] on span "11407 Lakeview Drive Coral Springs, Florida 33071, United States" at bounding box center [327, 78] width 62 height 6
click at [292, 111] on span "Other" at bounding box center [291, 112] width 11 height 5
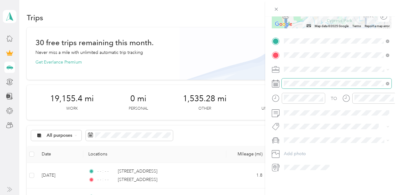
click at [298, 86] on span at bounding box center [337, 83] width 110 height 10
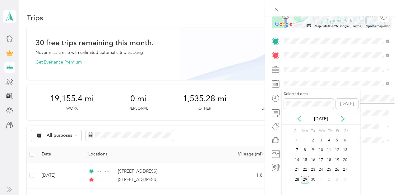
click at [335, 165] on div "26" at bounding box center [337, 169] width 8 height 10
click at [335, 168] on div "26" at bounding box center [337, 170] width 8 height 8
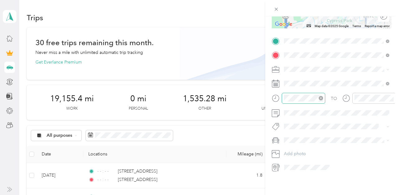
click at [321, 97] on icon "close-circle" at bounding box center [321, 98] width 4 height 4
click at [391, 98] on icon "close-circle" at bounding box center [391, 98] width 4 height 4
click at [295, 147] on li "Toyota Corolla LE" at bounding box center [337, 149] width 110 height 11
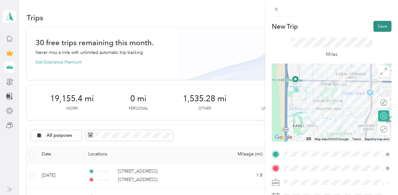
click at [379, 29] on button "Save" at bounding box center [382, 26] width 18 height 11
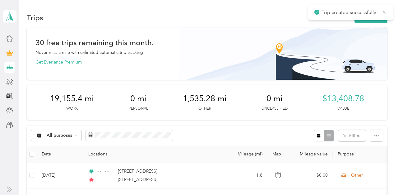
click at [384, 10] on icon at bounding box center [384, 12] width 5 height 6
click at [376, 16] on button "New trip" at bounding box center [370, 17] width 33 height 11
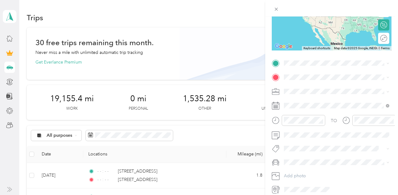
scroll to position [110, 0]
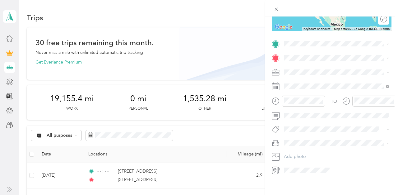
click at [311, 63] on div "11407 Lakeview Drive Coral Springs, Florida 33071, United States" at bounding box center [336, 65] width 101 height 8
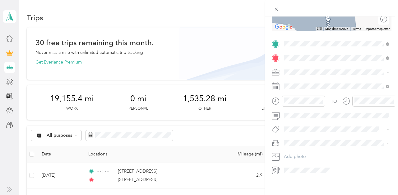
click at [304, 85] on div "10721 West Atlantic Boulevard Coral Springs, Florida 33071, United States" at bounding box center [336, 80] width 101 height 8
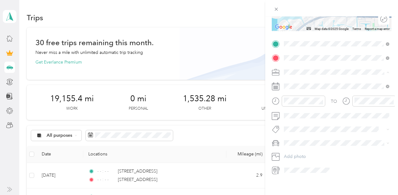
click at [293, 114] on span "Other" at bounding box center [291, 115] width 11 height 5
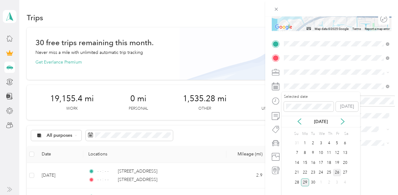
click at [335, 169] on div "26" at bounding box center [337, 172] width 8 height 8
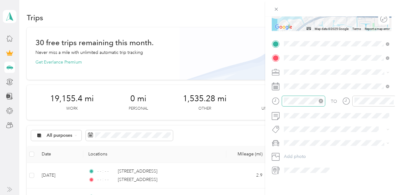
click at [321, 100] on icon "close-circle" at bounding box center [321, 101] width 4 height 4
click at [391, 99] on icon "close-circle" at bounding box center [391, 101] width 4 height 4
click at [305, 150] on div "Toyota Corolla LE" at bounding box center [336, 152] width 101 height 7
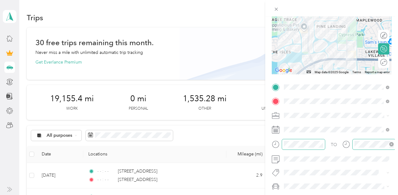
scroll to position [0, 0]
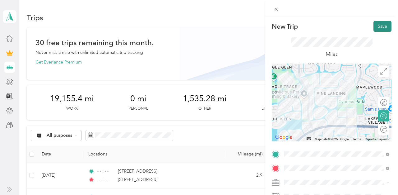
click at [380, 25] on button "Save" at bounding box center [382, 26] width 18 height 11
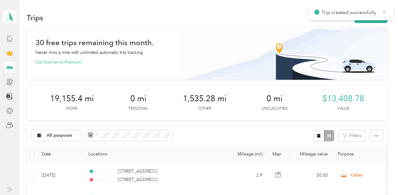
click at [385, 11] on icon at bounding box center [384, 12] width 5 height 6
click at [377, 17] on button "New trip" at bounding box center [370, 17] width 33 height 11
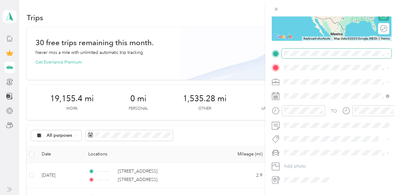
scroll to position [103, 0]
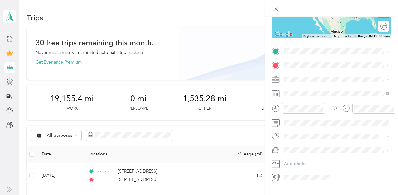
click at [306, 75] on span "10721 West Atlantic Boulevard Coral Springs, Florida 33071, United States" at bounding box center [327, 74] width 62 height 6
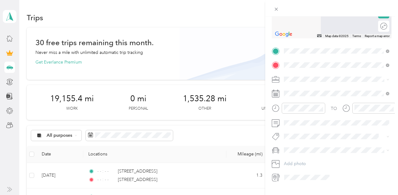
click at [311, 87] on span "11512 Northwest 44th Street Coral Springs, Florida 33065, United States" at bounding box center [327, 88] width 62 height 6
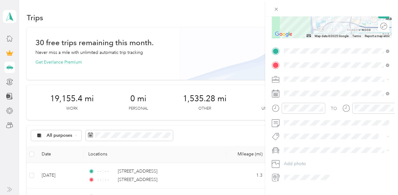
click at [298, 119] on div "Other" at bounding box center [336, 121] width 101 height 7
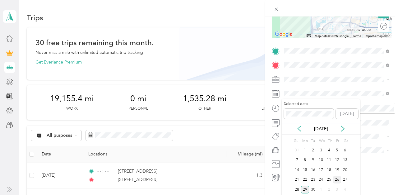
click at [336, 177] on div "26" at bounding box center [337, 180] width 8 height 8
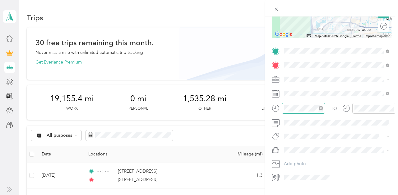
click at [320, 107] on icon "close-circle" at bounding box center [321, 108] width 4 height 4
click at [391, 107] on icon "close-circle" at bounding box center [391, 108] width 4 height 4
click at [304, 147] on span at bounding box center [337, 150] width 110 height 10
click at [301, 157] on li "Toyota Corolla LE" at bounding box center [337, 160] width 110 height 11
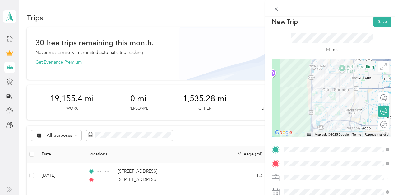
scroll to position [0, 0]
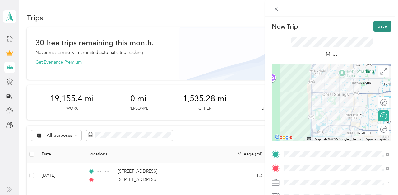
drag, startPoint x: 387, startPoint y: 18, endPoint x: 384, endPoint y: 24, distance: 6.1
click at [385, 21] on div "New Trip Save This trip cannot be edited because it is either under review, app…" at bounding box center [331, 113] width 133 height 195
click at [384, 24] on button "Save" at bounding box center [382, 26] width 18 height 11
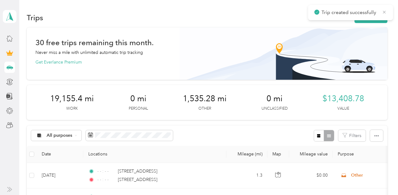
click at [383, 11] on icon at bounding box center [384, 12] width 3 height 3
click at [371, 20] on button "New trip" at bounding box center [370, 17] width 33 height 11
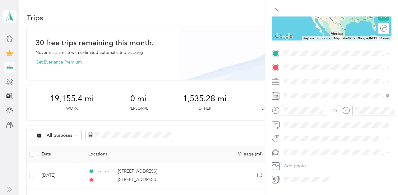
scroll to position [113, 0]
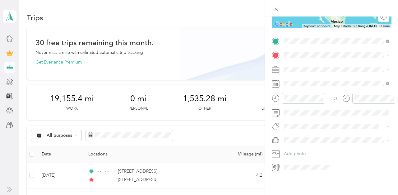
click at [308, 65] on span "11512 Northwest 44th Street Coral Springs, Florida 33065, United States" at bounding box center [327, 64] width 62 height 6
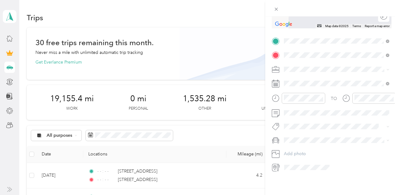
click at [312, 77] on span "2866 North University Drive Coral Springs, Florida 33065, United States" at bounding box center [327, 78] width 62 height 6
click at [293, 112] on span "Other" at bounding box center [291, 112] width 11 height 5
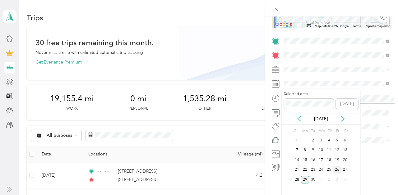
click at [335, 168] on div "26" at bounding box center [337, 170] width 8 height 8
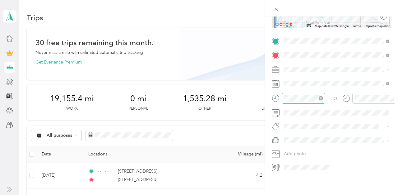
click at [320, 98] on icon "close-circle" at bounding box center [321, 98] width 4 height 4
click at [392, 98] on icon "close-circle" at bounding box center [391, 98] width 4 height 4
click at [304, 148] on div "Toyota Corolla LE" at bounding box center [336, 150] width 101 height 7
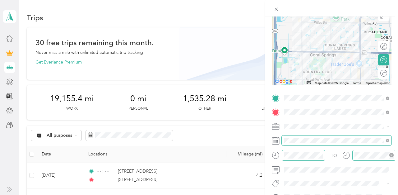
scroll to position [0, 0]
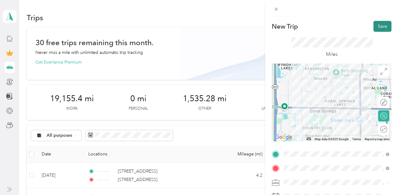
click at [380, 25] on button "Save" at bounding box center [382, 26] width 18 height 11
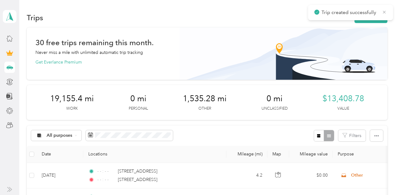
click at [383, 12] on icon at bounding box center [384, 12] width 3 height 3
click at [376, 15] on button "New trip" at bounding box center [370, 17] width 33 height 11
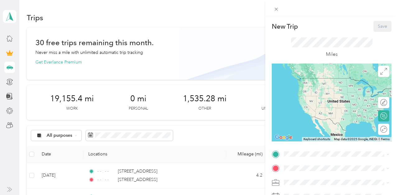
scroll to position [113, 0]
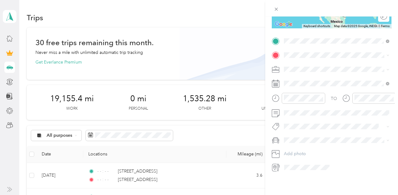
click at [319, 66] on span "2866 North University Drive Coral Springs, Florida 33065, United States" at bounding box center [327, 64] width 62 height 6
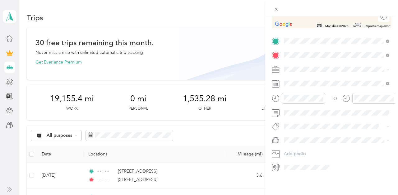
click at [314, 78] on span "2928 Crestwood Terrace Pompano Beach, Florida 33063, United States" at bounding box center [327, 78] width 62 height 6
click at [295, 114] on span "Other" at bounding box center [291, 112] width 11 height 5
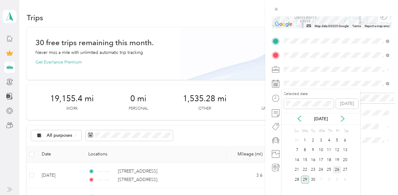
click at [337, 169] on div "26" at bounding box center [337, 170] width 8 height 8
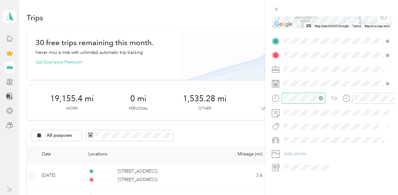
click at [320, 98] on icon "close-circle" at bounding box center [321, 98] width 4 height 4
click at [391, 97] on icon "close-circle" at bounding box center [391, 98] width 4 height 4
click at [303, 149] on span "Toyota Corolla LE" at bounding box center [303, 149] width 35 height 5
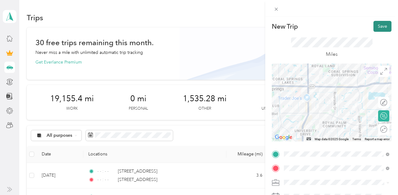
click at [381, 27] on button "Save" at bounding box center [382, 26] width 18 height 11
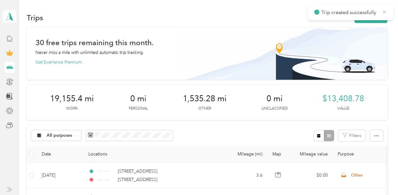
click at [384, 11] on icon at bounding box center [384, 12] width 5 height 6
click at [373, 20] on button "New trip" at bounding box center [370, 17] width 33 height 11
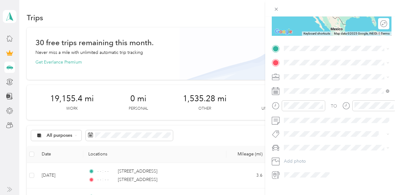
scroll to position [113, 0]
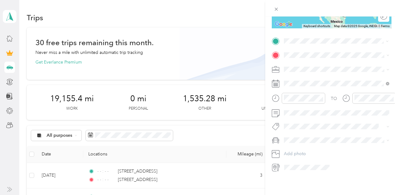
click at [313, 63] on span "2928 Crestwood Terrace Pompano Beach, Florida 33063, United States" at bounding box center [327, 64] width 62 height 6
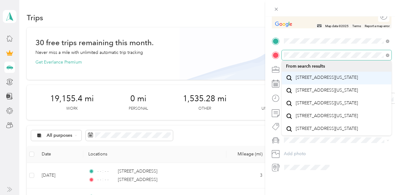
scroll to position [0, 0]
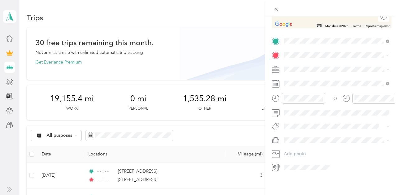
click at [310, 80] on span "1580 North University Drive Coral Springs, Florida 33071, United States" at bounding box center [327, 78] width 62 height 6
click at [298, 111] on div "Other" at bounding box center [336, 111] width 101 height 7
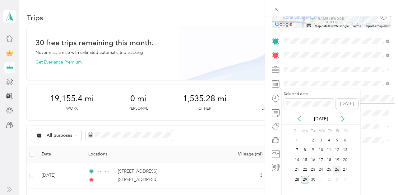
click at [337, 168] on div "26" at bounding box center [337, 170] width 8 height 8
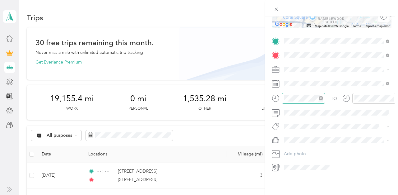
click at [320, 98] on icon "close-circle" at bounding box center [321, 98] width 4 height 4
click at [392, 97] on icon "close-circle" at bounding box center [391, 98] width 4 height 4
click at [301, 145] on li "Toyota Corolla LE" at bounding box center [337, 150] width 110 height 11
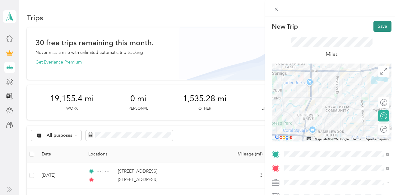
click at [384, 27] on button "Save" at bounding box center [382, 26] width 18 height 11
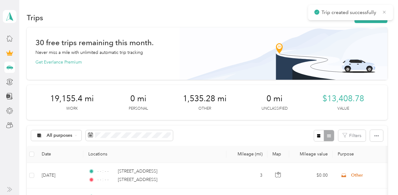
click at [384, 14] on icon at bounding box center [384, 12] width 5 height 6
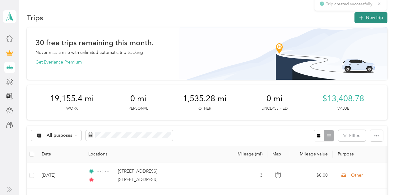
click at [375, 16] on button "New trip" at bounding box center [370, 17] width 33 height 11
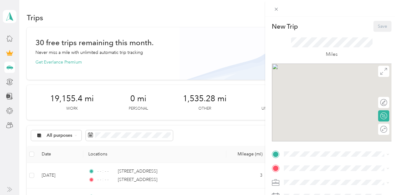
scroll to position [113, 0]
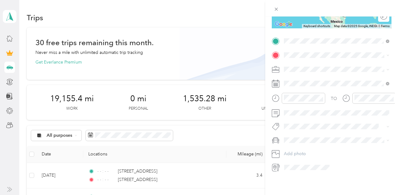
click at [314, 64] on span "1580 North University Drive Coral Springs, Florida 33071, United States" at bounding box center [327, 64] width 62 height 6
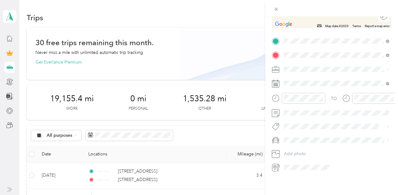
click at [313, 77] on span "2731 Northwest 58th Terrace Lauderhill, Florida 33313, United States" at bounding box center [327, 78] width 62 height 6
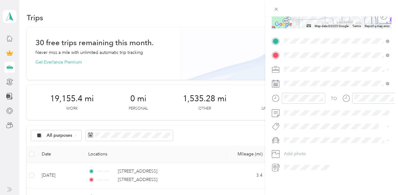
click at [294, 111] on span "Other" at bounding box center [291, 112] width 11 height 5
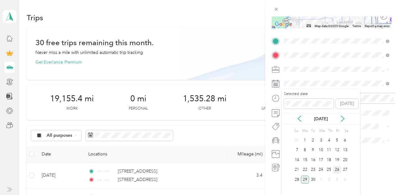
click at [335, 168] on div "26" at bounding box center [337, 170] width 8 height 8
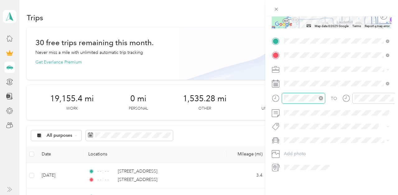
click at [320, 96] on icon "close-circle" at bounding box center [321, 98] width 4 height 4
click at [391, 97] on icon "close-circle" at bounding box center [391, 98] width 4 height 4
click at [305, 153] on li "Toyota Corolla LE" at bounding box center [337, 150] width 110 height 11
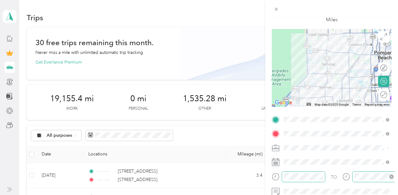
scroll to position [0, 0]
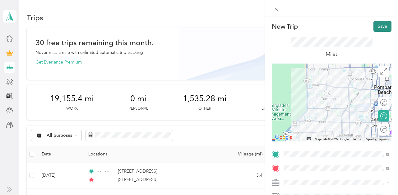
click at [382, 24] on button "Save" at bounding box center [382, 26] width 18 height 11
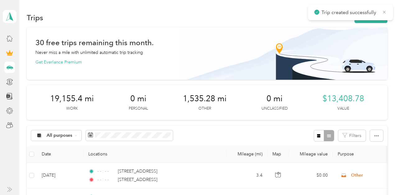
click at [382, 12] on icon at bounding box center [384, 12] width 5 height 6
click at [377, 15] on button "New trip" at bounding box center [370, 17] width 33 height 11
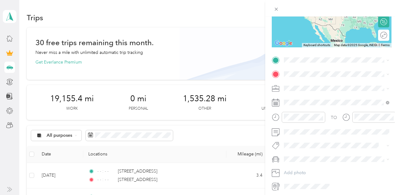
scroll to position [113, 0]
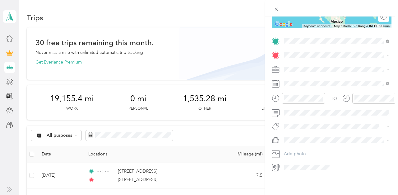
click at [315, 65] on span "2731 Northwest 58th Terrace Lauderhill, Florida 33313, United States" at bounding box center [327, 64] width 62 height 6
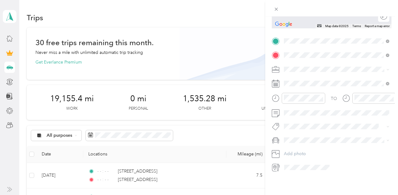
click at [324, 80] on span "5510 West Oakland Park Boulevard Lauderhill, Florida 33313, United States" at bounding box center [327, 78] width 62 height 6
click at [295, 111] on span "Other" at bounding box center [291, 112] width 11 height 5
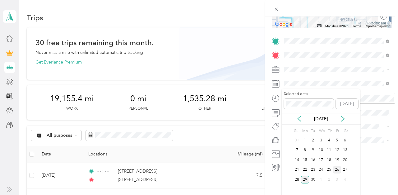
click at [335, 168] on div "26" at bounding box center [337, 170] width 8 height 8
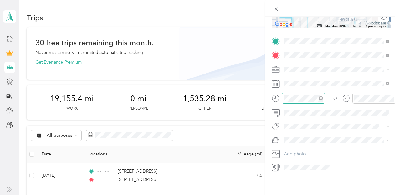
click at [320, 96] on icon "close-circle" at bounding box center [321, 98] width 4 height 4
click at [392, 99] on icon "close-circle" at bounding box center [391, 98] width 4 height 4
click at [305, 149] on span "Toyota Corolla LE" at bounding box center [303, 150] width 35 height 5
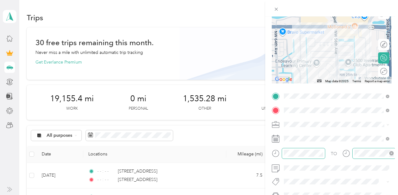
scroll to position [0, 0]
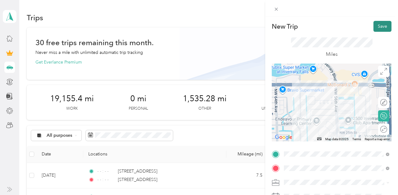
click at [385, 23] on button "Save" at bounding box center [382, 26] width 18 height 11
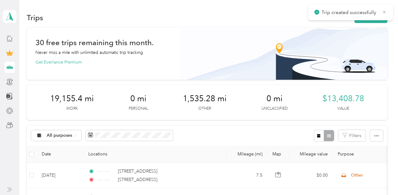
click at [384, 12] on icon at bounding box center [384, 12] width 5 height 6
click at [378, 15] on button "New trip" at bounding box center [370, 17] width 33 height 11
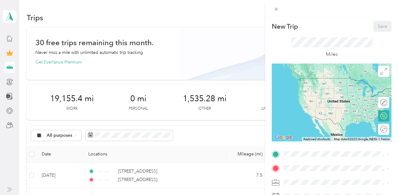
scroll to position [113, 0]
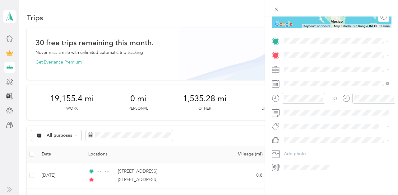
click at [320, 63] on span "5510 West Oakland Park Boulevard Lauderhill, Florida 33313, United States" at bounding box center [327, 64] width 62 height 6
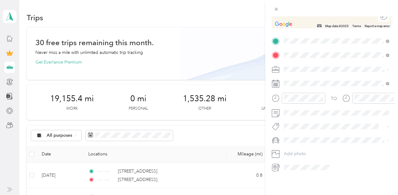
click at [315, 75] on span "5570 Northwest 44th Street Lauderhill, Florida 33319, United States" at bounding box center [327, 78] width 62 height 6
click at [298, 110] on div "Other" at bounding box center [336, 112] width 101 height 7
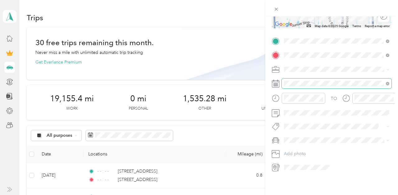
click at [296, 80] on span at bounding box center [337, 83] width 110 height 10
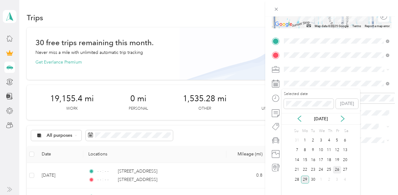
click at [337, 166] on div "26" at bounding box center [337, 170] width 8 height 8
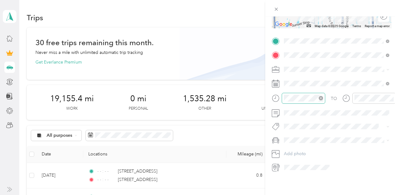
click at [321, 98] on icon "close-circle" at bounding box center [321, 98] width 4 height 4
click at [392, 97] on icon "close-circle" at bounding box center [391, 98] width 4 height 4
click at [305, 149] on span "Toyota Corolla LE" at bounding box center [303, 150] width 35 height 5
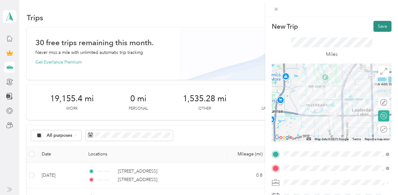
click at [387, 25] on button "Save" at bounding box center [382, 26] width 18 height 11
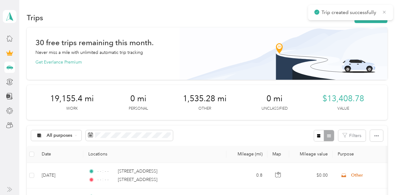
click at [383, 11] on icon at bounding box center [384, 12] width 5 height 6
click at [378, 13] on button "New trip" at bounding box center [370, 17] width 33 height 11
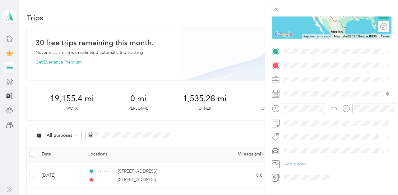
scroll to position [113, 0]
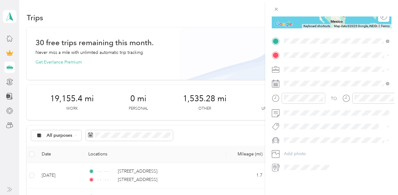
click at [314, 66] on span "5570 Northwest 44th Street Lauderhill, Florida 33319, United States" at bounding box center [327, 64] width 62 height 6
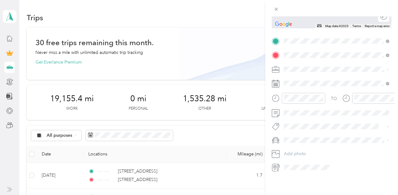
click at [319, 129] on span "[GEOGRAPHIC_DATA][US_STATE], [GEOGRAPHIC_DATA]" at bounding box center [341, 127] width 91 height 11
click at [297, 113] on span "Other" at bounding box center [291, 111] width 11 height 5
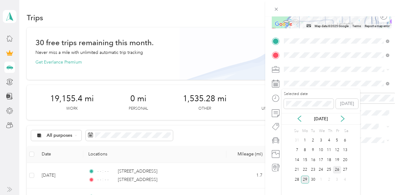
click at [336, 168] on div "26" at bounding box center [337, 170] width 8 height 8
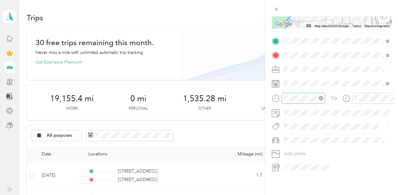
click at [321, 98] on icon "close-circle" at bounding box center [321, 98] width 4 height 4
click at [392, 97] on icon "close-circle" at bounding box center [391, 98] width 4 height 4
click at [299, 150] on span "Toyota Corolla LE" at bounding box center [303, 150] width 35 height 5
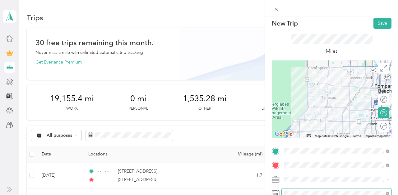
scroll to position [0, 0]
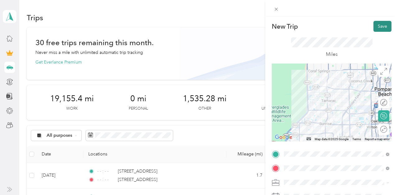
click at [377, 26] on button "Save" at bounding box center [382, 26] width 18 height 11
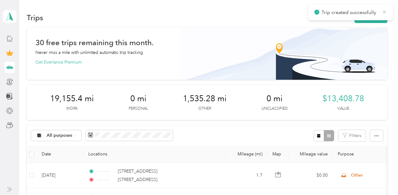
click at [384, 11] on icon at bounding box center [384, 12] width 3 height 3
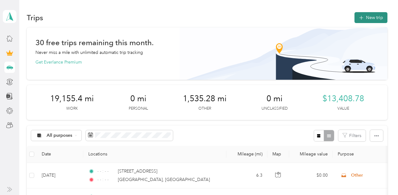
click at [373, 18] on button "New trip" at bounding box center [370, 17] width 33 height 11
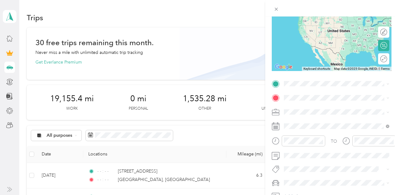
scroll to position [88, 0]
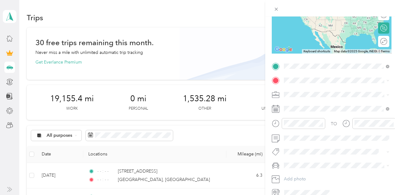
click at [318, 141] on span "[GEOGRAPHIC_DATA][US_STATE], [GEOGRAPHIC_DATA]" at bounding box center [341, 138] width 91 height 11
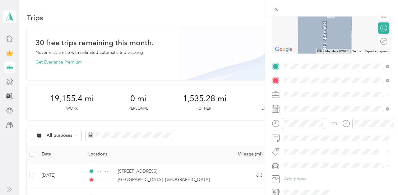
click at [311, 105] on span "[STREET_ADDRESS][US_STATE]" at bounding box center [327, 103] width 62 height 6
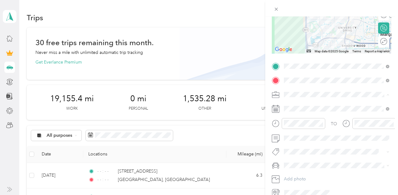
click at [297, 127] on span "Instacart" at bounding box center [294, 126] width 16 height 5
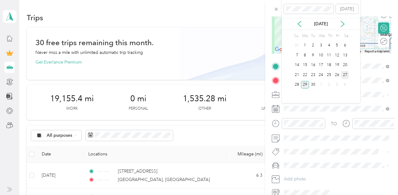
click at [343, 74] on div "27" at bounding box center [345, 75] width 8 height 8
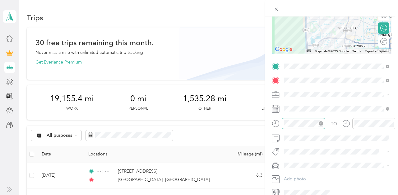
click at [321, 121] on icon "close-circle" at bounding box center [321, 123] width 4 height 4
click at [391, 122] on icon "close-circle" at bounding box center [391, 123] width 4 height 4
click at [308, 172] on li "Toyota Corolla LE" at bounding box center [337, 175] width 110 height 11
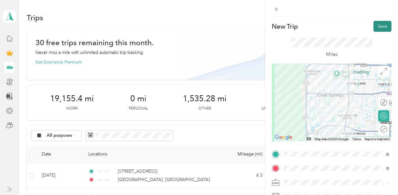
click at [383, 26] on button "Save" at bounding box center [382, 26] width 18 height 11
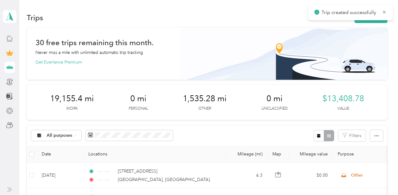
click at [384, 14] on icon at bounding box center [384, 12] width 5 height 6
click at [382, 15] on button "New trip" at bounding box center [370, 17] width 33 height 11
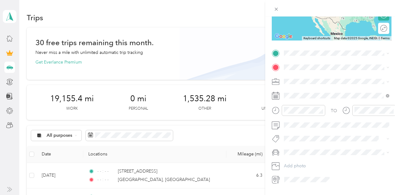
scroll to position [113, 0]
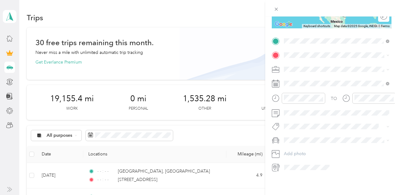
click at [316, 62] on span "[STREET_ADDRESS][US_STATE]" at bounding box center [327, 64] width 62 height 6
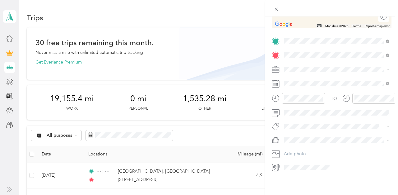
click at [311, 79] on span "22197 Martella Avenue Boca Raton, Florida 33433, United States" at bounding box center [341, 80] width 91 height 11
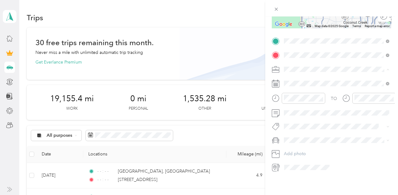
click at [297, 101] on span "Instacart" at bounding box center [294, 101] width 16 height 5
click at [297, 86] on span at bounding box center [337, 83] width 110 height 10
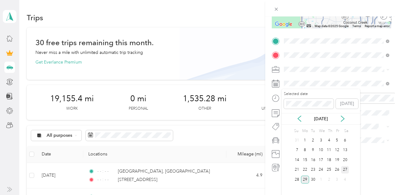
click at [341, 168] on div "27" at bounding box center [345, 170] width 8 height 8
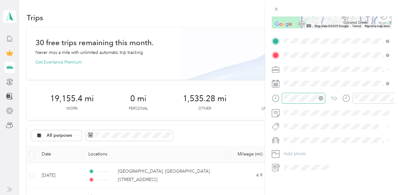
click at [321, 99] on icon "close-circle" at bounding box center [321, 98] width 4 height 4
click at [393, 97] on icon "close-circle" at bounding box center [391, 98] width 4 height 4
click at [301, 149] on li "Toyota Corolla LE" at bounding box center [337, 150] width 110 height 11
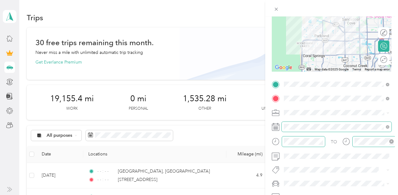
scroll to position [8, 0]
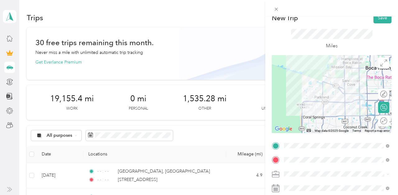
click at [378, 24] on div "Miles" at bounding box center [332, 39] width 120 height 32
click at [379, 18] on button "Save" at bounding box center [382, 17] width 18 height 11
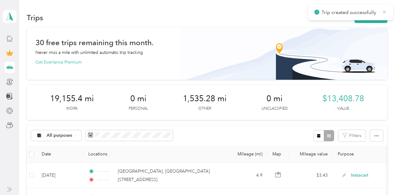
click at [382, 11] on icon at bounding box center [384, 12] width 5 height 6
click at [376, 15] on button "New trip" at bounding box center [370, 17] width 33 height 11
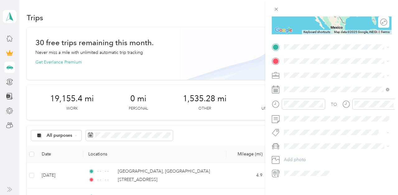
scroll to position [113, 0]
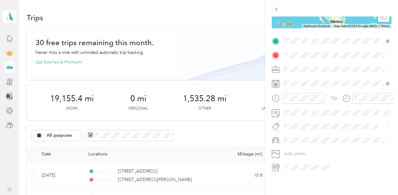
click at [313, 63] on span "22197 Martella Avenue Boca Raton, Florida 33433, United States" at bounding box center [341, 66] width 91 height 11
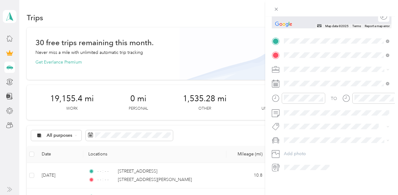
click at [310, 76] on span "7419 Avenue Del Mar Boca Raton, Florida 33433, United States" at bounding box center [327, 78] width 62 height 6
click at [296, 103] on span "Instacart" at bounding box center [294, 101] width 16 height 5
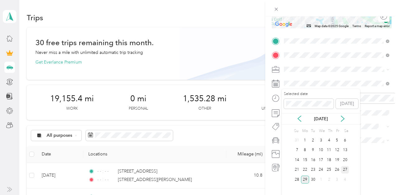
click at [346, 168] on div "27" at bounding box center [345, 170] width 8 height 8
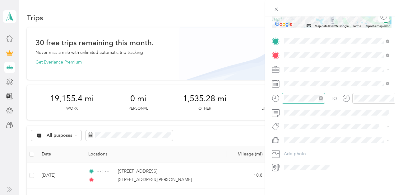
click at [321, 97] on icon "close-circle" at bounding box center [321, 98] width 4 height 4
click at [391, 98] on icon "close-circle" at bounding box center [391, 98] width 4 height 4
click at [298, 151] on span "Toyota Corolla LE" at bounding box center [303, 149] width 35 height 5
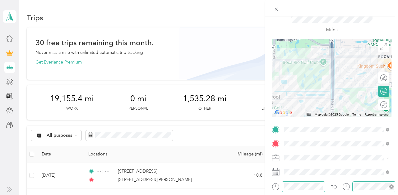
scroll to position [0, 0]
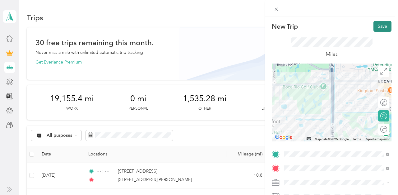
click at [384, 27] on button "Save" at bounding box center [382, 26] width 18 height 11
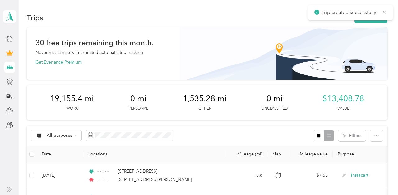
click at [383, 11] on icon at bounding box center [384, 12] width 5 height 6
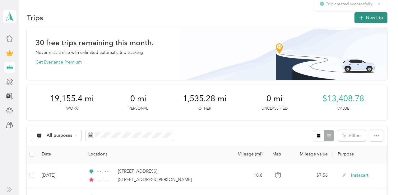
click at [377, 16] on button "New trip" at bounding box center [370, 17] width 33 height 11
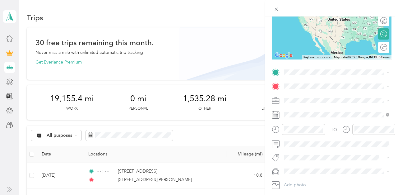
scroll to position [113, 0]
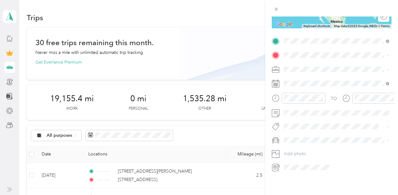
click at [321, 61] on span "7419 Avenue Del Mar Boca Raton, Florida 33433, United States" at bounding box center [327, 64] width 62 height 6
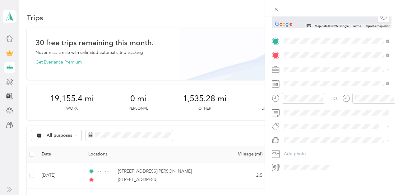
click at [323, 80] on span "[STREET_ADDRESS][US_STATE]" at bounding box center [327, 78] width 62 height 6
click at [294, 99] on span "Instacart" at bounding box center [294, 100] width 16 height 5
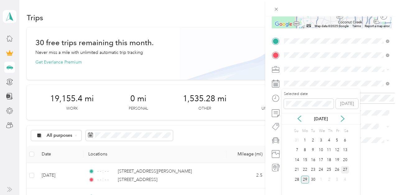
click at [342, 167] on div "27" at bounding box center [345, 170] width 8 height 8
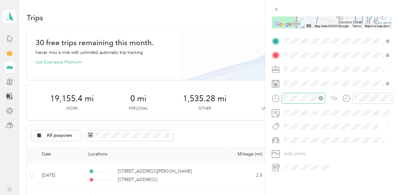
click at [321, 96] on icon "close-circle" at bounding box center [321, 98] width 4 height 4
click at [391, 98] on icon "close-circle" at bounding box center [391, 98] width 4 height 4
click at [299, 147] on li "Toyota Corolla LE" at bounding box center [337, 150] width 110 height 11
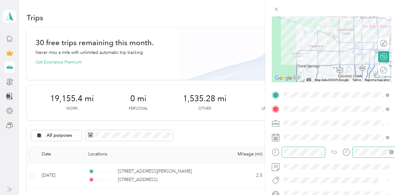
scroll to position [0, 0]
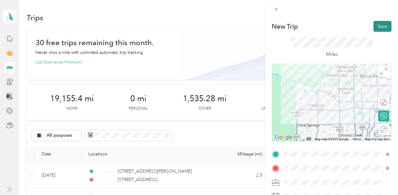
click at [381, 26] on button "Save" at bounding box center [382, 26] width 18 height 11
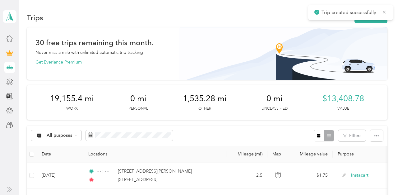
click at [384, 11] on icon at bounding box center [384, 12] width 5 height 6
click at [379, 14] on button "New trip" at bounding box center [370, 17] width 33 height 11
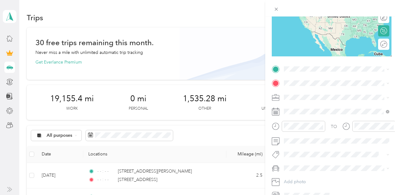
scroll to position [102, 0]
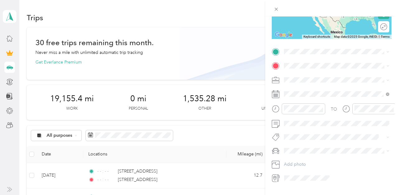
click at [313, 76] on span "[STREET_ADDRESS][US_STATE]" at bounding box center [327, 74] width 62 height 6
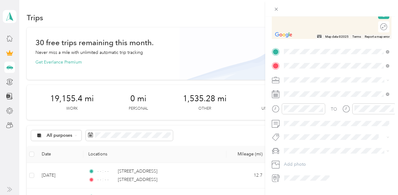
click at [314, 86] on span "12236 West Sample Road Coral Springs, Florida 33065, United States" at bounding box center [327, 88] width 62 height 6
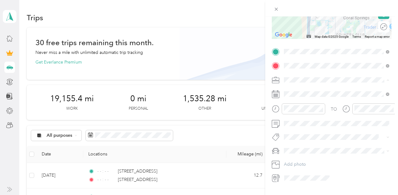
click at [297, 111] on span "Instacart" at bounding box center [294, 112] width 16 height 5
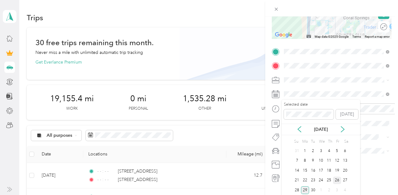
click at [338, 179] on div "26" at bounding box center [337, 180] width 8 height 8
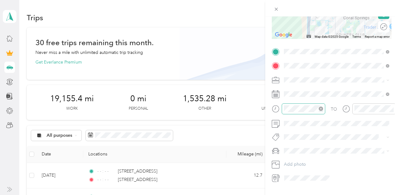
click at [321, 107] on icon "close-circle" at bounding box center [321, 108] width 4 height 4
click at [392, 107] on icon "close-circle" at bounding box center [391, 108] width 4 height 4
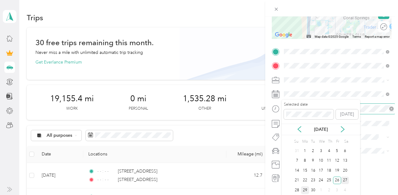
click at [343, 177] on div "27" at bounding box center [345, 180] width 8 height 8
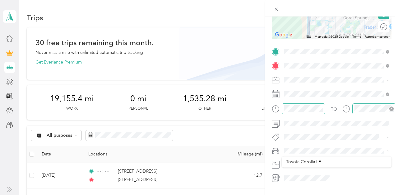
click at [306, 155] on div "TO Add photo" at bounding box center [332, 115] width 120 height 136
click at [305, 160] on span "Toyota Corolla LE" at bounding box center [303, 160] width 35 height 5
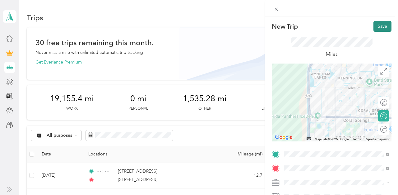
click at [381, 25] on button "Save" at bounding box center [382, 26] width 18 height 11
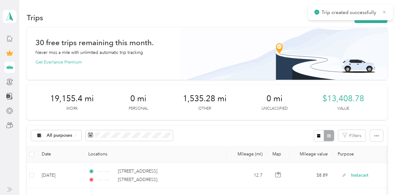
click at [383, 13] on icon at bounding box center [384, 12] width 3 height 3
click at [380, 16] on button "New trip" at bounding box center [370, 17] width 33 height 11
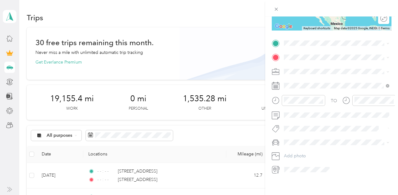
scroll to position [113, 0]
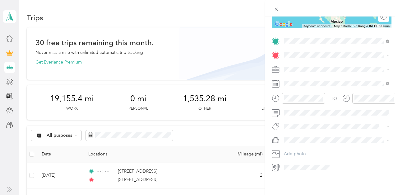
click at [320, 62] on span "12236 West Sample Road Coral Springs, Florida 33065, United States" at bounding box center [327, 64] width 62 height 6
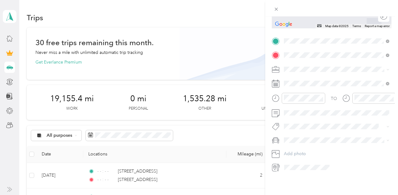
click at [320, 80] on span "[STREET_ADDRESS][US_STATE]" at bounding box center [327, 78] width 62 height 6
click at [295, 100] on span "Instacart" at bounding box center [294, 101] width 16 height 5
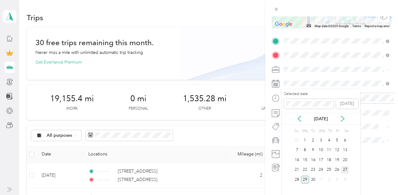
click at [344, 169] on div "27" at bounding box center [345, 170] width 8 height 8
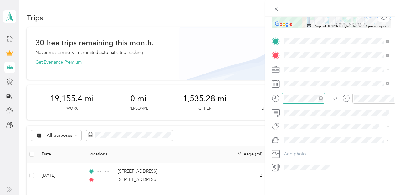
click at [319, 98] on icon "close-circle" at bounding box center [321, 98] width 4 height 4
click at [390, 97] on icon "close-circle" at bounding box center [391, 98] width 4 height 4
click at [303, 149] on span "Toyota Corolla LE" at bounding box center [303, 151] width 35 height 5
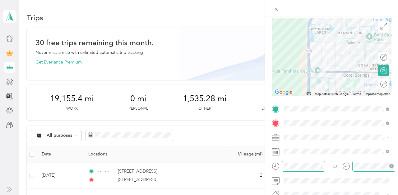
scroll to position [0, 0]
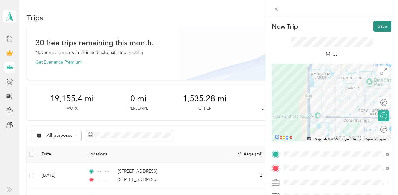
click at [388, 27] on button "Save" at bounding box center [382, 26] width 18 height 11
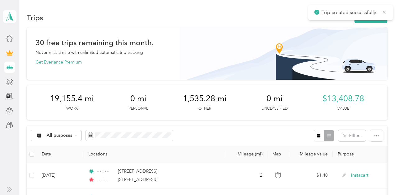
click at [382, 13] on icon at bounding box center [384, 12] width 5 height 6
click at [376, 16] on button "New trip" at bounding box center [370, 17] width 33 height 11
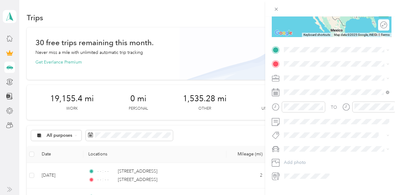
scroll to position [113, 0]
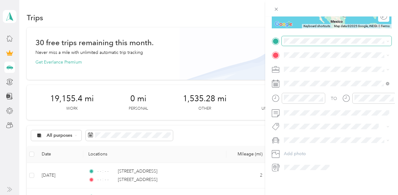
click at [307, 37] on span at bounding box center [337, 41] width 110 height 10
click at [318, 70] on li "[STREET_ADDRESS][US_STATE]" at bounding box center [337, 63] width 110 height 13
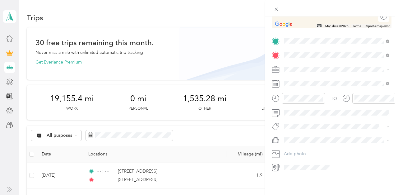
click at [311, 80] on span "3015 Coral Ridge Drive Coral Springs, Florida 33065, United States" at bounding box center [327, 78] width 62 height 6
click at [300, 102] on span "Instacart" at bounding box center [294, 101] width 16 height 5
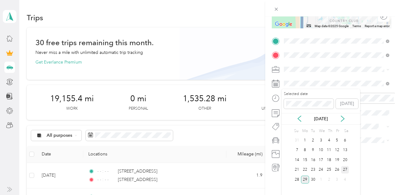
click at [346, 169] on div "27" at bounding box center [345, 170] width 8 height 8
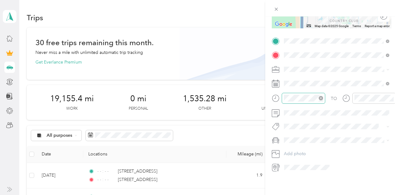
click at [320, 96] on icon "close-circle" at bounding box center [321, 98] width 4 height 4
click at [390, 99] on icon "close-circle" at bounding box center [391, 98] width 4 height 4
click at [308, 150] on span "Toyota Corolla LE" at bounding box center [303, 150] width 35 height 5
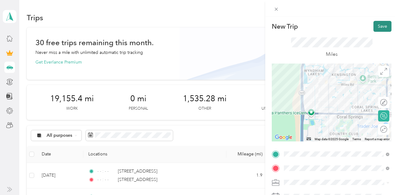
click at [382, 26] on button "Save" at bounding box center [382, 26] width 18 height 11
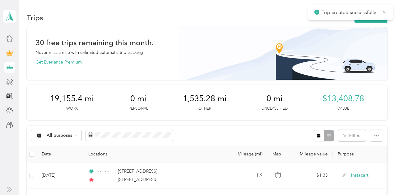
click at [384, 10] on icon at bounding box center [384, 12] width 5 height 6
click at [372, 20] on button "New trip" at bounding box center [370, 17] width 33 height 11
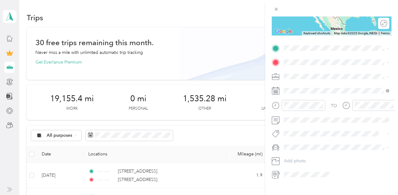
scroll to position [113, 0]
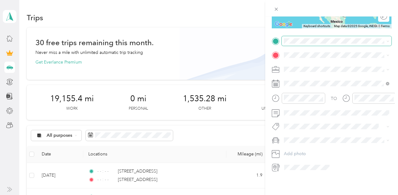
click at [305, 44] on span at bounding box center [337, 41] width 110 height 10
click at [318, 66] on span "3015 Coral Ridge Drive Coral Springs, Florida 33065, United States" at bounding box center [327, 64] width 62 height 6
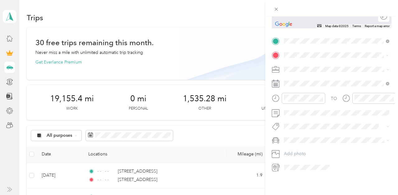
click at [310, 76] on span "12711 Northwest 19th Manor Coral Springs, Florida 33071, United States" at bounding box center [327, 78] width 62 height 6
click at [298, 101] on span "Instacart" at bounding box center [294, 101] width 16 height 5
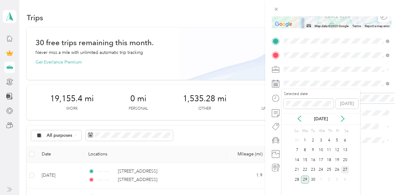
click at [343, 168] on div "27" at bounding box center [345, 170] width 8 height 8
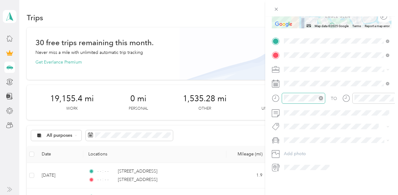
click at [321, 98] on icon "close-circle" at bounding box center [321, 98] width 4 height 4
click at [391, 98] on icon "close-circle" at bounding box center [391, 98] width 4 height 4
click at [300, 147] on li "Toyota Corolla LE" at bounding box center [337, 151] width 110 height 11
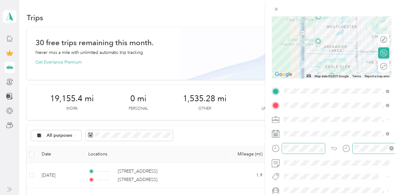
scroll to position [0, 0]
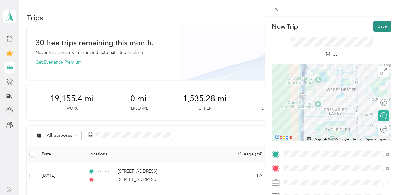
click at [383, 25] on button "Save" at bounding box center [382, 26] width 18 height 11
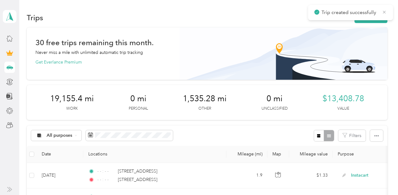
click at [383, 12] on icon at bounding box center [384, 12] width 5 height 6
click at [380, 14] on button "New trip" at bounding box center [370, 17] width 33 height 11
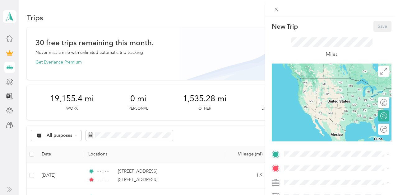
scroll to position [113, 0]
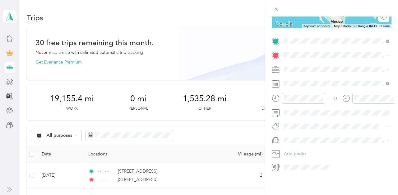
click at [313, 59] on div "12711 Northwest 19th Manor Coral Springs, Florida 33071, United States" at bounding box center [336, 63] width 101 height 8
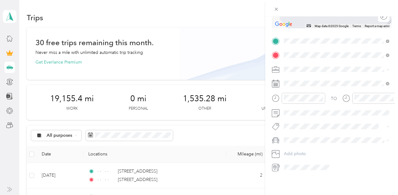
click at [327, 80] on span "[STREET_ADDRESS][US_STATE]" at bounding box center [327, 78] width 62 height 6
click at [297, 101] on span "Instacart" at bounding box center [294, 101] width 16 height 5
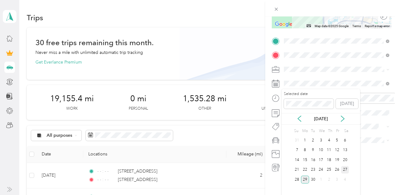
click at [344, 166] on div "27" at bounding box center [345, 170] width 8 height 8
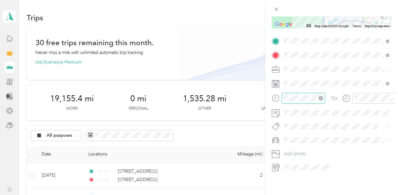
click at [321, 98] on icon "close-circle" at bounding box center [321, 98] width 4 height 4
click at [392, 97] on icon "close-circle" at bounding box center [391, 98] width 4 height 4
click at [298, 151] on span "Toyota Corolla LE" at bounding box center [303, 149] width 35 height 5
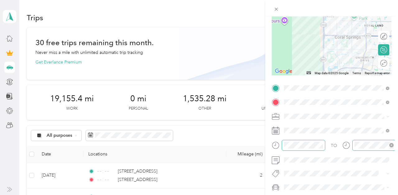
scroll to position [0, 0]
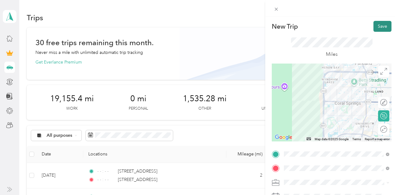
click at [378, 25] on button "Save" at bounding box center [382, 26] width 18 height 11
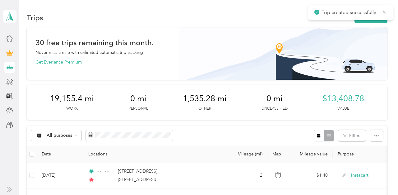
click at [383, 11] on icon at bounding box center [384, 12] width 5 height 6
click at [376, 14] on button "New trip" at bounding box center [370, 17] width 33 height 11
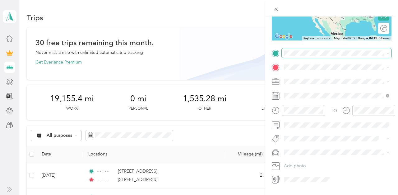
scroll to position [113, 0]
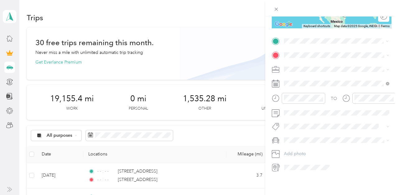
click at [325, 65] on span "[STREET_ADDRESS][US_STATE]" at bounding box center [327, 64] width 62 height 6
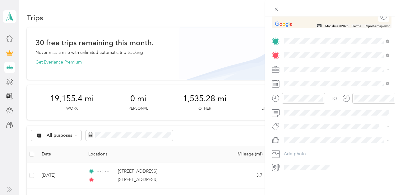
click at [310, 80] on span "11758 Timbers Way Boca Raton, Florida 33428, United States" at bounding box center [327, 78] width 62 height 6
click at [298, 101] on span "Instacart" at bounding box center [294, 101] width 16 height 5
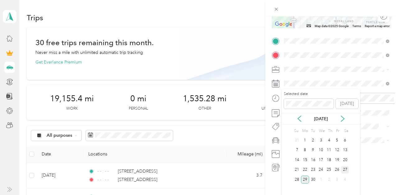
click at [343, 167] on div "27" at bounding box center [345, 170] width 8 height 8
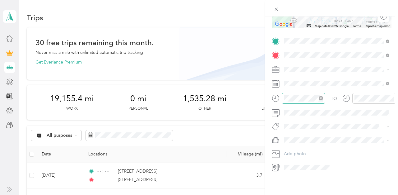
click at [321, 98] on icon "close-circle" at bounding box center [321, 98] width 4 height 4
click at [389, 97] on icon "close-circle" at bounding box center [391, 98] width 4 height 4
click at [306, 150] on span "Toyota Corolla LE" at bounding box center [303, 151] width 35 height 5
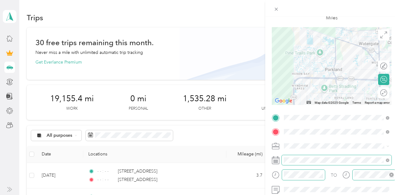
scroll to position [0, 0]
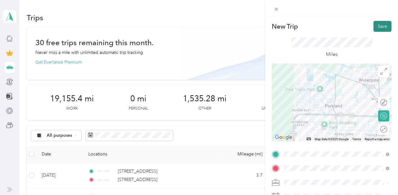
click at [375, 27] on button "Save" at bounding box center [382, 26] width 18 height 11
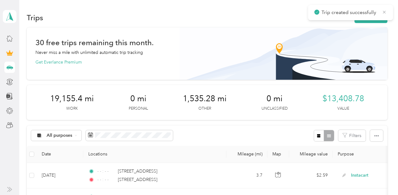
click at [384, 11] on icon at bounding box center [384, 12] width 5 height 6
click at [381, 14] on button "New trip" at bounding box center [370, 17] width 33 height 11
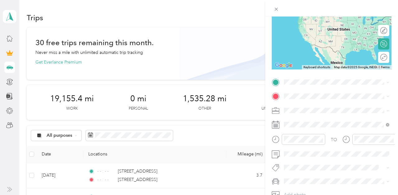
scroll to position [86, 0]
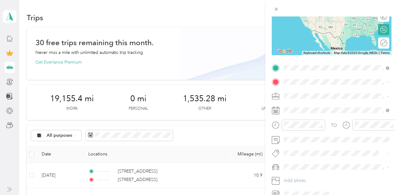
drag, startPoint x: 314, startPoint y: 90, endPoint x: 310, endPoint y: 87, distance: 3.8
click at [313, 89] on span "11758 Timbers Way Boca Raton, Florida 33428, United States" at bounding box center [327, 90] width 62 height 6
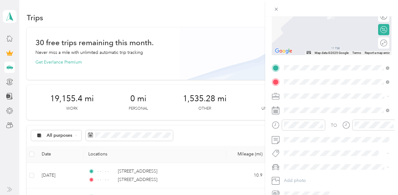
click at [308, 102] on span "10625 Shore Drive Boca Raton, Florida 33428, United States" at bounding box center [327, 104] width 62 height 6
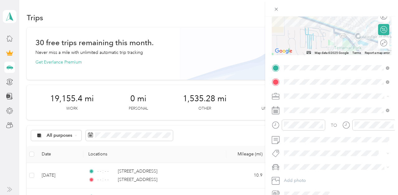
click at [297, 127] on span "Instacart" at bounding box center [294, 128] width 16 height 5
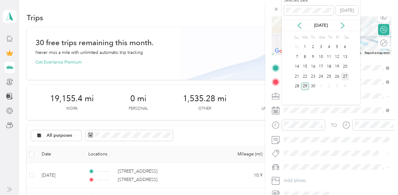
click at [346, 77] on div "27" at bounding box center [345, 76] width 8 height 8
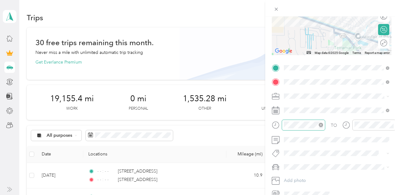
click at [321, 124] on icon "close-circle" at bounding box center [321, 124] width 4 height 4
click at [391, 125] on icon "close-circle" at bounding box center [391, 124] width 4 height 4
click at [313, 176] on span "Toyota Corolla LE" at bounding box center [303, 176] width 35 height 5
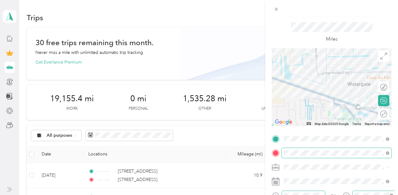
scroll to position [0, 0]
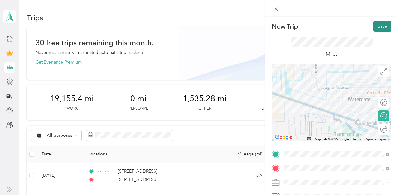
click at [384, 27] on button "Save" at bounding box center [382, 26] width 18 height 11
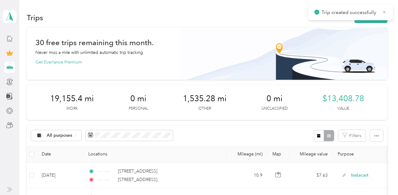
click at [384, 11] on icon at bounding box center [384, 12] width 5 height 6
click at [379, 15] on button "New trip" at bounding box center [370, 17] width 33 height 11
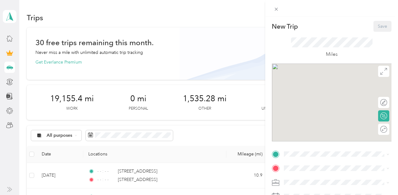
scroll to position [97, 0]
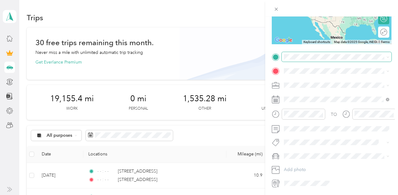
click at [311, 53] on span at bounding box center [337, 57] width 110 height 10
click at [295, 84] on div "10625 Shore Drive Boca Raton, Florida 33428, United States" at bounding box center [336, 79] width 101 height 8
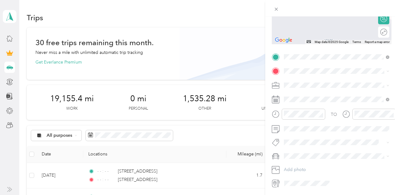
click at [307, 91] on span "4856 Ataman Street Boca Raton, Florida 33428, United States" at bounding box center [327, 93] width 62 height 6
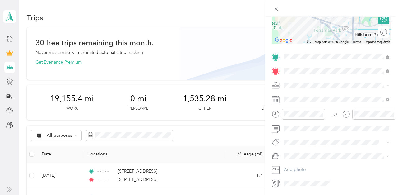
click at [296, 115] on span "Instacart" at bounding box center [294, 117] width 16 height 5
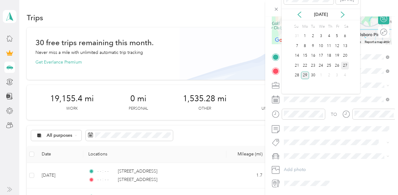
click at [344, 66] on div "27" at bounding box center [345, 66] width 8 height 8
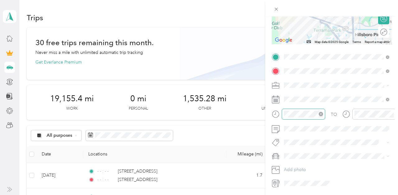
click at [321, 112] on icon "close-circle" at bounding box center [321, 114] width 4 height 4
click at [391, 113] on icon "close-circle" at bounding box center [391, 114] width 4 height 4
click at [293, 152] on span at bounding box center [337, 156] width 110 height 10
click at [295, 166] on span "Toyota Corolla LE" at bounding box center [303, 166] width 35 height 5
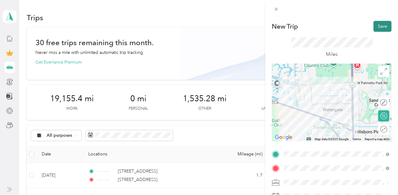
click at [379, 24] on button "Save" at bounding box center [382, 26] width 18 height 11
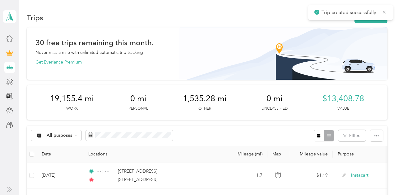
click at [385, 10] on icon at bounding box center [384, 12] width 5 height 6
click at [369, 22] on button "New trip" at bounding box center [370, 17] width 33 height 11
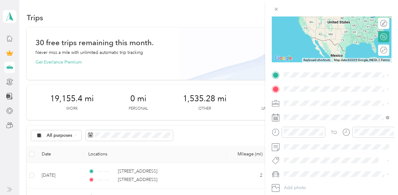
scroll to position [113, 0]
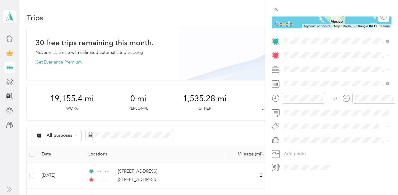
click at [310, 65] on span "4856 Ataman Street Boca Raton, Florida 33428, United States" at bounding box center [327, 64] width 62 height 6
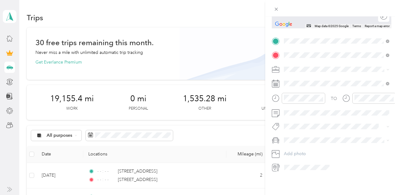
click at [301, 80] on span "[STREET_ADDRESS][US_STATE]" at bounding box center [327, 78] width 62 height 6
click at [300, 101] on span "Instacart" at bounding box center [294, 101] width 16 height 5
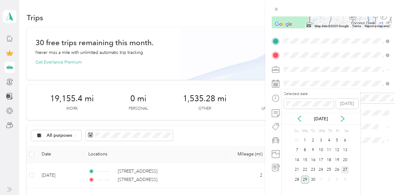
click at [343, 169] on div "27" at bounding box center [345, 170] width 8 height 8
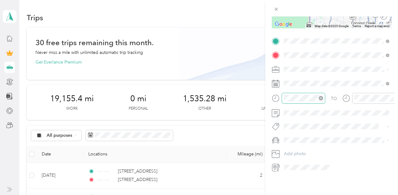
click at [320, 98] on icon "close-circle" at bounding box center [321, 98] width 4 height 4
click at [390, 96] on icon "close-circle" at bounding box center [391, 98] width 4 height 4
click at [303, 151] on span "Toyota Corolla LE" at bounding box center [303, 151] width 35 height 5
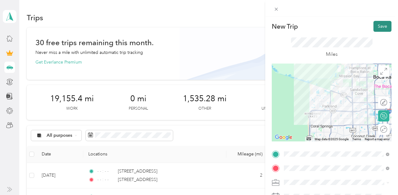
click at [380, 24] on button "Save" at bounding box center [382, 26] width 18 height 11
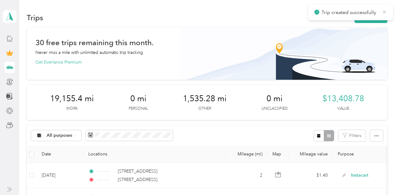
click at [385, 12] on icon at bounding box center [384, 12] width 5 height 6
click at [377, 15] on button "New trip" at bounding box center [370, 17] width 33 height 11
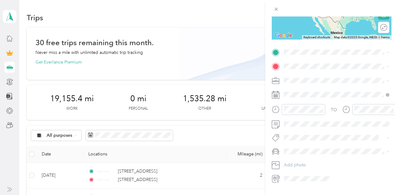
scroll to position [113, 0]
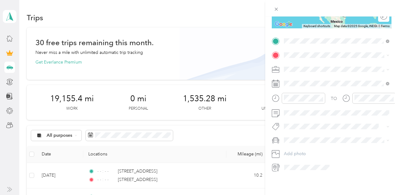
click at [321, 64] on span "[STREET_ADDRESS][US_STATE]" at bounding box center [327, 64] width 62 height 6
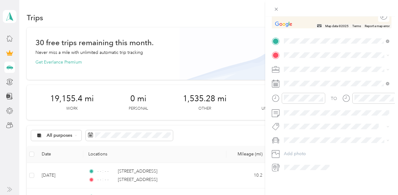
click at [313, 80] on span "9070 Vista Way Parkland, Florida 33076, United States" at bounding box center [327, 77] width 62 height 6
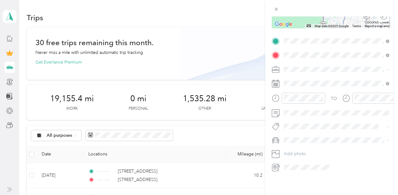
click at [299, 101] on span "Instacart" at bounding box center [294, 99] width 16 height 5
click at [321, 98] on icon "close-circle" at bounding box center [321, 98] width 4 height 4
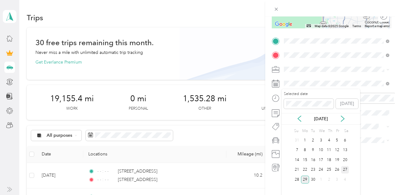
click at [345, 166] on div "27" at bounding box center [345, 170] width 8 height 8
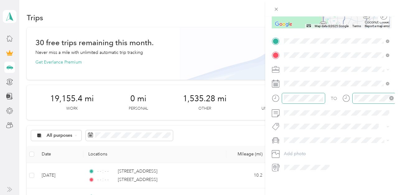
click at [392, 97] on icon "close-circle" at bounding box center [391, 98] width 4 height 4
click at [294, 148] on span "Toyota Corolla LE" at bounding box center [303, 150] width 35 height 5
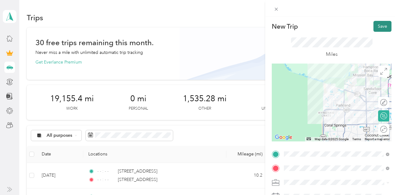
click at [385, 21] on button "Save" at bounding box center [382, 26] width 18 height 11
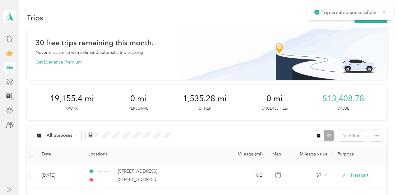
click at [384, 10] on icon at bounding box center [384, 12] width 5 height 6
click at [376, 16] on button "New trip" at bounding box center [370, 17] width 33 height 11
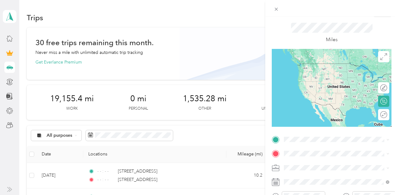
scroll to position [100, 0]
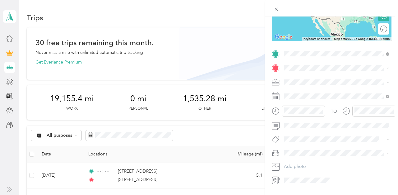
click at [313, 75] on span "9070 Vista Way Parkland, Florida 33076, United States" at bounding box center [327, 76] width 62 height 6
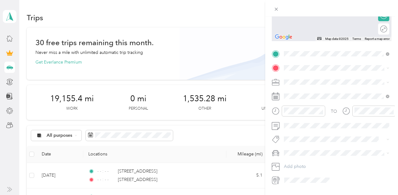
click at [306, 91] on span "7532 Northwest 71st Terrace Parkland, Florida 33067, United States" at bounding box center [327, 88] width 62 height 6
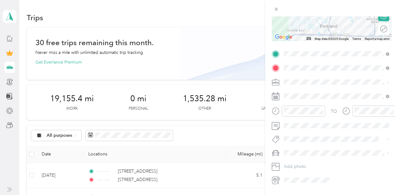
click at [299, 115] on span "Instacart" at bounding box center [294, 114] width 16 height 5
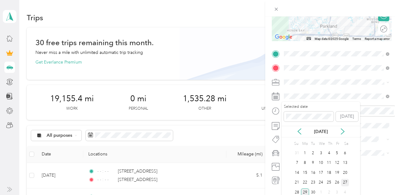
click at [343, 182] on div "27" at bounding box center [345, 182] width 8 height 8
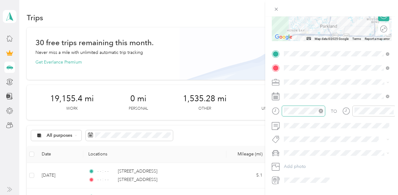
click at [321, 111] on icon "close-circle" at bounding box center [321, 110] width 4 height 4
click at [390, 109] on icon "close-circle" at bounding box center [391, 110] width 4 height 4
click at [298, 162] on span "Toyota Corolla LE" at bounding box center [303, 161] width 35 height 5
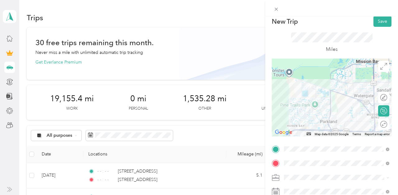
scroll to position [0, 0]
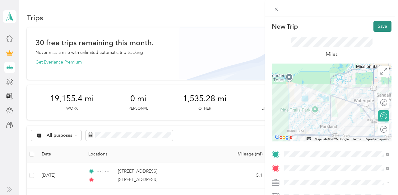
click at [378, 27] on button "Save" at bounding box center [382, 26] width 18 height 11
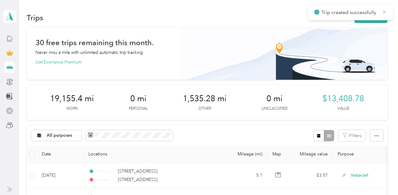
click at [383, 12] on icon at bounding box center [384, 12] width 5 height 6
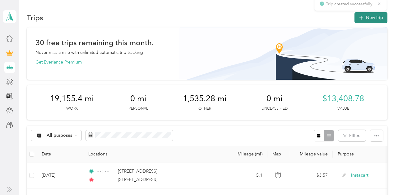
click at [375, 13] on button "New trip" at bounding box center [370, 17] width 33 height 11
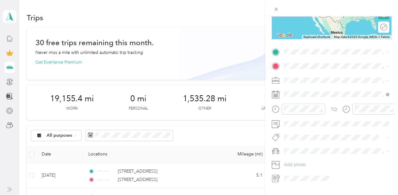
scroll to position [102, 0]
click at [309, 70] on div "7532 Northwest 71st Terrace Parkland, Florida 33067, United States" at bounding box center [336, 74] width 101 height 8
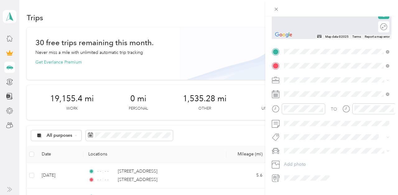
click at [305, 90] on span "2866 North University Drive Coral Springs, Florida 33065, United States" at bounding box center [327, 88] width 62 height 6
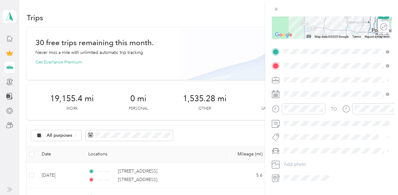
click at [294, 123] on span "Other" at bounding box center [291, 120] width 11 height 5
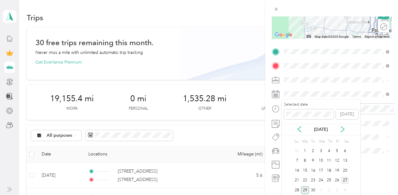
click at [344, 180] on div "27" at bounding box center [345, 180] width 8 height 8
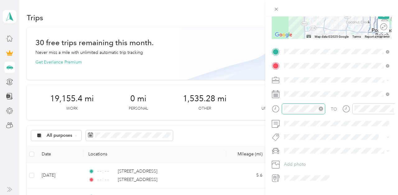
click at [320, 108] on icon "close-circle" at bounding box center [321, 108] width 4 height 4
click at [391, 108] on icon "close-circle" at bounding box center [391, 108] width 4 height 4
click at [301, 157] on li "Toyota Corolla LE" at bounding box center [337, 161] width 110 height 11
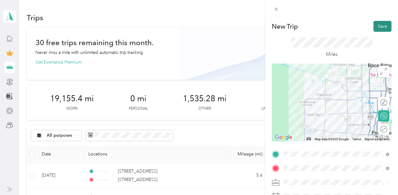
click at [384, 30] on button "Save" at bounding box center [382, 26] width 18 height 11
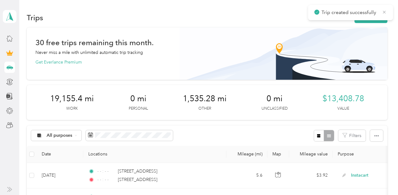
click at [385, 13] on icon at bounding box center [384, 12] width 5 height 6
click at [383, 13] on button "New trip" at bounding box center [370, 17] width 33 height 11
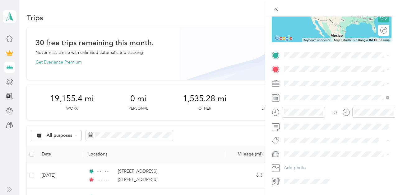
scroll to position [111, 0]
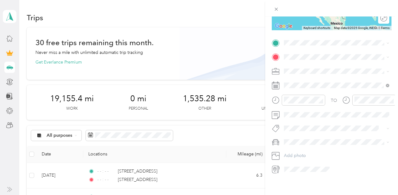
click at [319, 65] on span "2866 North University Drive Coral Springs, Florida 33065, United States" at bounding box center [327, 65] width 62 height 6
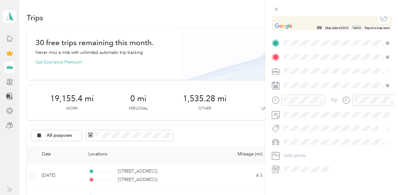
click at [320, 80] on span "6300 Falls Circle Drive South Lauderhill, Florida 33319, United States" at bounding box center [327, 79] width 62 height 6
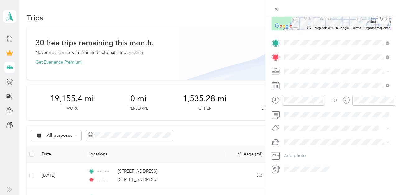
click at [294, 106] on li "Instacart" at bounding box center [337, 103] width 110 height 11
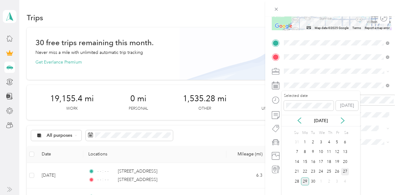
click at [345, 168] on div "27" at bounding box center [345, 172] width 8 height 8
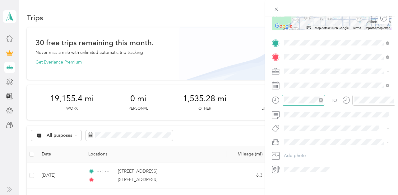
click at [322, 101] on icon "close-circle" at bounding box center [321, 100] width 4 height 4
click at [390, 99] on icon "close-circle" at bounding box center [391, 100] width 4 height 4
click at [303, 151] on span "Toyota Corolla LE" at bounding box center [303, 151] width 35 height 5
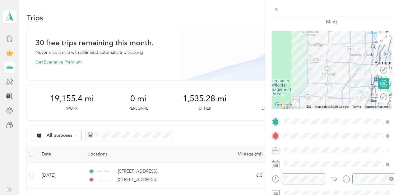
scroll to position [0, 0]
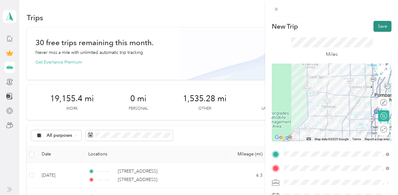
click at [381, 22] on button "Save" at bounding box center [382, 26] width 18 height 11
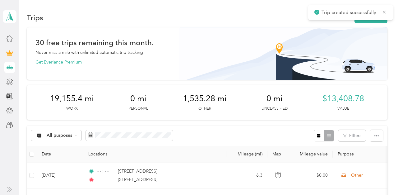
click at [383, 15] on icon at bounding box center [384, 12] width 5 height 6
click at [378, 16] on button "New trip" at bounding box center [370, 17] width 33 height 11
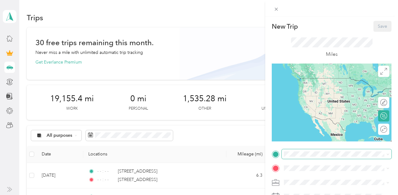
scroll to position [113, 0]
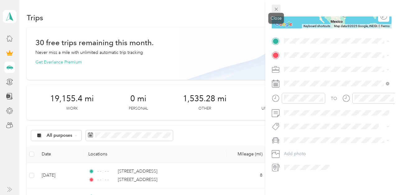
click at [278, 10] on icon at bounding box center [276, 9] width 5 height 5
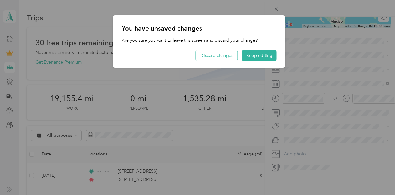
click at [231, 56] on button "Discard changes" at bounding box center [217, 55] width 42 height 11
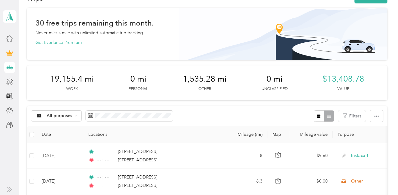
scroll to position [21, 0]
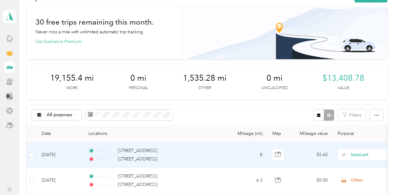
click at [230, 152] on td "8" at bounding box center [246, 154] width 41 height 25
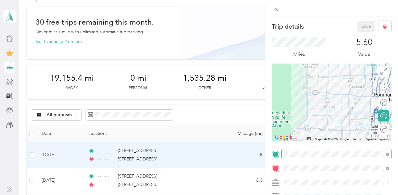
scroll to position [49, 0]
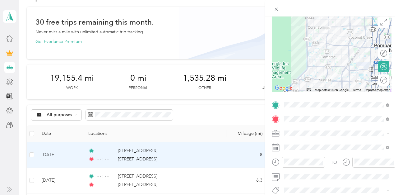
click at [293, 80] on div "Other" at bounding box center [336, 78] width 101 height 7
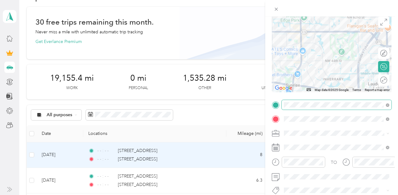
scroll to position [0, 0]
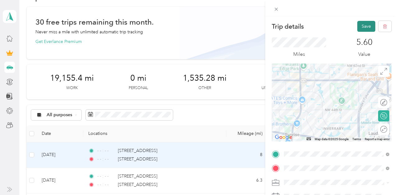
click at [368, 25] on button "Save" at bounding box center [366, 26] width 18 height 11
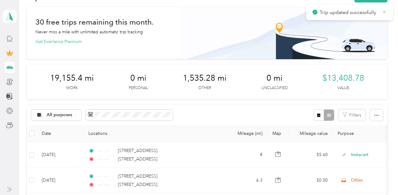
click at [385, 12] on icon at bounding box center [384, 12] width 5 height 6
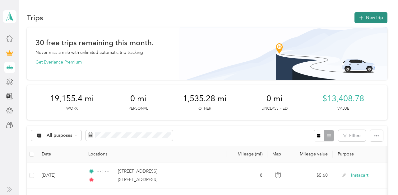
click at [374, 14] on button "New trip" at bounding box center [370, 17] width 33 height 11
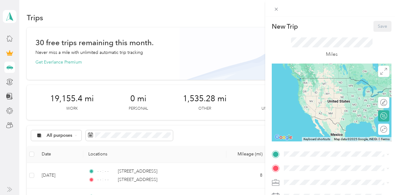
scroll to position [76, 0]
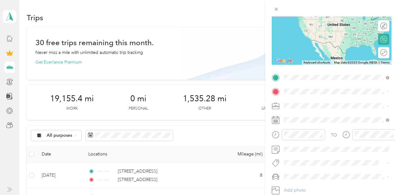
click at [316, 101] on span "6300 Falls Circle Drive South Lauderhill, Florida 33319, United States" at bounding box center [327, 100] width 62 height 6
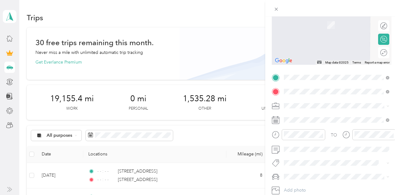
click at [311, 113] on span "5855 West Oakland Park Boulevard Lauderhill, Florida 33313, United States" at bounding box center [327, 114] width 62 height 6
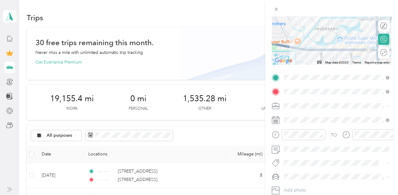
click at [294, 53] on li "Other" at bounding box center [337, 51] width 110 height 11
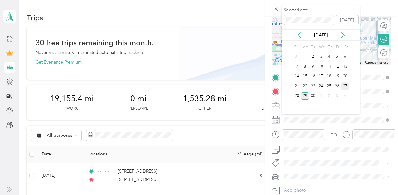
click at [345, 84] on div "27" at bounding box center [345, 86] width 8 height 8
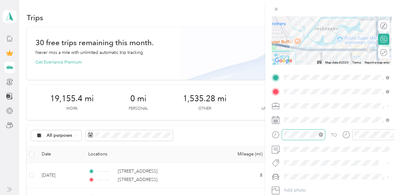
click at [321, 132] on icon "close-circle" at bounding box center [321, 134] width 4 height 4
click at [393, 134] on icon "close-circle" at bounding box center [391, 134] width 4 height 4
click at [307, 180] on span at bounding box center [337, 176] width 110 height 10
click at [305, 185] on span "Toyota Corolla LE" at bounding box center [303, 185] width 35 height 5
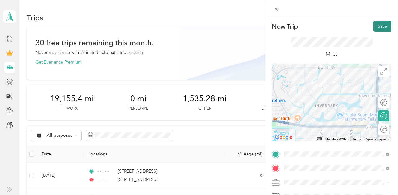
click at [380, 21] on button "Save" at bounding box center [382, 26] width 18 height 11
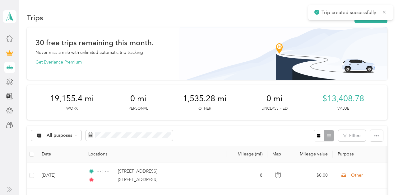
click at [386, 11] on icon at bounding box center [384, 12] width 5 height 6
click at [377, 16] on button "New trip" at bounding box center [370, 17] width 33 height 11
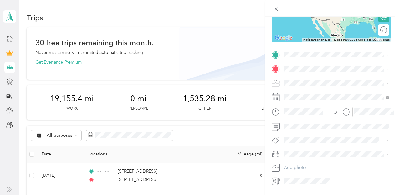
scroll to position [105, 0]
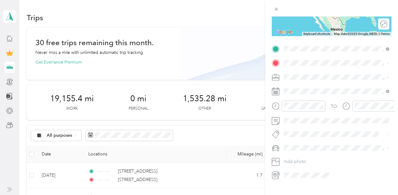
click at [308, 74] on span "5855 West Oakland Park Boulevard Lauderhill, Florida 33313, United States" at bounding box center [327, 71] width 62 height 6
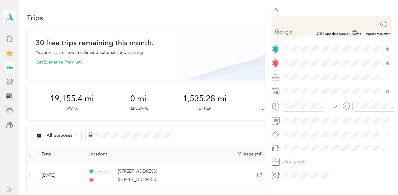
click at [320, 84] on span "2011 Northwest 47th Avenue Lauderhill, Florida 33313, United States" at bounding box center [327, 85] width 62 height 6
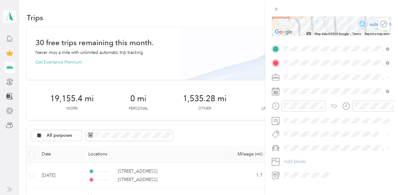
click at [296, 118] on span "Other" at bounding box center [291, 120] width 11 height 5
click at [301, 88] on span at bounding box center [337, 91] width 110 height 10
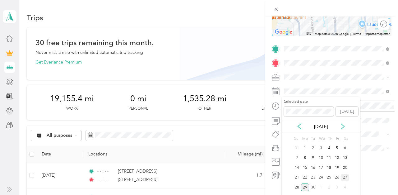
click at [342, 174] on div "27" at bounding box center [345, 177] width 8 height 8
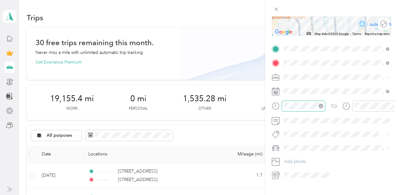
click at [320, 104] on icon "close-circle" at bounding box center [321, 105] width 4 height 4
click at [391, 104] on icon "close-circle" at bounding box center [391, 105] width 4 height 4
click at [300, 157] on li "Toyota Corolla LE" at bounding box center [337, 157] width 110 height 11
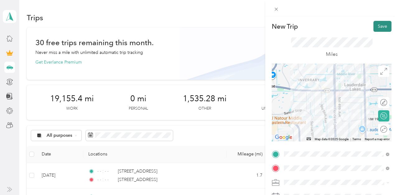
click at [385, 22] on button "Save" at bounding box center [382, 26] width 18 height 11
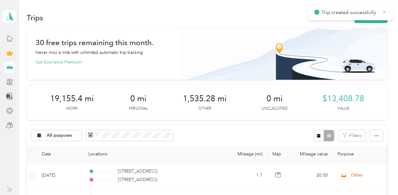
click at [384, 13] on icon at bounding box center [384, 12] width 5 height 6
click at [382, 13] on button "New trip" at bounding box center [370, 17] width 33 height 11
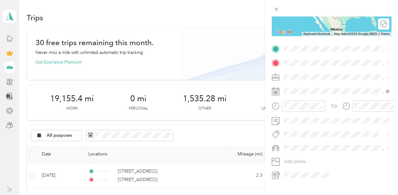
scroll to position [108, 0]
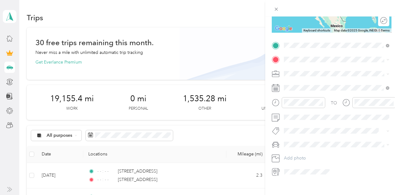
click at [320, 70] on span "2011 Northwest 47th Avenue Lauderhill, Florida 33313, United States" at bounding box center [327, 68] width 62 height 6
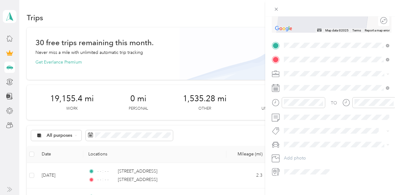
click at [314, 78] on div "4391 Northwest 19th Street Lauderhill, Florida 33313, United States" at bounding box center [336, 82] width 101 height 8
click at [296, 107] on span "Instacart" at bounding box center [294, 105] width 16 height 5
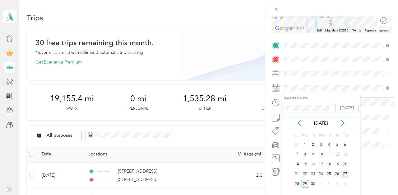
click at [346, 175] on div "27" at bounding box center [345, 174] width 8 height 8
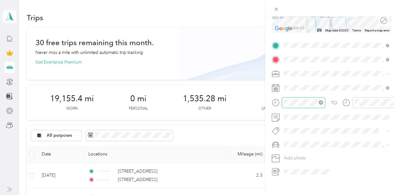
click at [320, 101] on icon "close-circle" at bounding box center [321, 102] width 4 height 4
click at [391, 103] on icon "close-circle" at bounding box center [391, 102] width 4 height 4
click at [301, 154] on span "Toyota Corolla LE" at bounding box center [303, 154] width 35 height 5
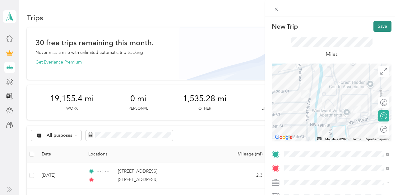
click at [381, 26] on button "Save" at bounding box center [382, 26] width 18 height 11
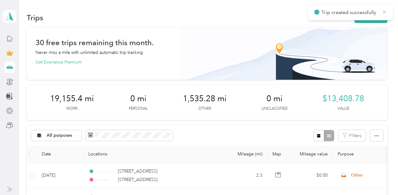
click at [384, 11] on icon at bounding box center [384, 12] width 5 height 6
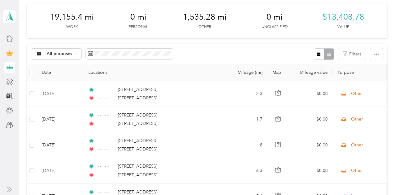
scroll to position [86, 0]
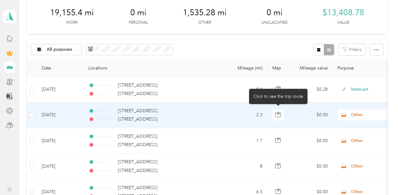
click at [235, 117] on td "2.3" at bounding box center [246, 114] width 41 height 25
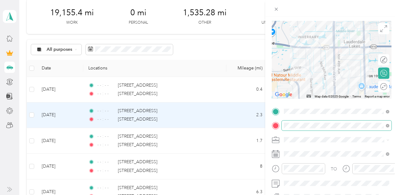
scroll to position [43, 0]
click at [297, 76] on li "Instacart" at bounding box center [337, 73] width 110 height 11
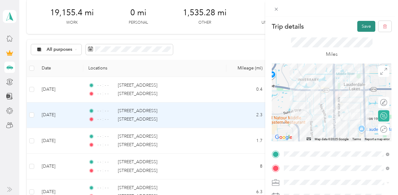
click at [367, 27] on button "Save" at bounding box center [366, 26] width 18 height 11
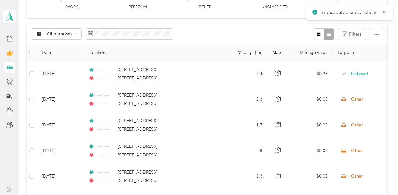
scroll to position [104, 0]
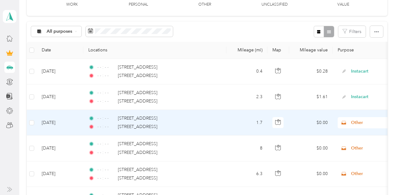
click at [237, 123] on td "1.7" at bounding box center [246, 122] width 41 height 25
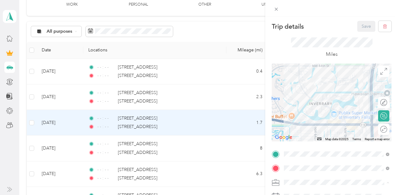
click at [297, 117] on span "Instacart" at bounding box center [294, 116] width 16 height 5
click at [363, 25] on button "Save" at bounding box center [366, 26] width 18 height 11
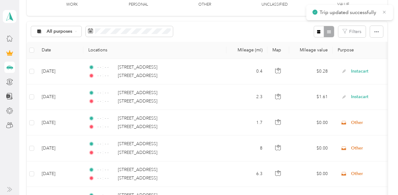
click at [384, 13] on icon at bounding box center [384, 12] width 5 height 6
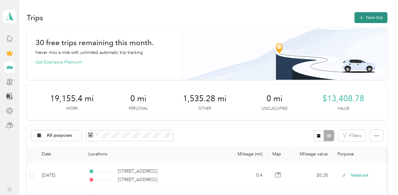
click at [372, 20] on button "New trip" at bounding box center [370, 17] width 33 height 11
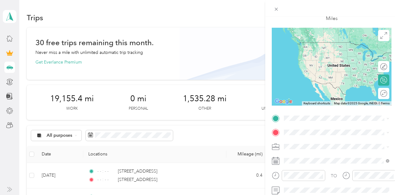
scroll to position [50, 0]
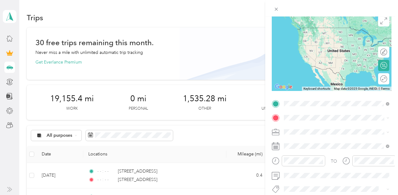
click at [323, 29] on span "4391 Northwest 19th Street Lauderhill, Florida 33313, United States" at bounding box center [327, 28] width 62 height 6
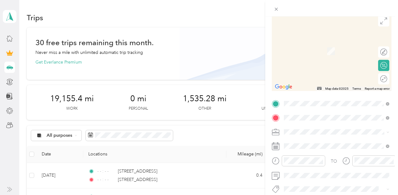
click at [315, 45] on span "2866 North University Drive Coral Springs, Florida 33065, United States" at bounding box center [327, 42] width 62 height 6
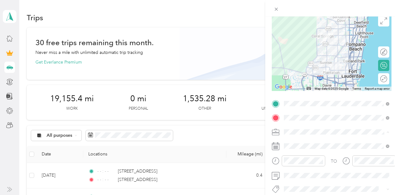
click at [292, 77] on span "Other" at bounding box center [291, 77] width 11 height 5
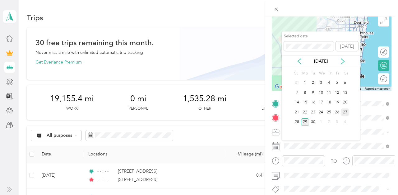
click at [345, 111] on div "27" at bounding box center [345, 112] width 8 height 8
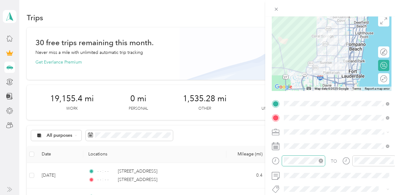
click at [322, 159] on icon "close-circle" at bounding box center [321, 160] width 4 height 4
click at [392, 159] on icon "close-circle" at bounding box center [391, 160] width 4 height 4
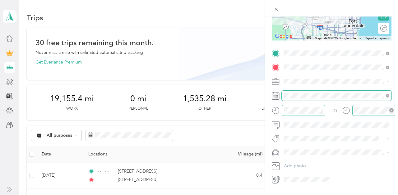
scroll to position [113, 0]
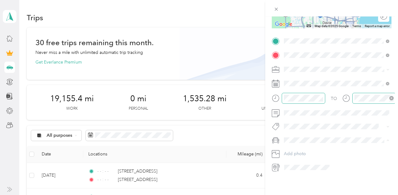
click at [310, 149] on span "Toyota Corolla LE" at bounding box center [303, 150] width 35 height 5
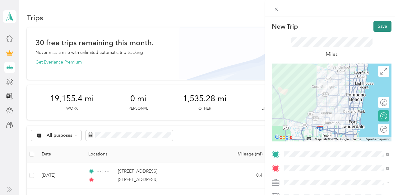
click at [378, 29] on button "Save" at bounding box center [382, 26] width 18 height 11
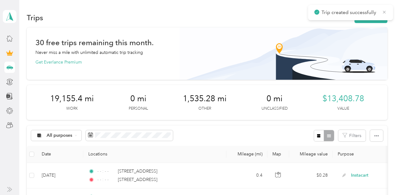
click at [383, 13] on icon at bounding box center [384, 12] width 5 height 6
click at [375, 16] on button "New trip" at bounding box center [370, 17] width 33 height 11
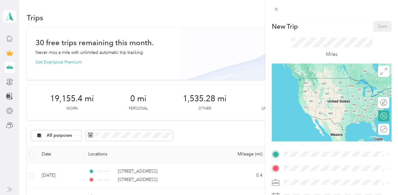
scroll to position [103, 0]
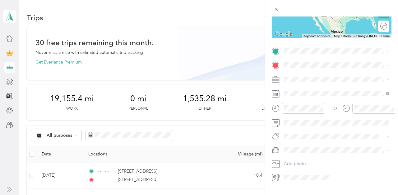
click at [312, 76] on span "2866 North University Drive Coral Springs, Florida 33065, United States" at bounding box center [327, 74] width 62 height 6
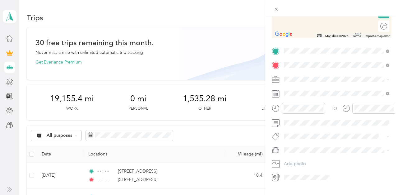
click at [307, 87] on span "4900 Northwest 99th Lane Coral Springs, Florida 33076, United States" at bounding box center [327, 88] width 62 height 6
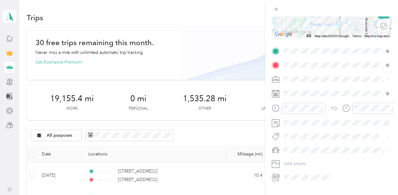
click at [294, 121] on span "Other" at bounding box center [291, 122] width 11 height 5
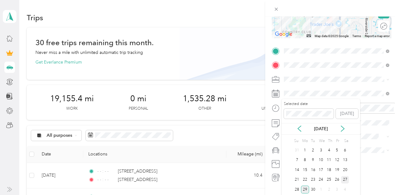
click at [344, 177] on div "27" at bounding box center [345, 180] width 8 height 8
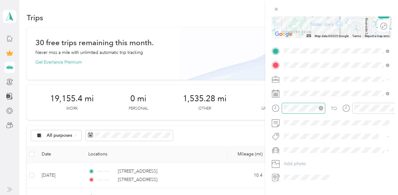
click at [321, 107] on icon "close-circle" at bounding box center [321, 108] width 4 height 4
click at [391, 107] on icon "close-circle" at bounding box center [391, 108] width 4 height 4
click at [301, 159] on span "Toyota Corolla LE" at bounding box center [303, 157] width 35 height 5
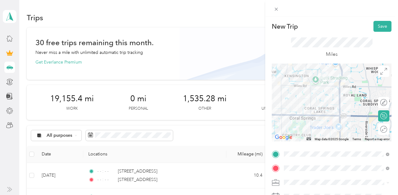
click at [375, 33] on div "Miles" at bounding box center [332, 48] width 120 height 32
click at [377, 27] on button "Save" at bounding box center [382, 26] width 18 height 11
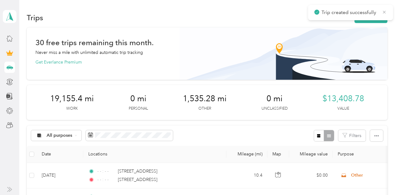
click at [384, 9] on icon at bounding box center [384, 12] width 5 height 6
click at [375, 16] on button "New trip" at bounding box center [370, 17] width 33 height 11
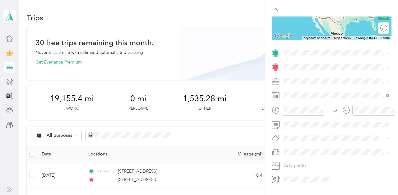
scroll to position [110, 0]
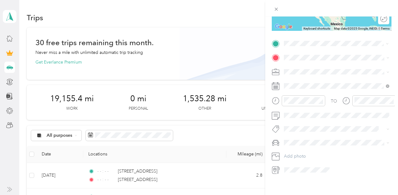
click at [311, 69] on span "4900 Northwest 99th Lane Coral Springs, Florida 33076, United States" at bounding box center [327, 66] width 62 height 6
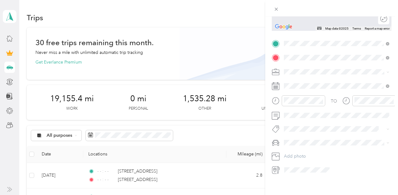
click at [307, 81] on span "9180 Wiles Road Coral Springs, Florida 33067, United States" at bounding box center [341, 82] width 91 height 11
click at [293, 113] on span "Other" at bounding box center [291, 115] width 11 height 5
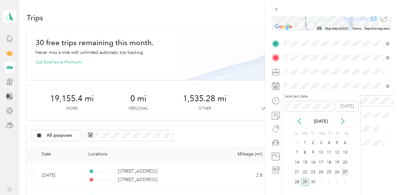
click at [345, 169] on div "27" at bounding box center [345, 172] width 8 height 8
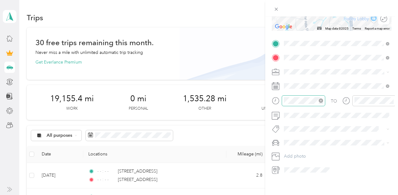
click at [321, 100] on icon "close-circle" at bounding box center [321, 100] width 4 height 4
click at [392, 101] on icon "close-circle" at bounding box center [391, 100] width 4 height 4
click at [306, 152] on span "Toyota Corolla LE" at bounding box center [303, 152] width 35 height 5
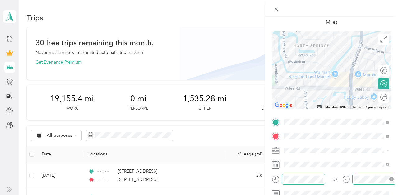
scroll to position [0, 0]
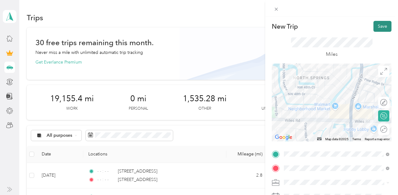
click at [378, 30] on button "Save" at bounding box center [382, 26] width 18 height 11
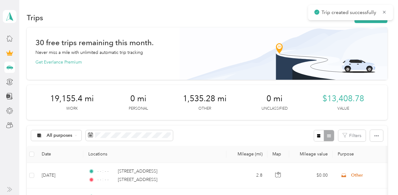
click at [384, 11] on icon at bounding box center [384, 12] width 5 height 6
click at [374, 18] on button "New trip" at bounding box center [370, 17] width 33 height 11
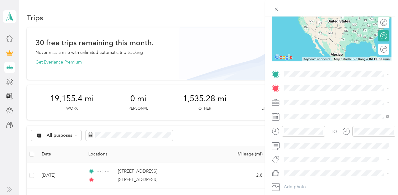
scroll to position [113, 0]
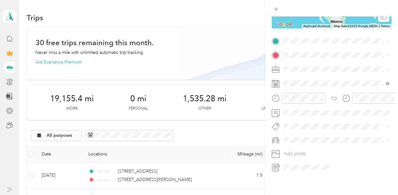
click at [307, 67] on span "9180 Wiles Road Coral Springs, Florida 33067, United States" at bounding box center [341, 65] width 91 height 11
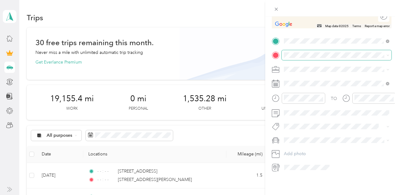
click at [304, 58] on span at bounding box center [337, 55] width 110 height 10
click at [310, 78] on span "5100 Northwest 98th Drive Coral Springs, Florida 33076, United States" at bounding box center [327, 78] width 62 height 6
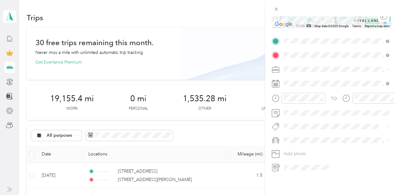
click at [294, 112] on span "Other" at bounding box center [291, 112] width 11 height 5
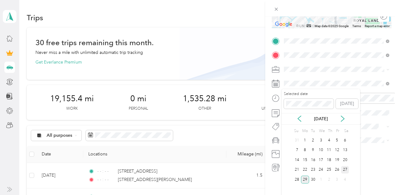
click at [345, 168] on div "27" at bounding box center [345, 170] width 8 height 8
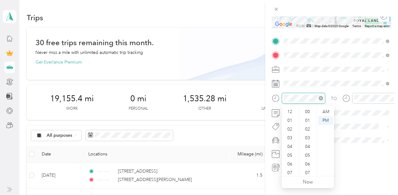
scroll to position [37, 0]
click at [321, 97] on icon "close-circle" at bounding box center [321, 98] width 4 height 4
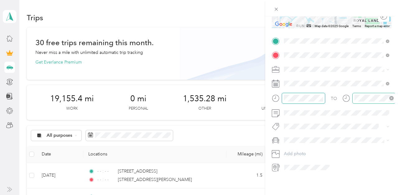
click at [391, 97] on icon "close-circle" at bounding box center [391, 98] width 4 height 4
click at [304, 146] on li "Toyota Corolla LE" at bounding box center [337, 149] width 110 height 11
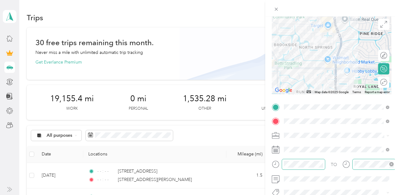
scroll to position [0, 0]
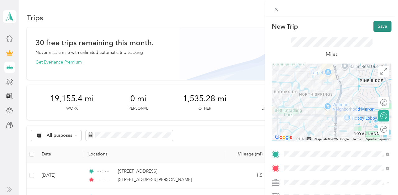
click at [378, 28] on button "Save" at bounding box center [382, 26] width 18 height 11
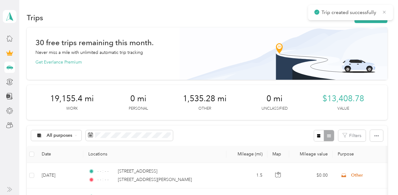
click at [383, 12] on icon at bounding box center [384, 12] width 5 height 6
click at [377, 15] on button "New trip" at bounding box center [370, 17] width 33 height 11
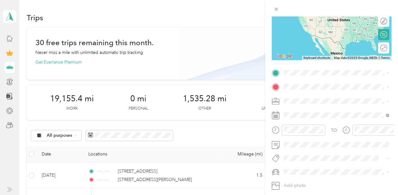
scroll to position [113, 0]
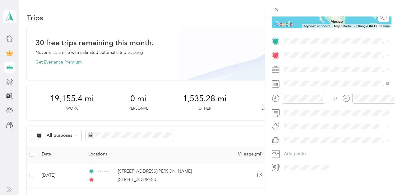
click at [317, 62] on span "5100 Northwest 98th Drive Coral Springs, Florida 33076, United States" at bounding box center [327, 63] width 62 height 6
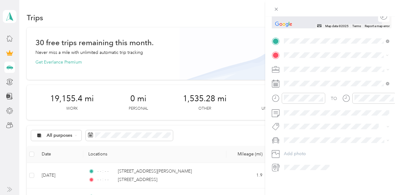
click at [310, 80] on span "9600 Westview Drive Coral Springs, Florida 33076, United States" at bounding box center [327, 78] width 62 height 6
click at [295, 111] on span "Other" at bounding box center [291, 112] width 11 height 5
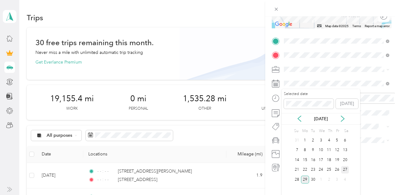
click at [343, 168] on div "27" at bounding box center [345, 170] width 8 height 8
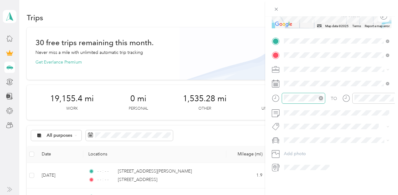
click at [321, 96] on icon "close-circle" at bounding box center [321, 98] width 4 height 4
click at [392, 96] on icon "close-circle" at bounding box center [391, 98] width 4 height 4
click at [302, 148] on li "Toyota Corolla LE" at bounding box center [337, 150] width 110 height 11
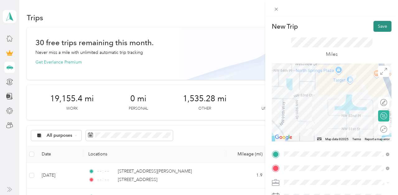
click at [385, 23] on button "Save" at bounding box center [382, 26] width 18 height 11
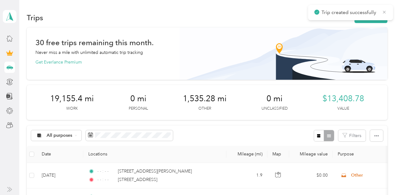
click at [385, 11] on icon at bounding box center [384, 12] width 3 height 3
click at [378, 13] on div "Trips New trip" at bounding box center [207, 17] width 360 height 13
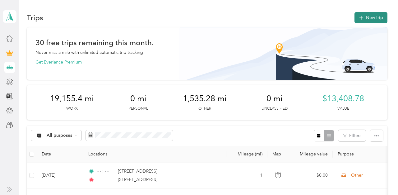
click at [368, 17] on button "New trip" at bounding box center [370, 17] width 33 height 11
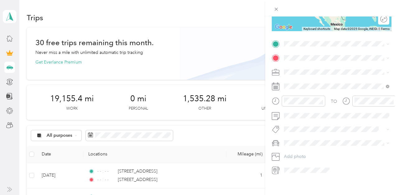
scroll to position [113, 0]
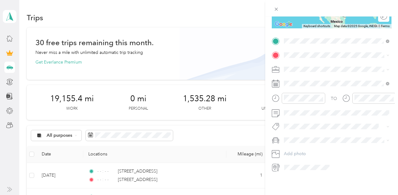
click at [312, 66] on span "9600 Westview Drive Coral Springs, Florida 33076, United States" at bounding box center [327, 64] width 62 height 6
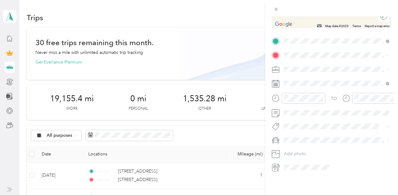
click at [312, 80] on span "[STREET_ADDRESS][US_STATE]" at bounding box center [327, 78] width 62 height 6
click at [294, 113] on span "Other" at bounding box center [291, 112] width 11 height 5
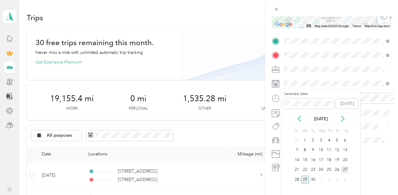
click at [343, 166] on div "27" at bounding box center [345, 170] width 8 height 8
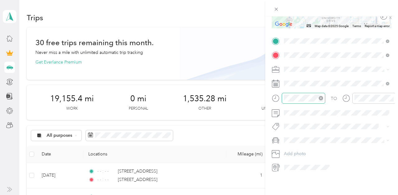
click at [319, 98] on icon "close-circle" at bounding box center [321, 98] width 4 height 4
click at [392, 97] on icon "close-circle" at bounding box center [391, 98] width 4 height 4
click at [304, 149] on div "Toyota Corolla LE" at bounding box center [336, 151] width 101 height 7
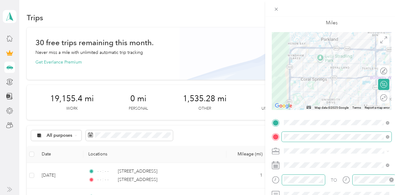
scroll to position [0, 0]
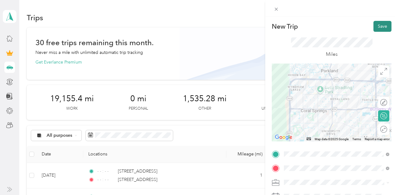
click at [384, 25] on button "Save" at bounding box center [382, 26] width 18 height 11
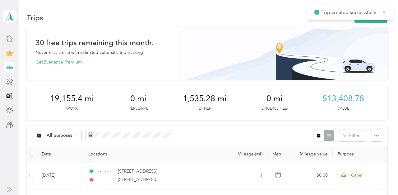
click at [384, 12] on icon at bounding box center [384, 12] width 3 height 3
click at [374, 16] on button "New trip" at bounding box center [370, 17] width 33 height 11
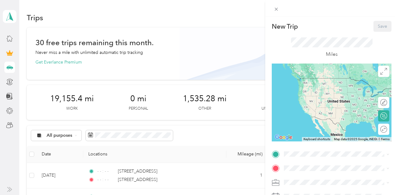
scroll to position [89, 0]
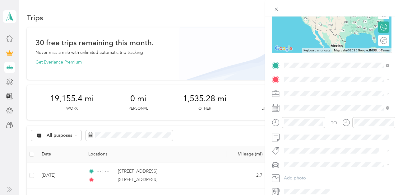
click at [317, 90] on span "[STREET_ADDRESS][US_STATE]" at bounding box center [327, 88] width 62 height 6
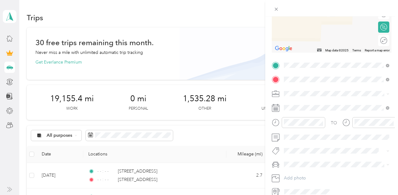
click at [313, 103] on span "2850 Northwest 69th Avenue Margate, Florida 33063, United States" at bounding box center [327, 102] width 62 height 6
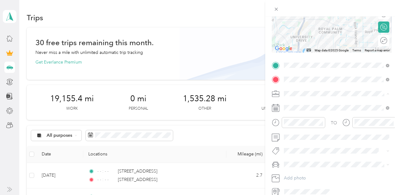
click at [293, 137] on span "Other" at bounding box center [291, 136] width 11 height 5
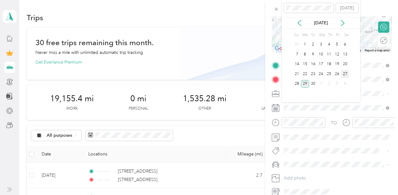
click at [343, 72] on div "27" at bounding box center [345, 74] width 8 height 8
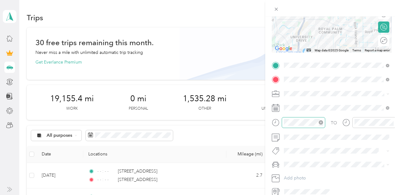
click at [322, 121] on icon "close-circle" at bounding box center [321, 122] width 4 height 4
click at [391, 121] on icon "close-circle" at bounding box center [391, 122] width 4 height 4
click at [307, 171] on li "Toyota Corolla LE" at bounding box center [337, 175] width 110 height 11
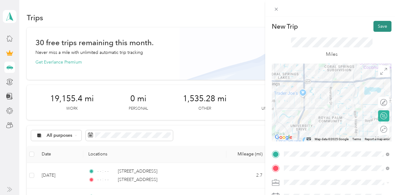
click at [381, 21] on button "Save" at bounding box center [382, 26] width 18 height 11
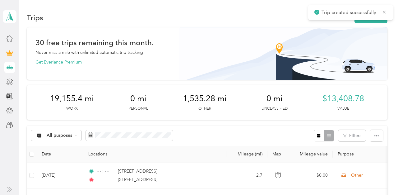
click at [383, 13] on icon at bounding box center [384, 12] width 5 height 6
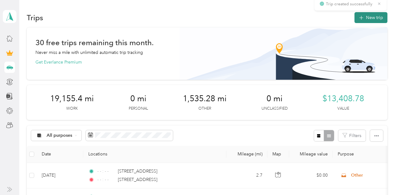
click at [379, 14] on button "New trip" at bounding box center [370, 17] width 33 height 11
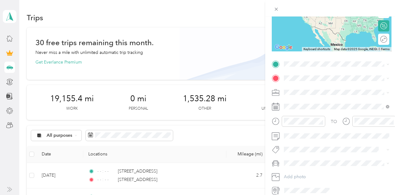
scroll to position [113, 0]
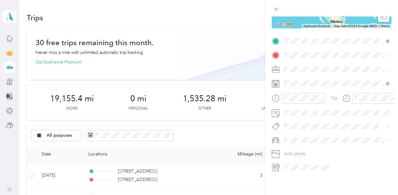
click at [310, 66] on span "2850 Northwest 69th Avenue Margate, Florida 33063, United States" at bounding box center [327, 64] width 62 height 6
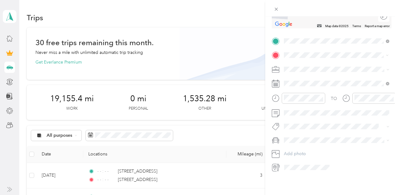
click at [318, 128] on span "[GEOGRAPHIC_DATA][US_STATE], [GEOGRAPHIC_DATA]" at bounding box center [341, 127] width 91 height 11
click at [296, 112] on span "Other" at bounding box center [291, 112] width 11 height 5
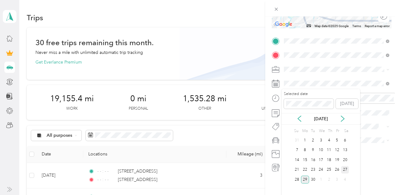
click at [343, 168] on div "27" at bounding box center [345, 170] width 8 height 8
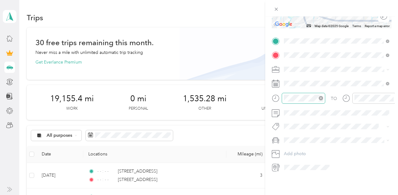
click at [320, 97] on icon "close-circle" at bounding box center [321, 98] width 4 height 4
click at [393, 98] on div at bounding box center [374, 98] width 44 height 11
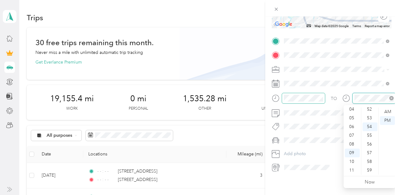
click at [391, 96] on icon "close-circle" at bounding box center [391, 98] width 4 height 4
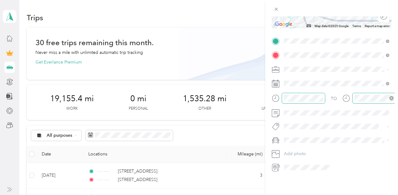
click at [297, 194] on div "New Trip Save This trip cannot be edited because it is either under review, app…" at bounding box center [197, 195] width 395 height 0
click at [304, 145] on li "Toyota Corolla LE" at bounding box center [337, 149] width 110 height 11
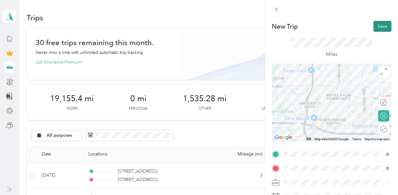
click at [379, 26] on button "Save" at bounding box center [382, 26] width 18 height 11
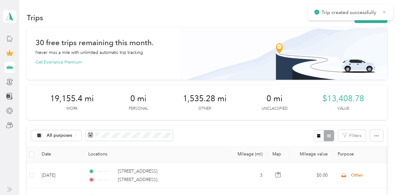
click at [385, 12] on icon at bounding box center [384, 12] width 5 height 6
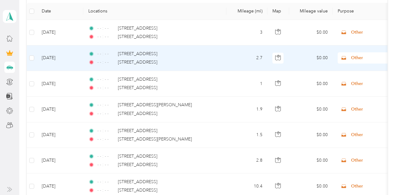
scroll to position [143, 0]
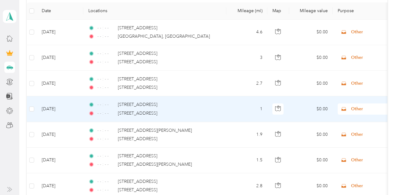
click at [217, 108] on div "- - : - - 5100 Northwest 98th Drive, Coral Springs - - : - - 9600 Westview Driv…" at bounding box center [153, 108] width 131 height 15
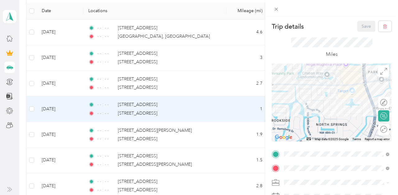
scroll to position [86, 0]
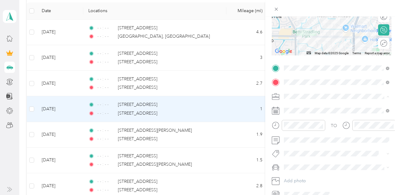
click at [297, 128] on span "Instacart" at bounding box center [294, 128] width 16 height 5
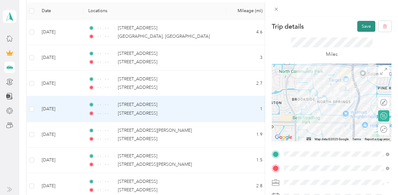
click at [364, 28] on button "Save" at bounding box center [366, 26] width 18 height 11
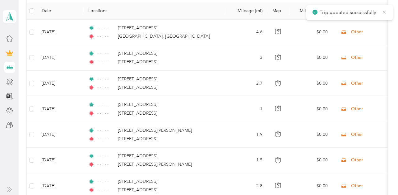
click at [385, 13] on icon at bounding box center [384, 12] width 5 height 6
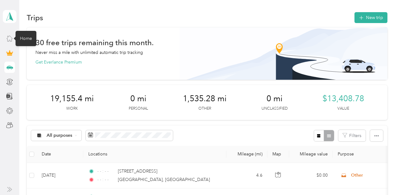
click at [11, 37] on icon at bounding box center [10, 39] width 6 height 6
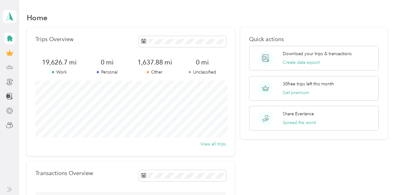
click at [9, 65] on icon at bounding box center [9, 67] width 7 height 7
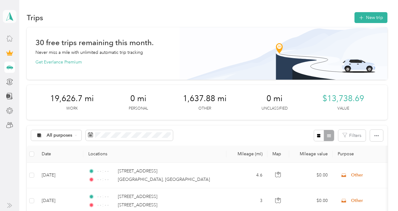
click at [14, 21] on span at bounding box center [10, 16] width 14 height 13
click at [126, 103] on div "19,626.7 mi Work 0 mi Personal 1,637.88 mi Other 0 mi Unclassified $13,738.69 V…" at bounding box center [207, 102] width 360 height 35
click at [11, 15] on polygon at bounding box center [11, 16] width 3 height 8
click at [22, 50] on div "Log out" at bounding box center [20, 51] width 24 height 7
